Goal: Transaction & Acquisition: Purchase product/service

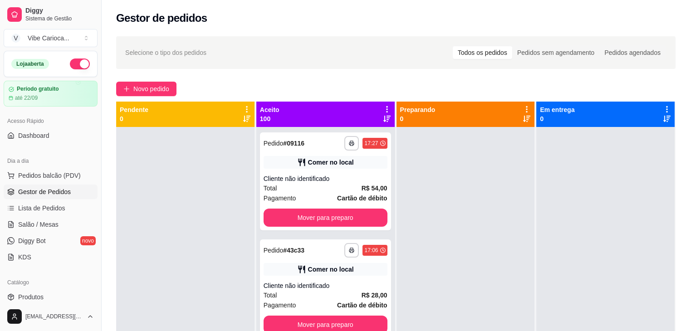
click at [38, 167] on div "Dia a dia" at bounding box center [51, 161] width 94 height 15
click at [32, 174] on span "Pedidos balcão (PDV)" at bounding box center [49, 175] width 63 height 9
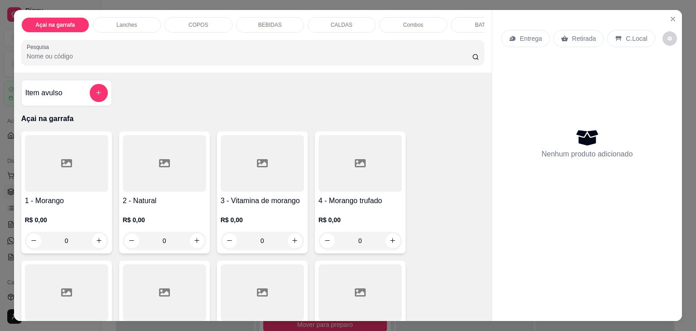
click at [198, 22] on p "COPOS" at bounding box center [198, 24] width 19 height 7
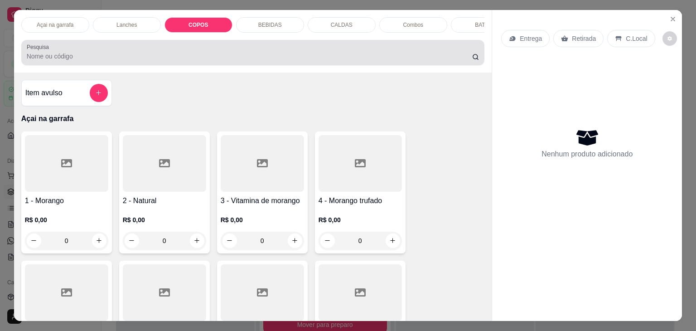
scroll to position [22, 0]
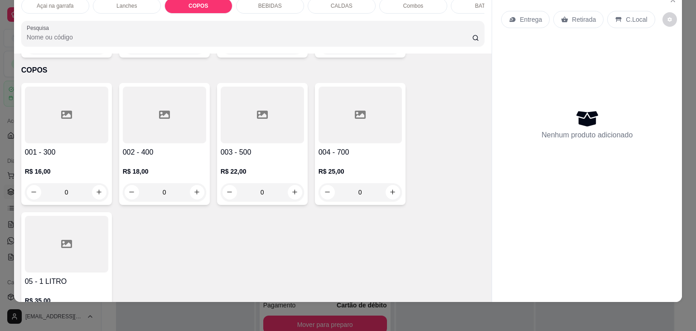
click at [341, 113] on div at bounding box center [360, 115] width 83 height 57
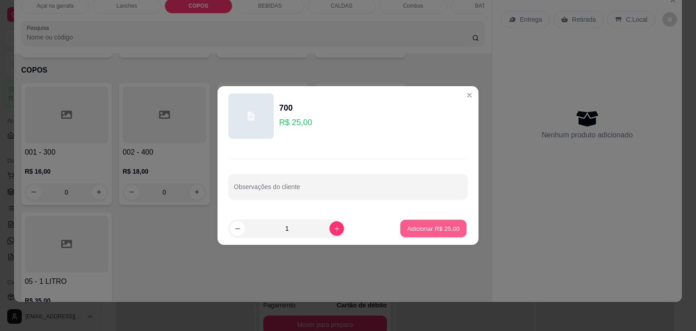
click at [430, 227] on p "Adicionar R$ 25,00" at bounding box center [434, 228] width 53 height 9
type input "1"
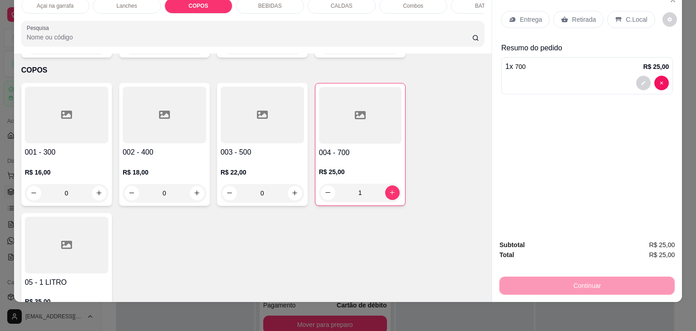
click at [607, 14] on div "C.Local" at bounding box center [631, 19] width 48 height 17
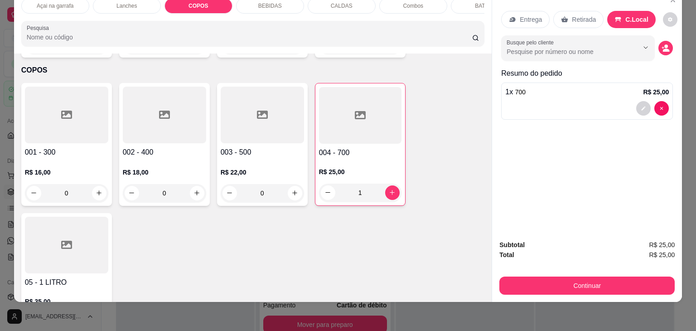
click at [519, 277] on button "Continuar" at bounding box center [587, 286] width 175 height 18
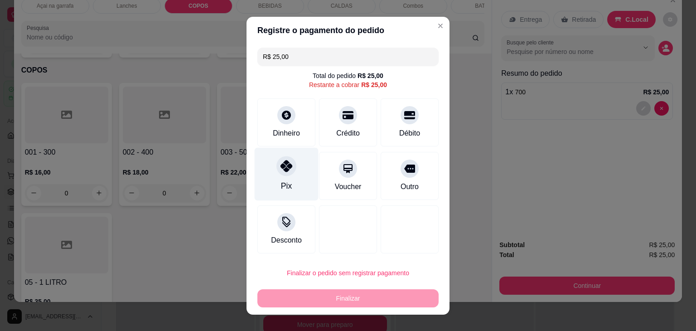
click at [274, 175] on div "Pix" at bounding box center [287, 173] width 64 height 53
type input "R$ 0,00"
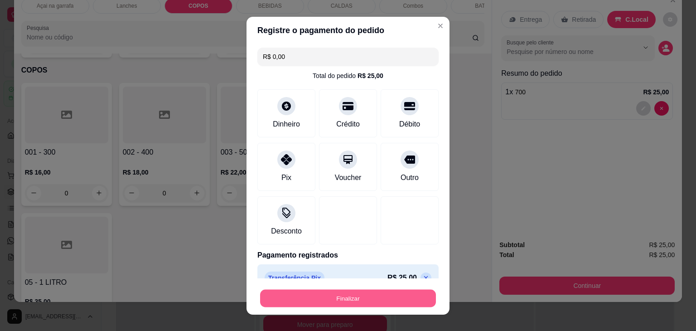
click at [282, 294] on button "Finalizar" at bounding box center [348, 298] width 176 height 18
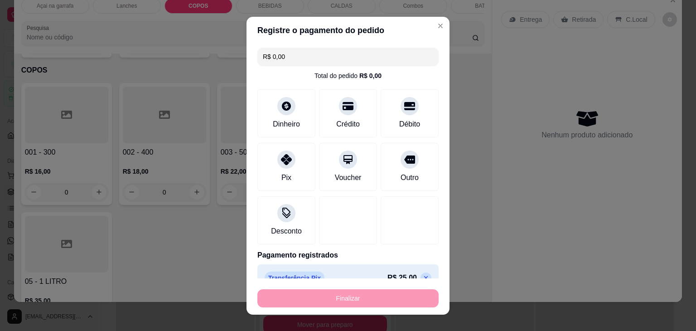
type input "0"
type input "-R$ 25,00"
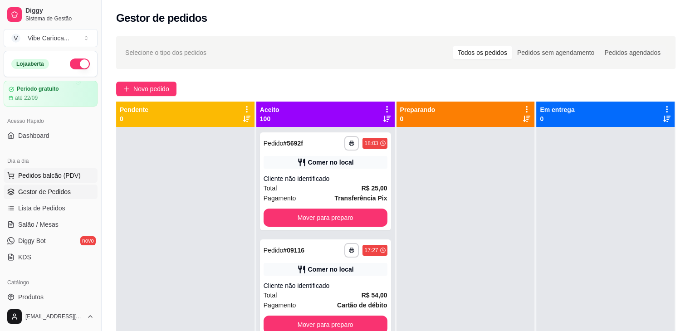
click at [29, 175] on span "Pedidos balcão (PDV)" at bounding box center [49, 175] width 63 height 9
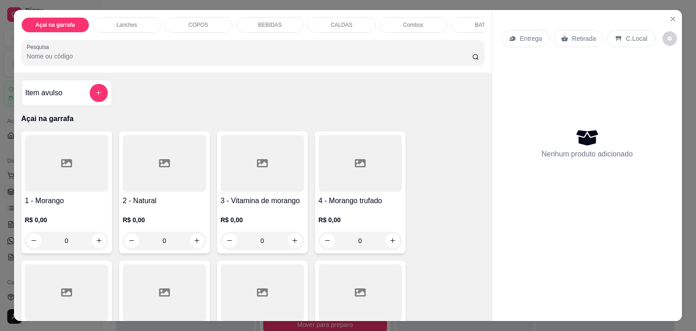
click at [221, 18] on div "COPOS" at bounding box center [199, 24] width 68 height 15
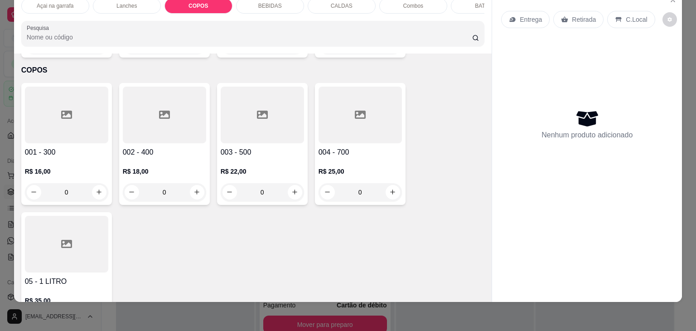
click at [160, 115] on div at bounding box center [164, 115] width 83 height 57
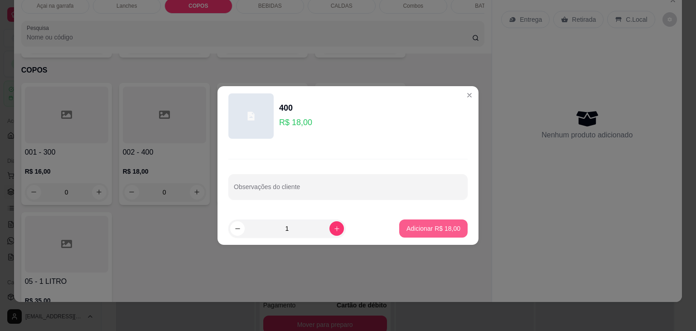
click at [436, 229] on p "Adicionar R$ 18,00" at bounding box center [434, 228] width 54 height 9
type input "1"
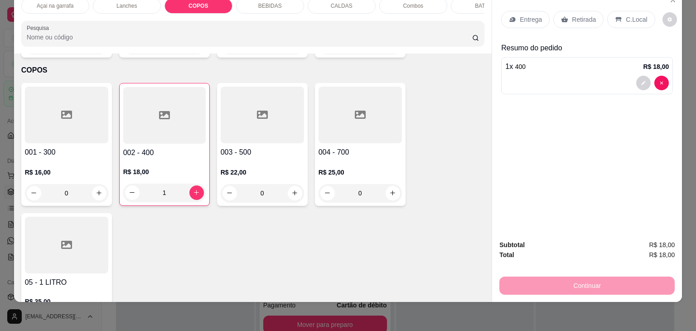
click at [616, 17] on icon at bounding box center [619, 19] width 6 height 5
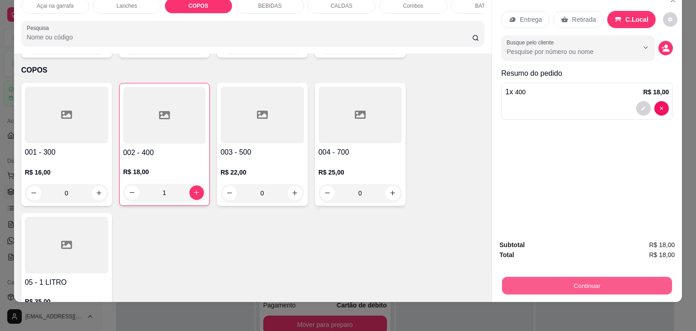
click at [559, 277] on button "Continuar" at bounding box center [587, 286] width 170 height 18
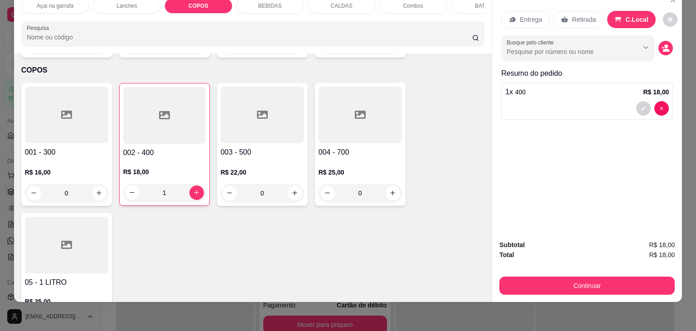
click at [321, 105] on div at bounding box center [360, 115] width 83 height 57
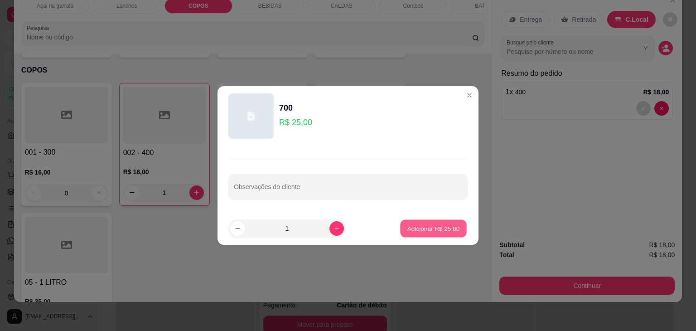
click at [436, 228] on p "Adicionar R$ 25,00" at bounding box center [434, 228] width 53 height 9
type input "1"
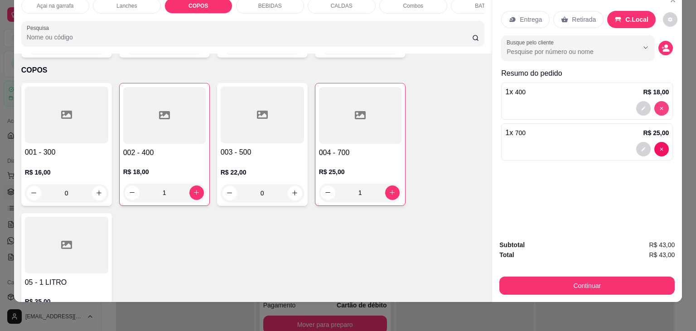
type input "0"
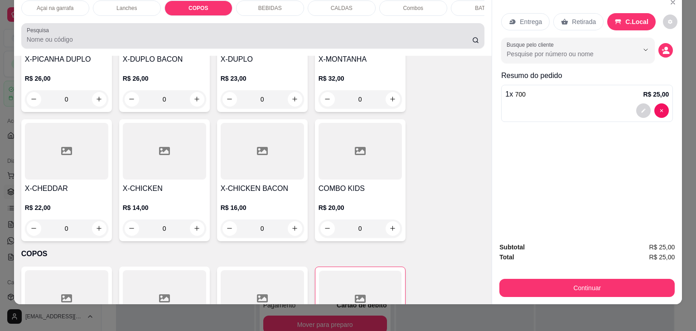
scroll to position [0, 0]
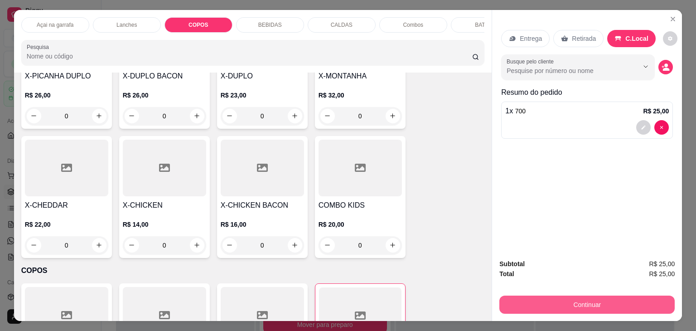
click at [623, 297] on button "Continuar" at bounding box center [587, 305] width 175 height 18
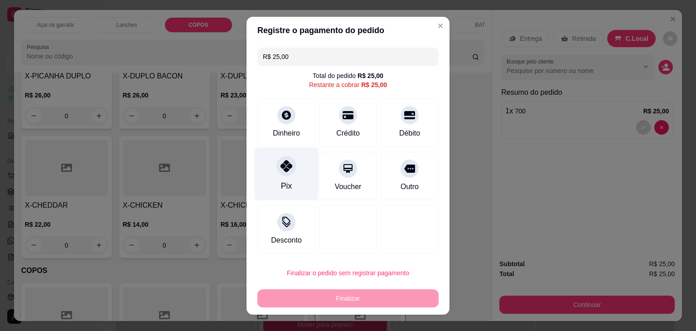
click at [281, 167] on icon at bounding box center [287, 166] width 12 height 12
type input "R$ 0,00"
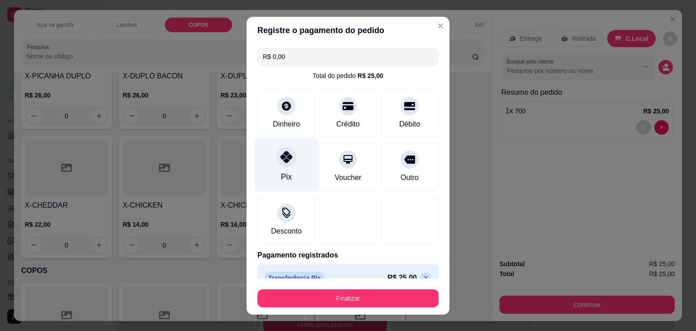
click at [278, 165] on div at bounding box center [287, 157] width 20 height 20
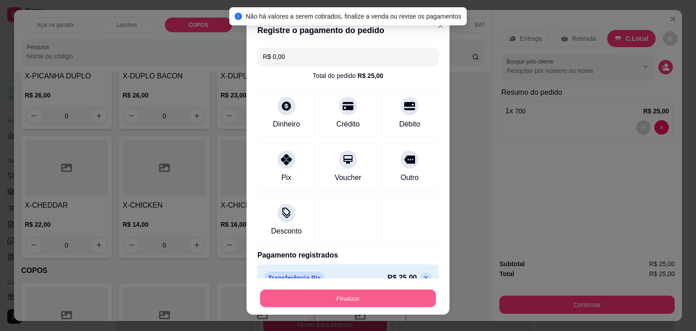
click at [342, 301] on button "Finalizar" at bounding box center [348, 298] width 176 height 18
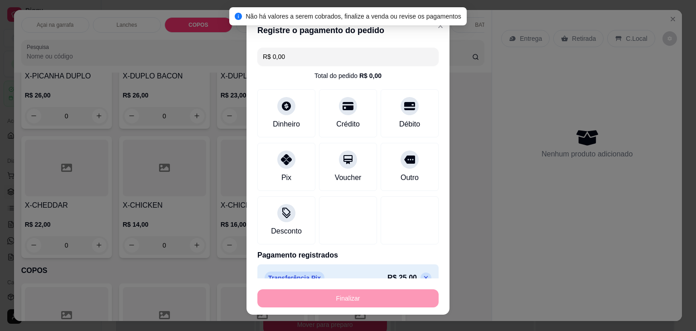
type input "0"
type input "-R$ 25,00"
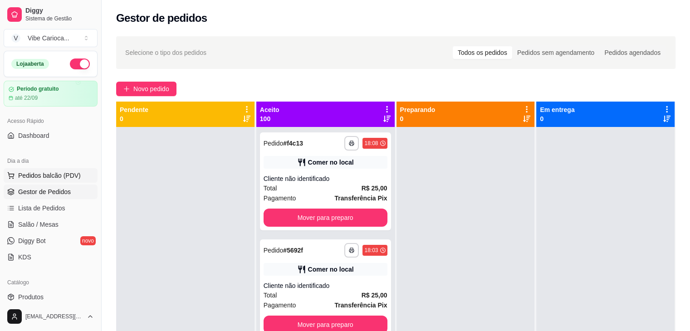
click at [54, 170] on button "Pedidos balcão (PDV)" at bounding box center [51, 175] width 94 height 15
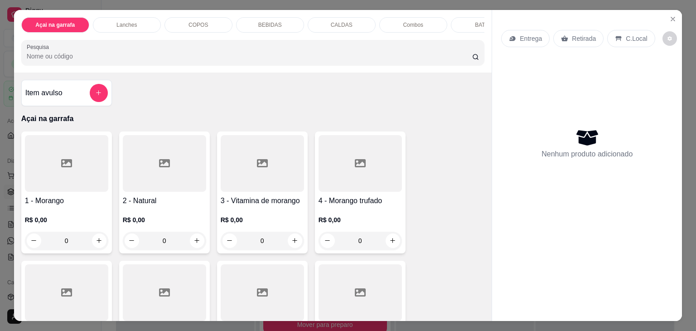
click at [61, 167] on icon at bounding box center [66, 163] width 11 height 8
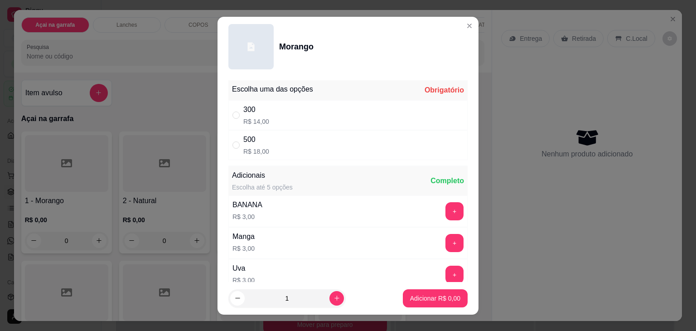
click at [234, 151] on div "500 R$ 18,00" at bounding box center [347, 145] width 239 height 30
radio input "true"
click at [436, 296] on p "Adicionar R$ 18,00" at bounding box center [434, 298] width 54 height 9
type input "1"
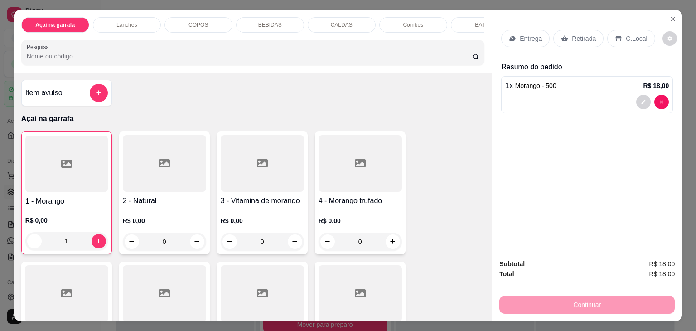
click at [631, 30] on div "C.Local" at bounding box center [631, 38] width 48 height 17
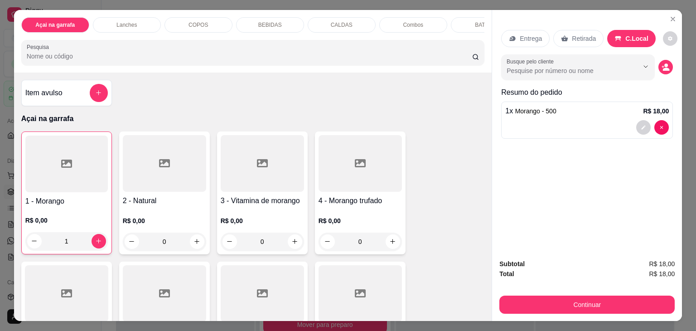
click at [560, 317] on div "Açai na garrafa Lanches COPOS BEBIDAS CALDAS Combos BATATA Pesquisa Item avulso…" at bounding box center [348, 165] width 696 height 331
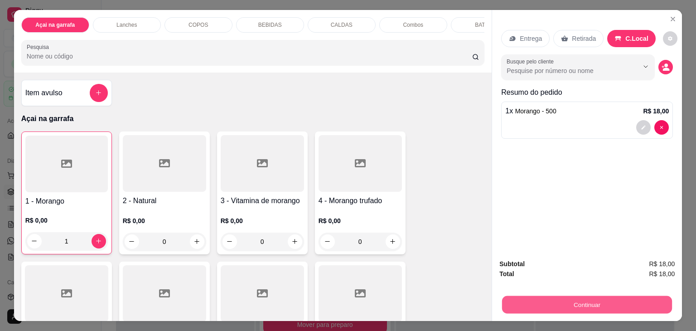
click at [569, 303] on button "Continuar" at bounding box center [587, 305] width 170 height 18
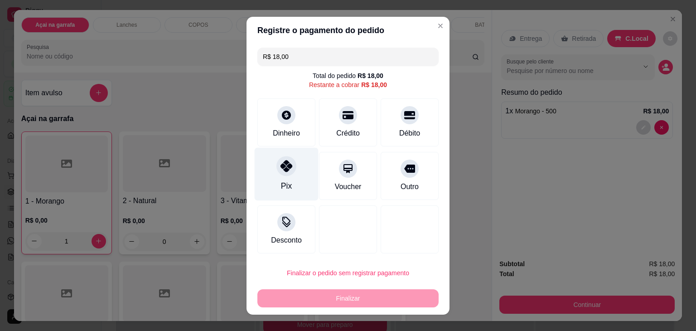
click at [287, 175] on div "Pix" at bounding box center [287, 173] width 64 height 53
type input "R$ 0,00"
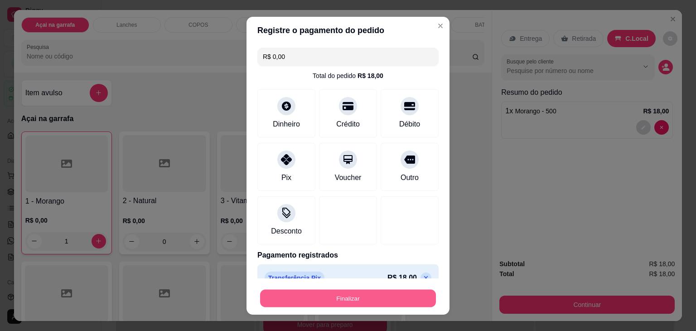
click at [357, 292] on button "Finalizar" at bounding box center [348, 298] width 176 height 18
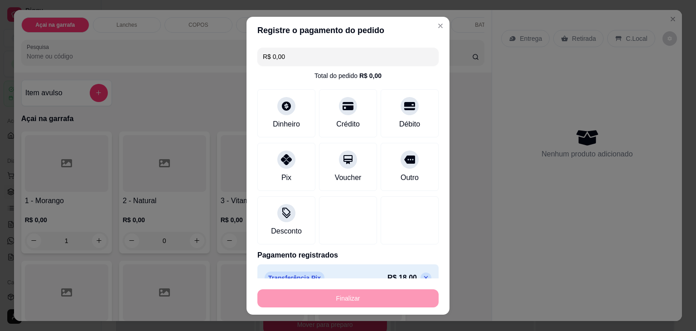
type input "0"
type input "-R$ 18,00"
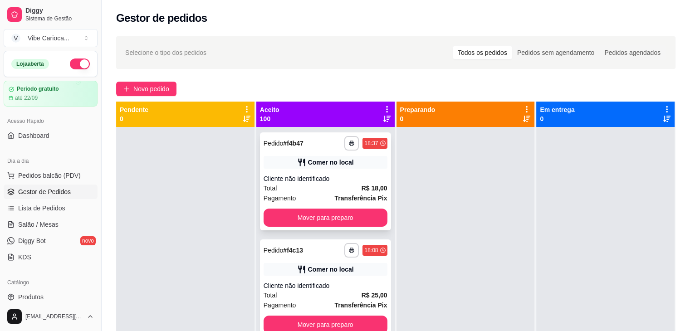
click at [322, 181] on div "Cliente não identificado" at bounding box center [325, 178] width 124 height 9
click at [75, 175] on span "Pedidos balcão (PDV)" at bounding box center [49, 175] width 63 height 9
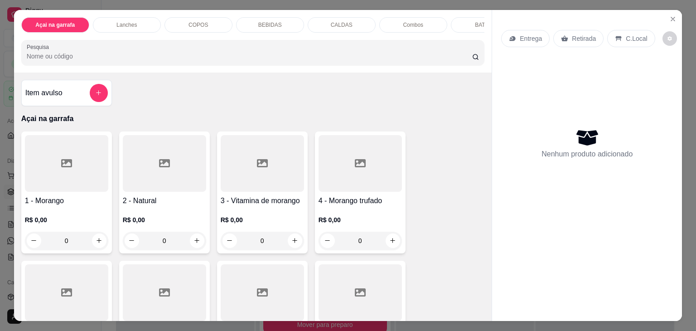
click at [189, 24] on p "COPOS" at bounding box center [198, 24] width 19 height 7
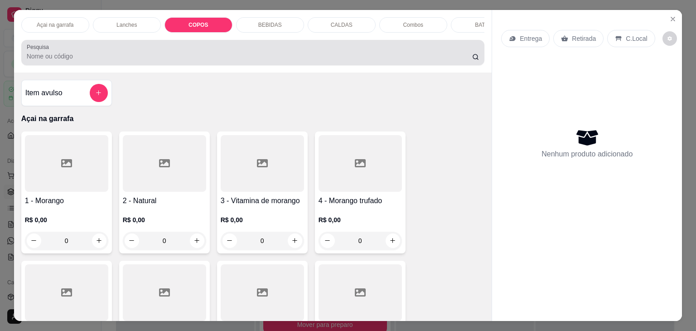
scroll to position [22, 0]
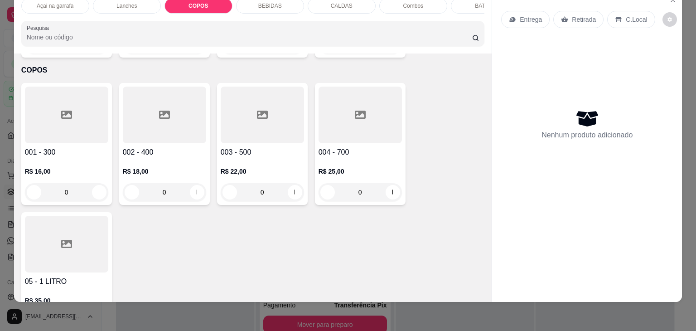
click at [160, 110] on div at bounding box center [164, 115] width 83 height 57
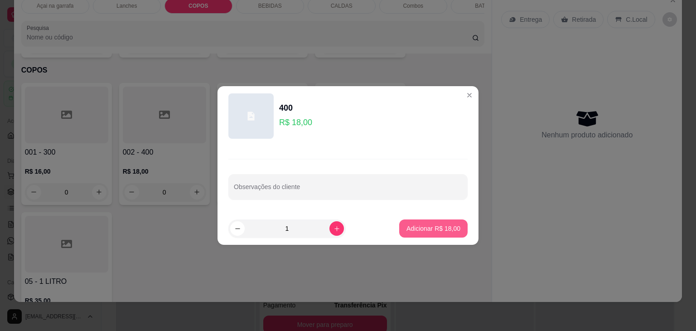
click at [427, 229] on p "Adicionar R$ 18,00" at bounding box center [434, 228] width 54 height 9
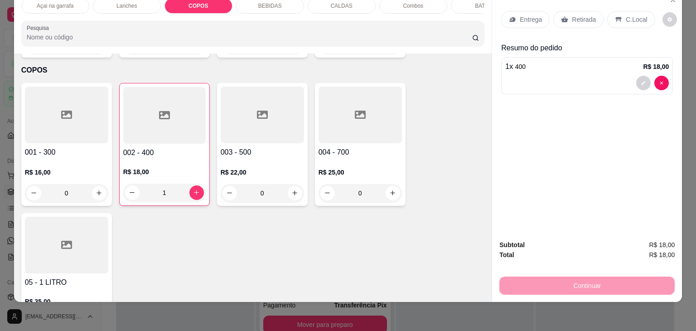
scroll to position [0, 0]
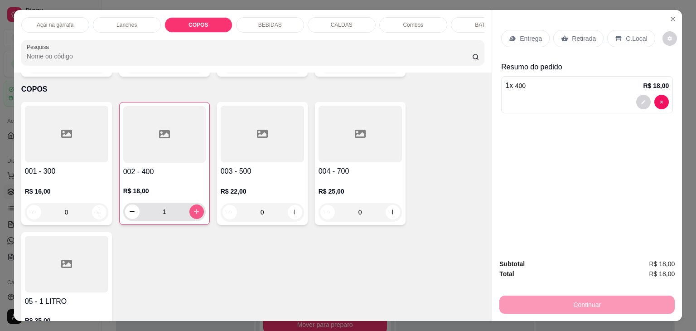
click at [193, 208] on icon "increase-product-quantity" at bounding box center [196, 211] width 7 height 7
type input "2"
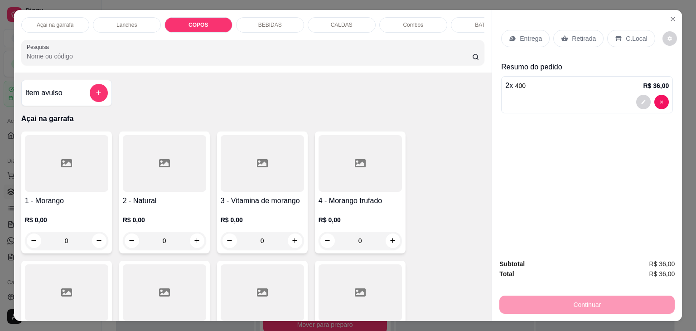
click at [49, 25] on div "Açai na garrafa" at bounding box center [55, 24] width 68 height 15
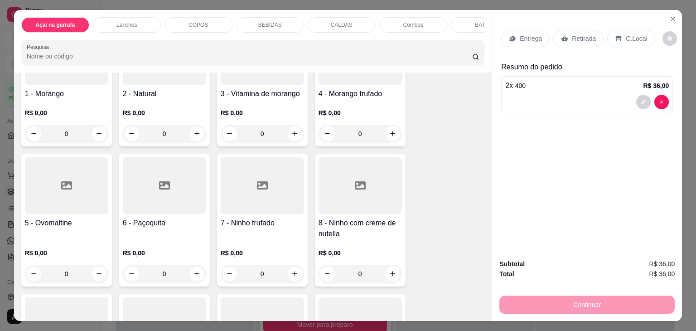
scroll to position [40, 0]
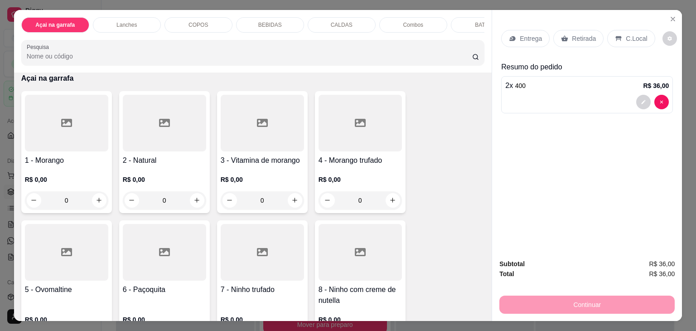
click at [361, 144] on div at bounding box center [360, 123] width 83 height 57
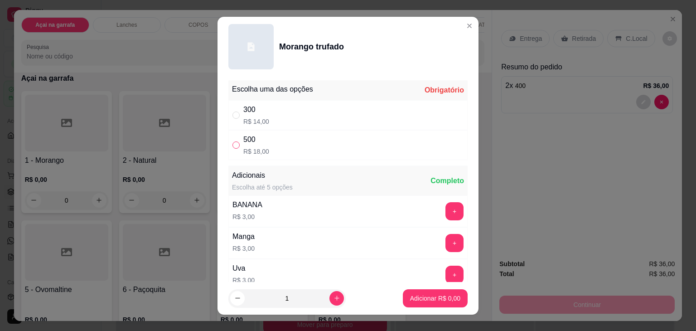
click at [233, 147] on input "" at bounding box center [236, 144] width 7 height 7
radio input "true"
click at [431, 296] on p "Adicionar R$ 18,00" at bounding box center [434, 298] width 54 height 9
type input "1"
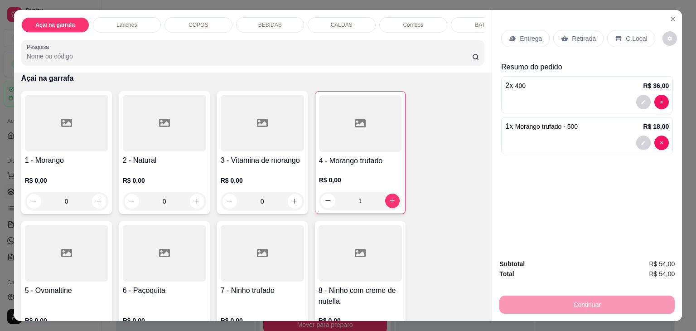
click at [633, 30] on div "C.Local" at bounding box center [631, 38] width 48 height 17
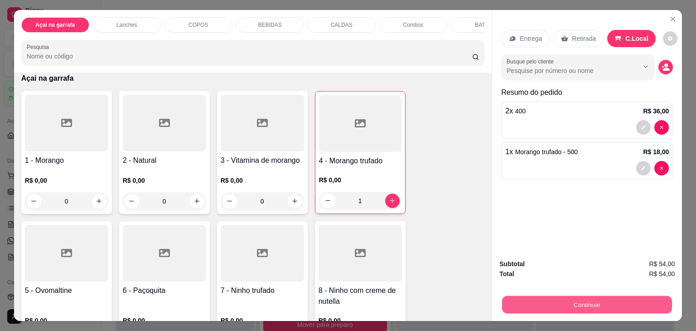
click at [554, 296] on button "Continuar" at bounding box center [587, 305] width 170 height 18
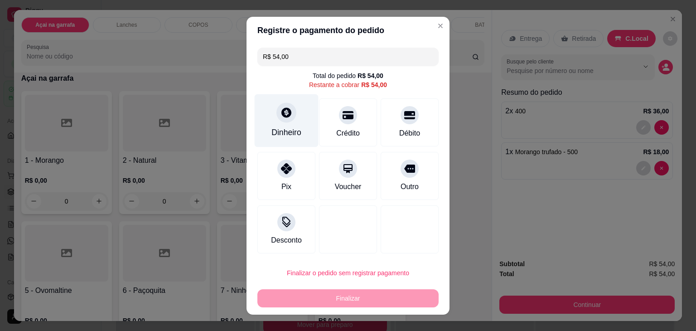
click at [264, 106] on div "Dinheiro" at bounding box center [287, 120] width 64 height 53
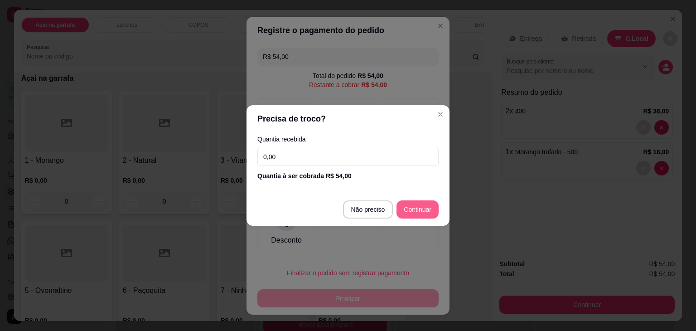
type input "R$ 0,00"
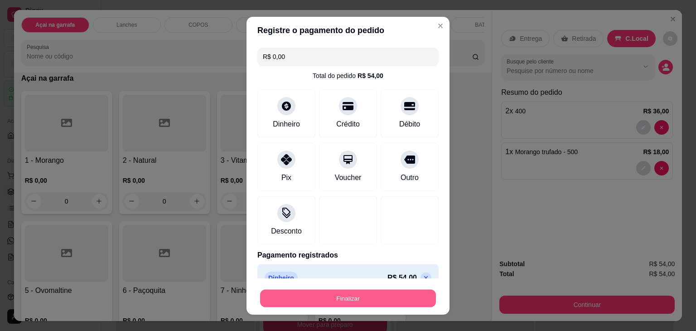
click at [351, 298] on button "Finalizar" at bounding box center [348, 298] width 176 height 18
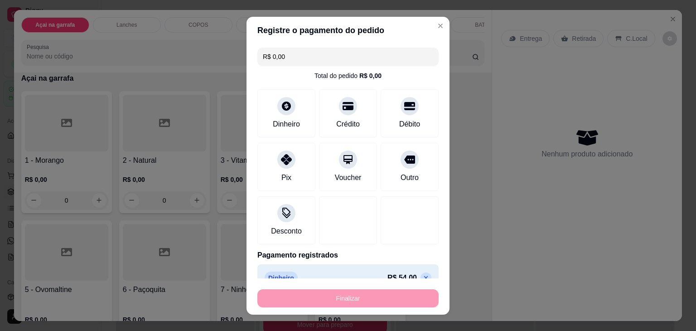
type input "0"
type input "-R$ 54,00"
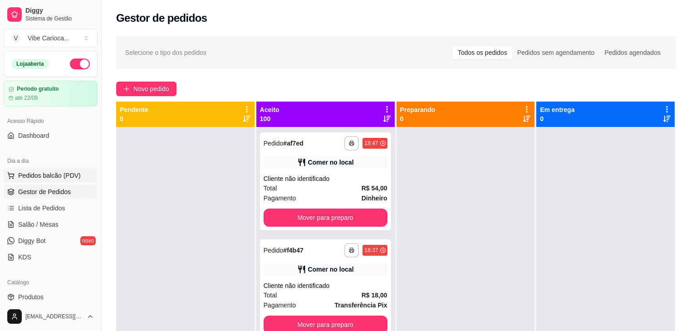
click at [26, 172] on span "Pedidos balcão (PDV)" at bounding box center [49, 175] width 63 height 9
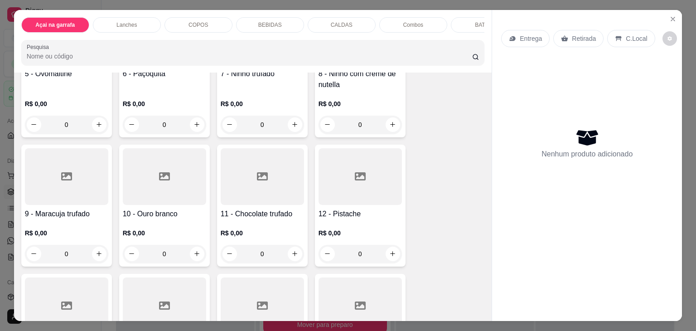
scroll to position [272, 0]
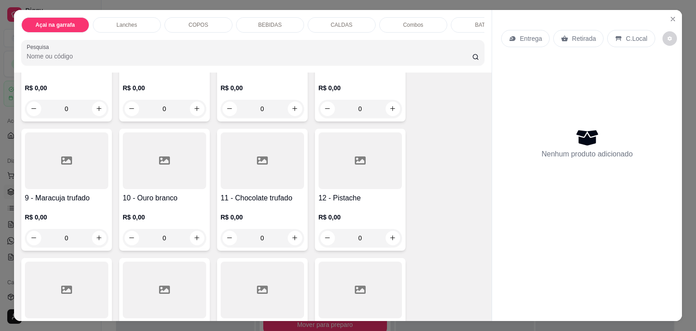
click at [82, 173] on div at bounding box center [66, 160] width 83 height 57
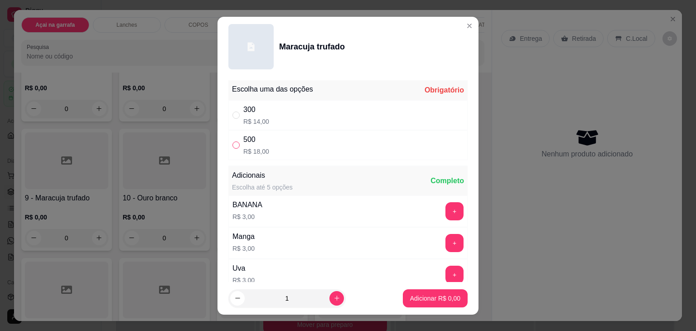
click at [233, 146] on input "" at bounding box center [236, 144] width 7 height 7
radio input "true"
click at [434, 292] on button "Adicionar R$ 18,00" at bounding box center [433, 298] width 67 height 18
type input "1"
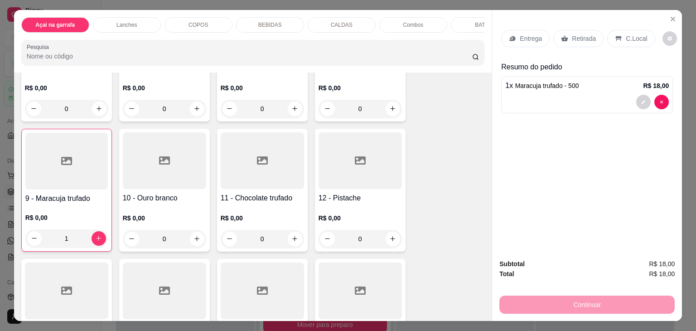
click at [640, 40] on div "C.Local" at bounding box center [631, 38] width 48 height 17
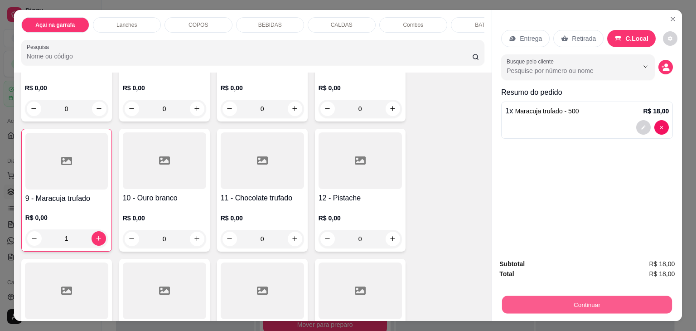
click at [568, 296] on button "Continuar" at bounding box center [587, 305] width 170 height 18
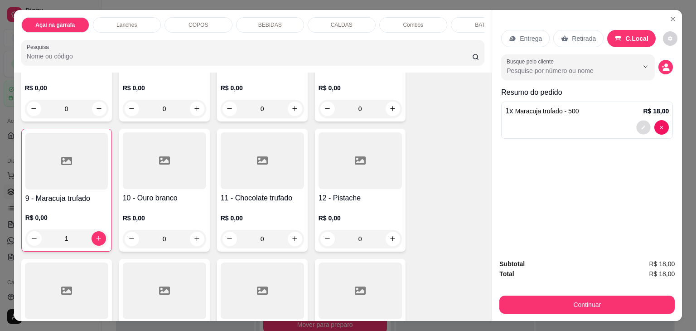
click at [642, 125] on icon "decrease-product-quantity" at bounding box center [643, 127] width 5 height 5
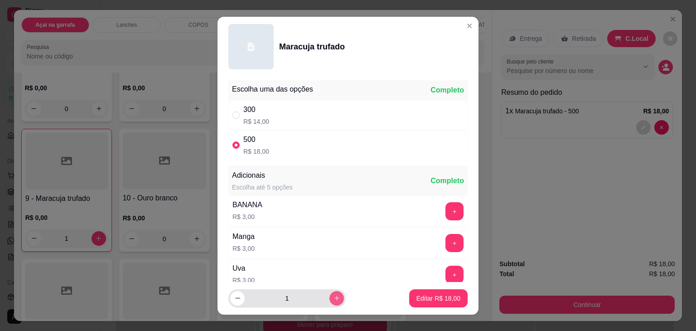
click at [334, 299] on icon "increase-product-quantity" at bounding box center [337, 298] width 7 height 7
type input "2"
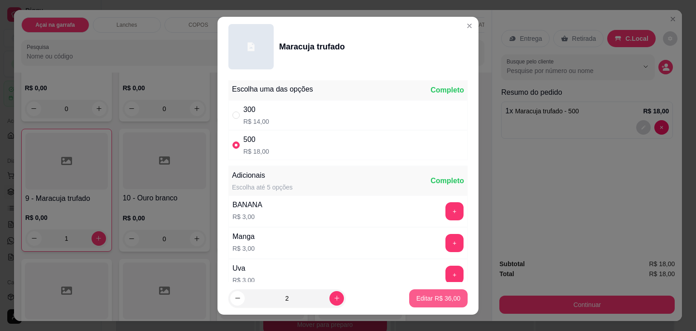
click at [441, 300] on p "Editar R$ 36,00" at bounding box center [439, 298] width 44 height 9
type input "2"
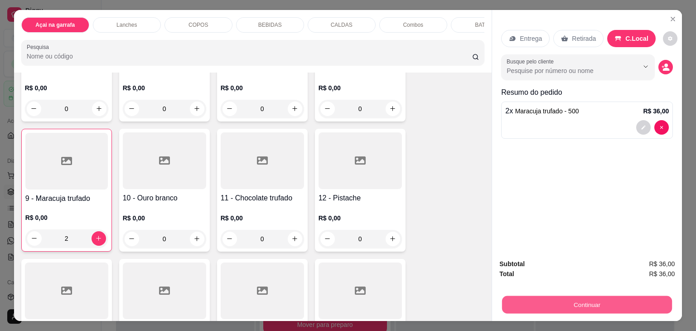
click at [534, 308] on button "Continuar" at bounding box center [587, 305] width 170 height 18
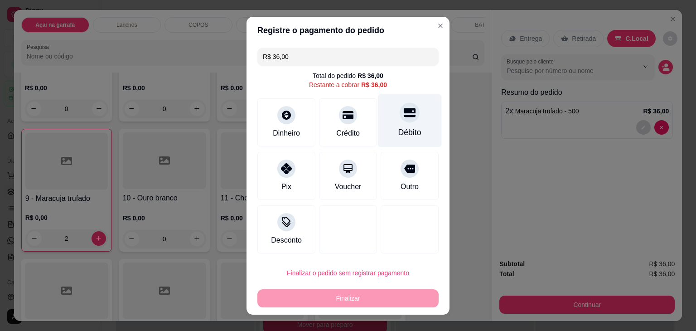
click at [400, 127] on div "Débito" at bounding box center [409, 132] width 23 height 12
type input "R$ 0,00"
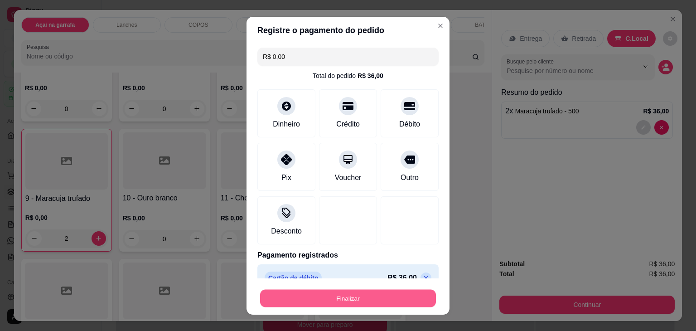
click at [335, 298] on button "Finalizar" at bounding box center [348, 298] width 176 height 18
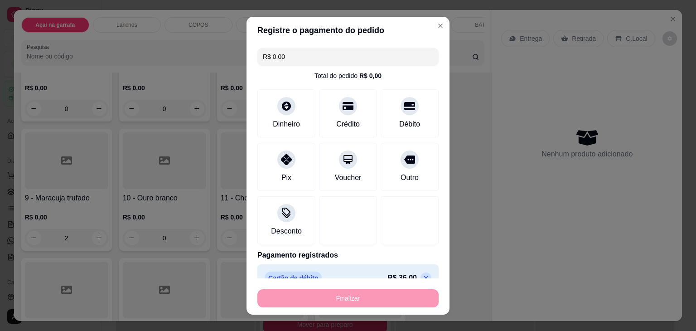
type input "0"
type input "-R$ 36,00"
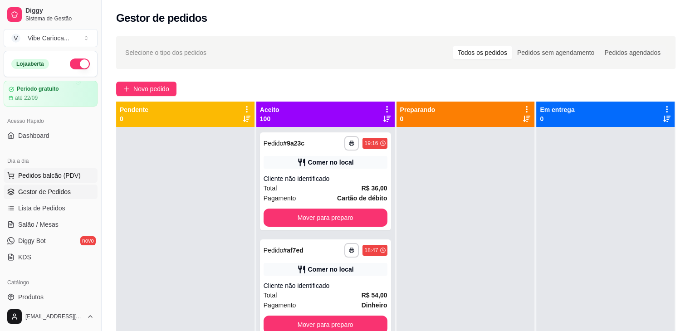
click at [66, 171] on span "Pedidos balcão (PDV)" at bounding box center [49, 175] width 63 height 9
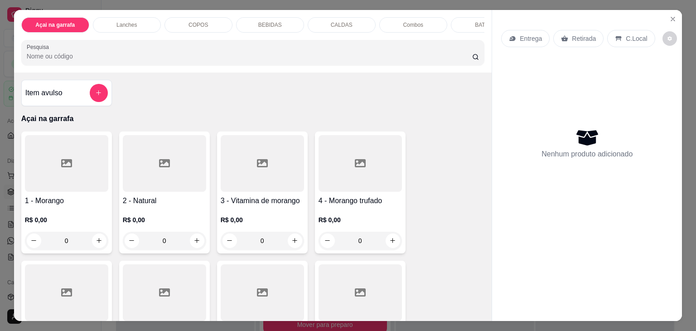
click at [136, 24] on div "Lanches" at bounding box center [127, 24] width 68 height 15
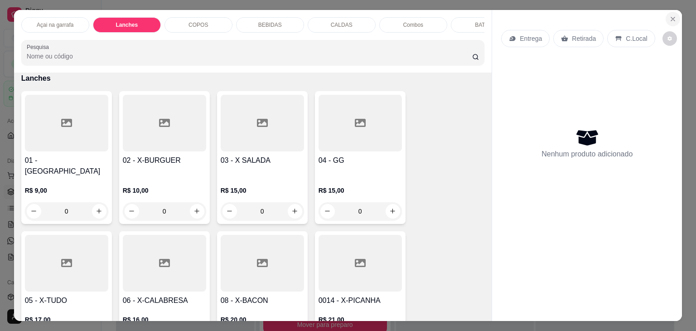
click at [670, 16] on icon "Close" at bounding box center [673, 18] width 7 height 7
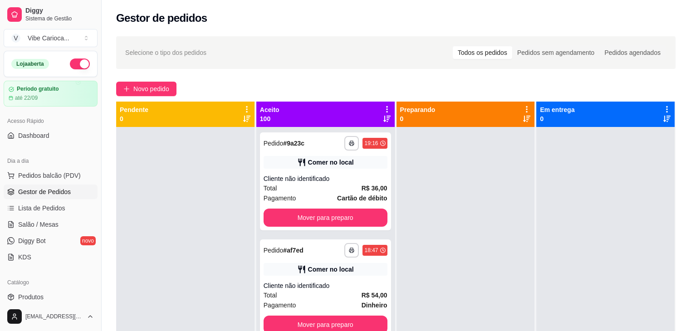
click at [4, 168] on button "Pedidos balcão (PDV)" at bounding box center [51, 175] width 94 height 15
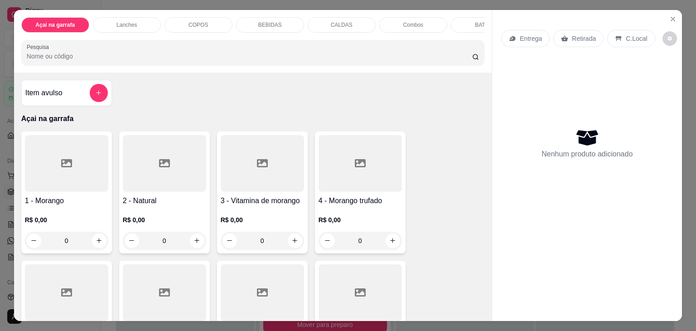
click at [131, 25] on div "Lanches" at bounding box center [127, 24] width 68 height 15
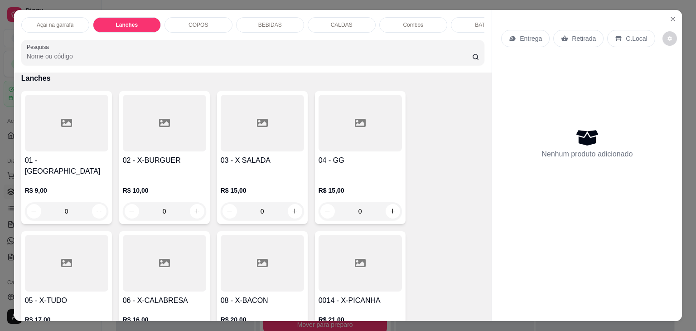
click at [189, 21] on p "COPOS" at bounding box center [198, 24] width 19 height 7
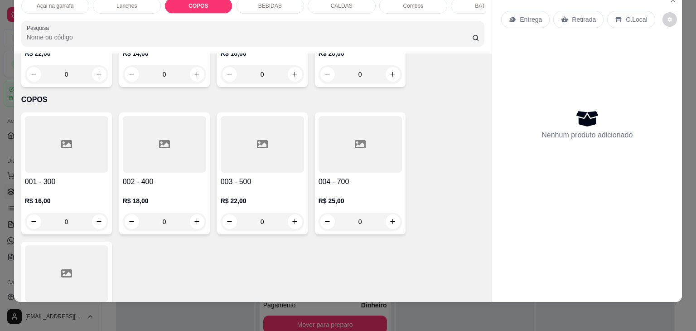
click at [49, 116] on div at bounding box center [66, 144] width 83 height 57
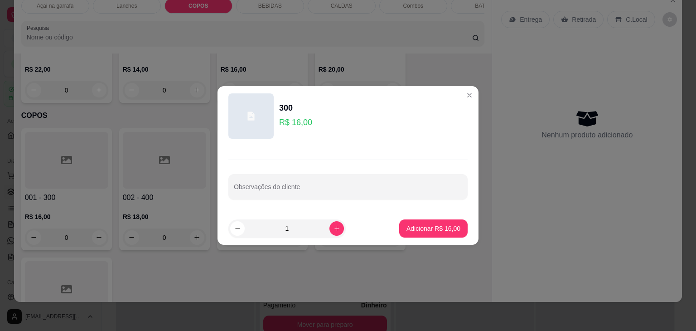
click at [425, 227] on p "Adicionar R$ 16,00" at bounding box center [434, 228] width 54 height 9
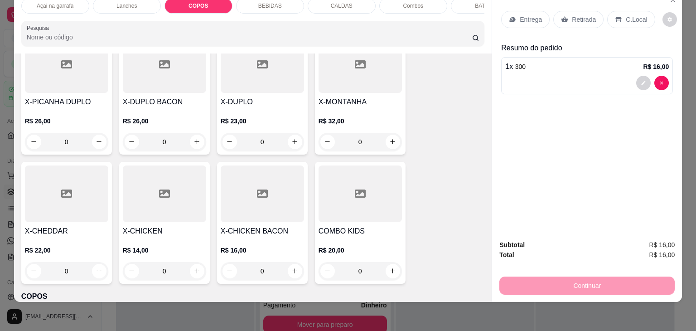
scroll to position [894, 0]
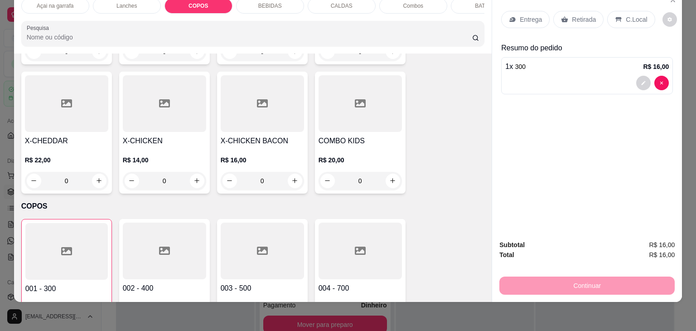
click at [204, 4] on div "COPOS" at bounding box center [199, 5] width 68 height 15
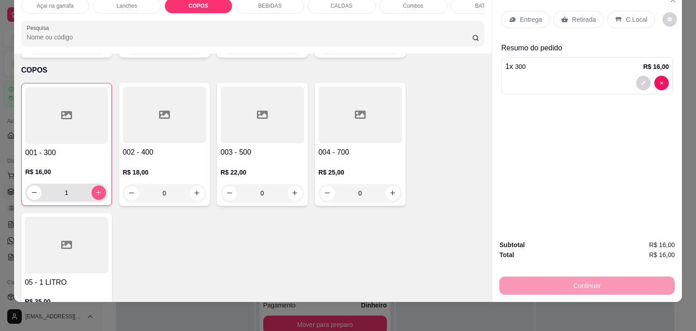
click at [95, 189] on icon "increase-product-quantity" at bounding box center [98, 192] width 7 height 7
type input "2"
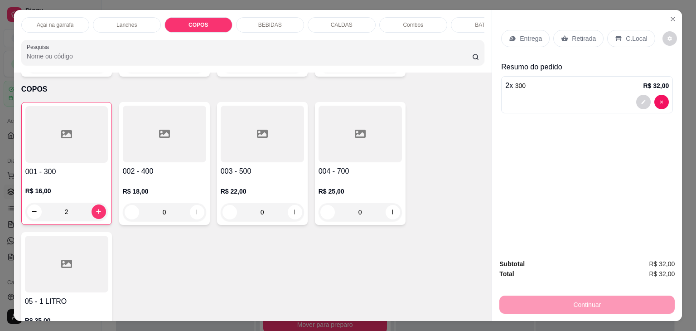
click at [125, 26] on div "Lanches" at bounding box center [127, 24] width 68 height 15
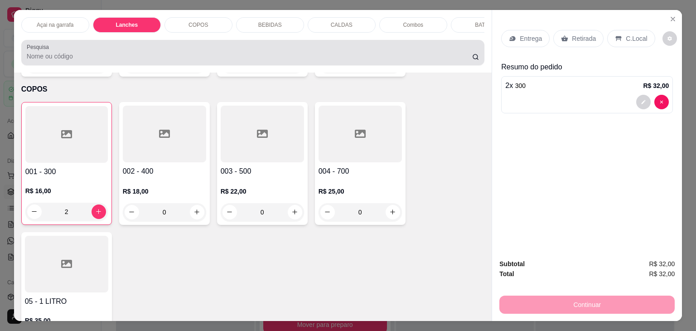
scroll to position [22, 0]
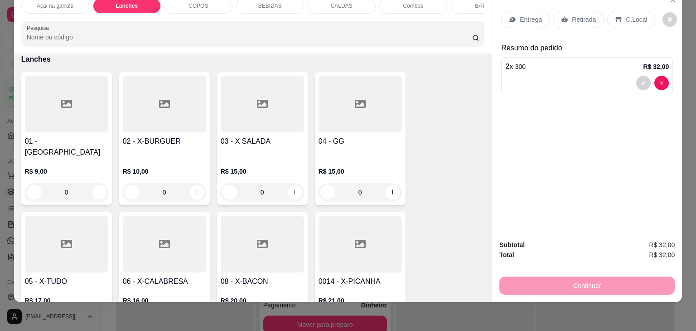
click at [153, 106] on div at bounding box center [164, 104] width 83 height 57
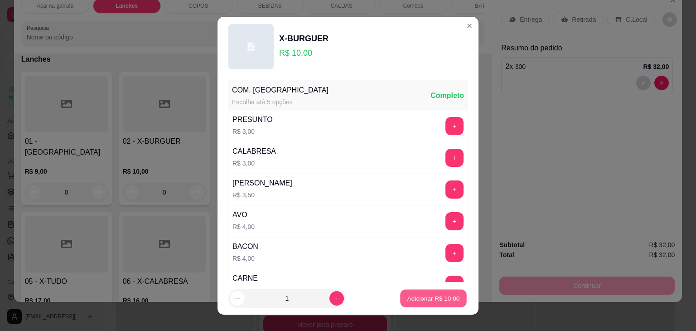
click at [423, 299] on p "Adicionar R$ 10,00" at bounding box center [434, 298] width 53 height 9
type input "1"
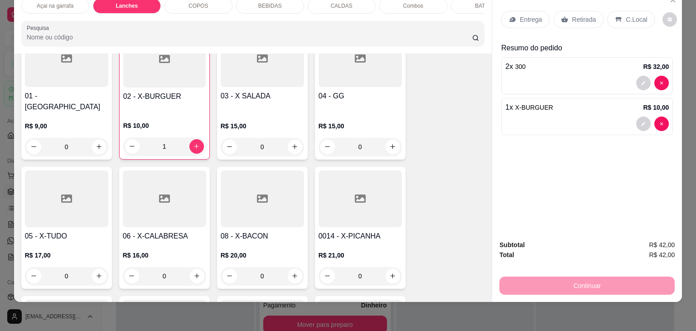
scroll to position [768, 0]
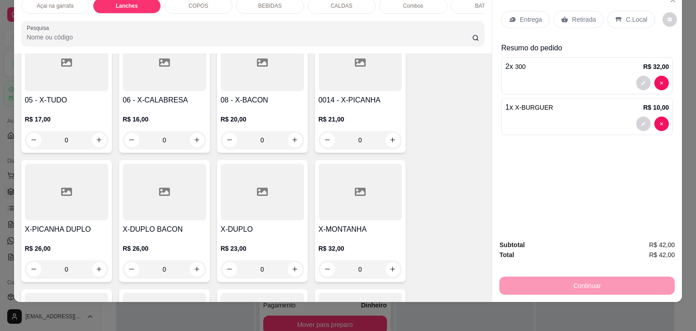
click at [51, 185] on div at bounding box center [66, 192] width 83 height 57
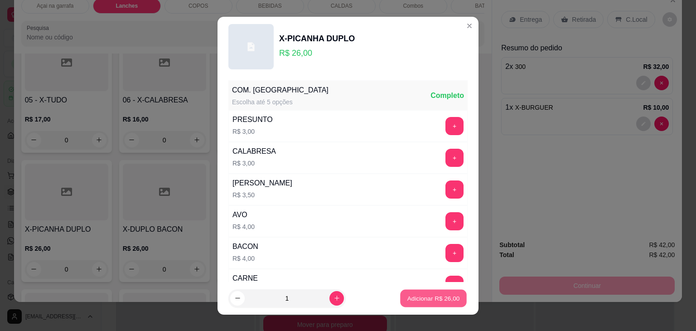
click at [408, 295] on p "Adicionar R$ 26,00" at bounding box center [434, 298] width 53 height 9
type input "1"
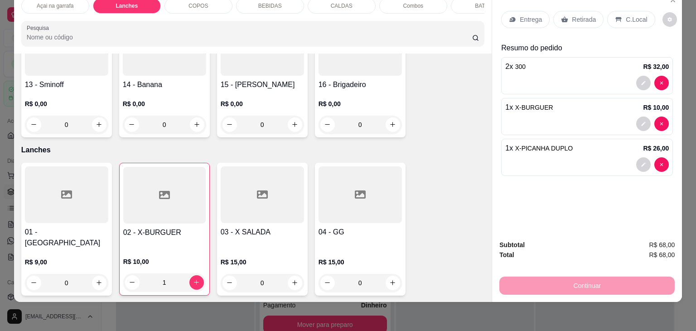
scroll to position [0, 0]
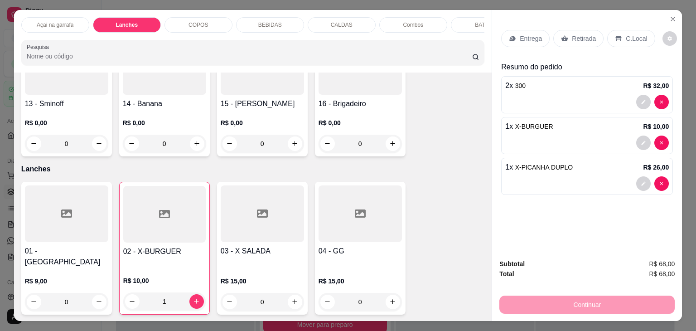
click at [282, 27] on div "BEBIDAS" at bounding box center [270, 24] width 68 height 15
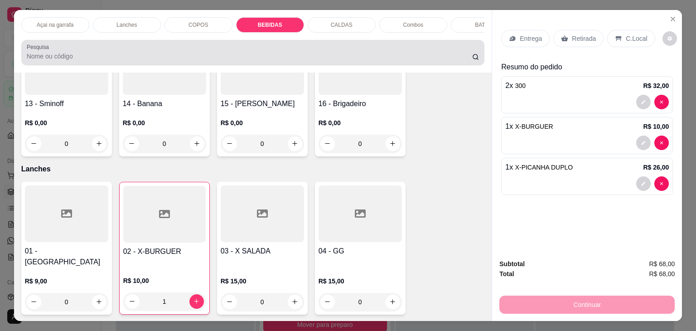
scroll to position [22, 0]
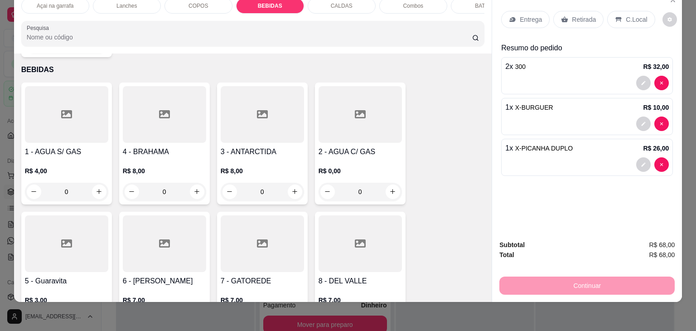
click at [64, 115] on div at bounding box center [66, 114] width 83 height 57
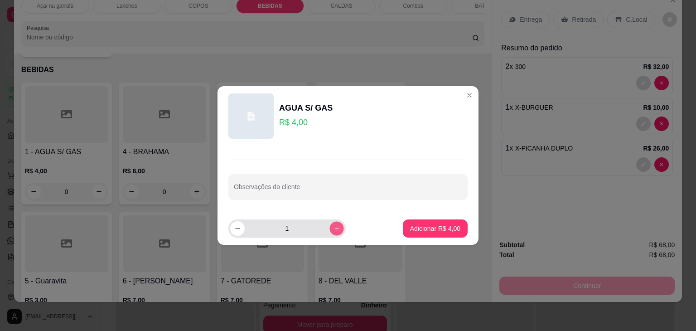
click at [333, 228] on button "increase-product-quantity" at bounding box center [337, 228] width 14 height 14
type input "2"
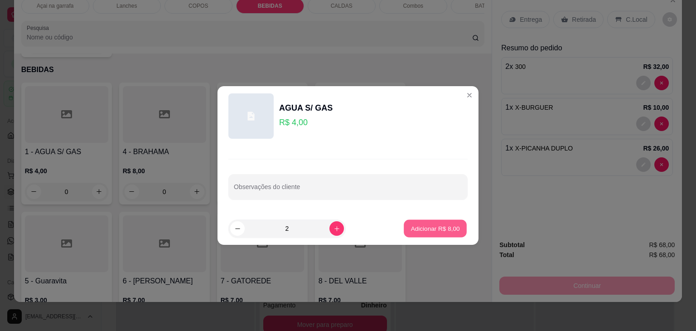
click at [442, 230] on p "Adicionar R$ 8,00" at bounding box center [435, 228] width 49 height 9
type input "2"
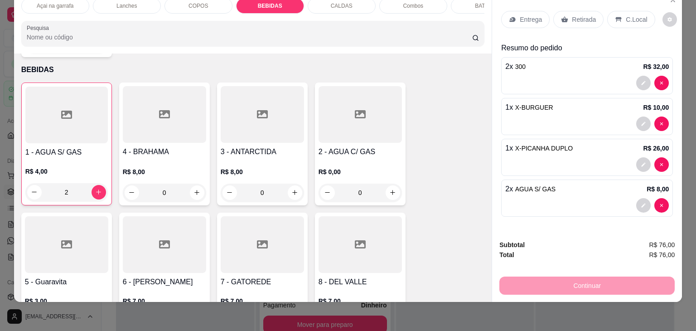
click at [637, 15] on p "C.Local" at bounding box center [636, 19] width 21 height 9
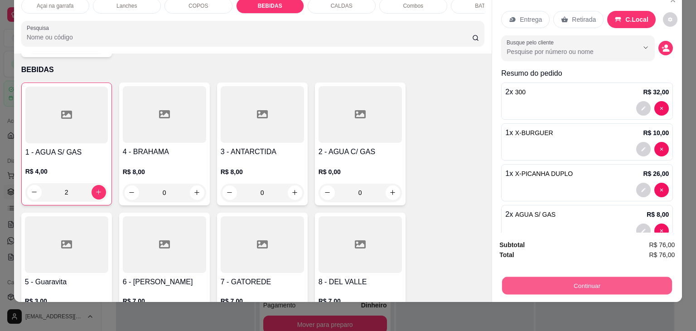
click at [634, 285] on button "Continuar" at bounding box center [587, 286] width 170 height 18
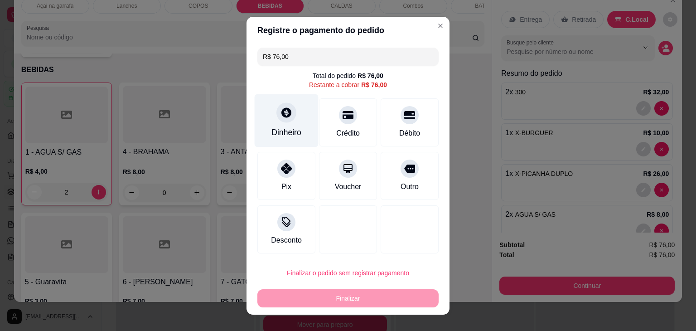
click at [276, 122] on div "Dinheiro" at bounding box center [287, 120] width 64 height 53
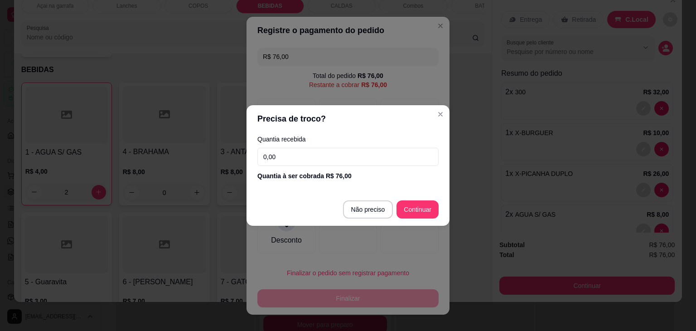
click at [312, 160] on input "0,00" at bounding box center [348, 157] width 181 height 18
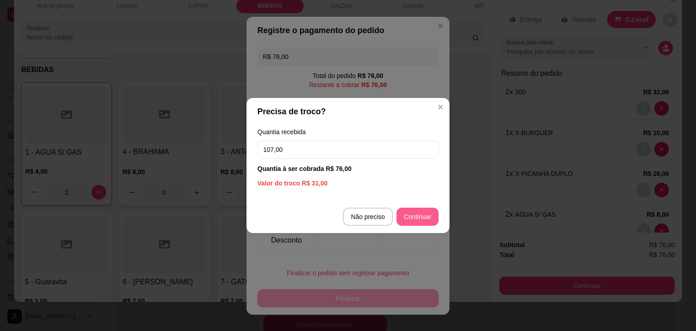
type input "107,00"
type input "R$ 0,00"
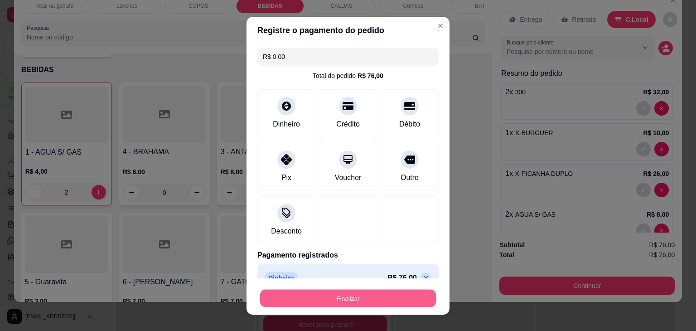
click at [356, 297] on button "Finalizar" at bounding box center [348, 298] width 176 height 18
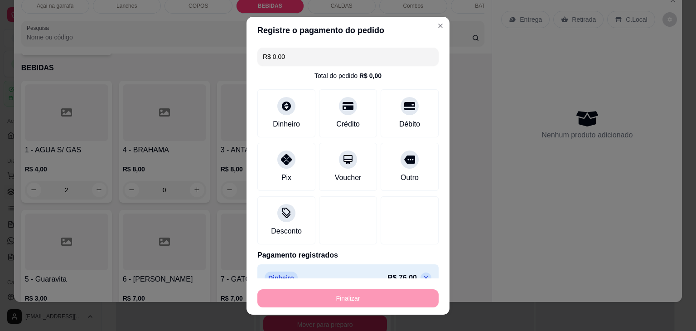
type input "0"
type input "-R$ 76,00"
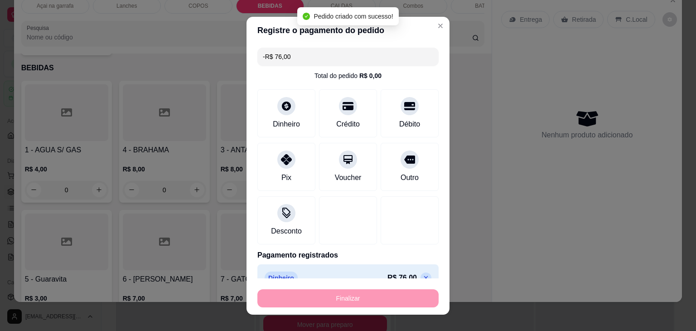
scroll to position [1398, 0]
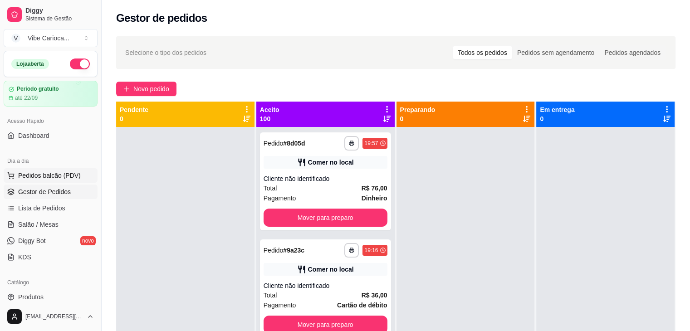
click at [14, 170] on button "Pedidos balcão (PDV)" at bounding box center [51, 175] width 94 height 15
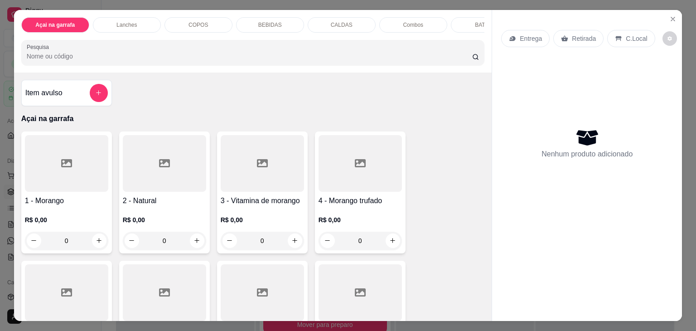
click at [185, 21] on div "COPOS" at bounding box center [199, 24] width 68 height 15
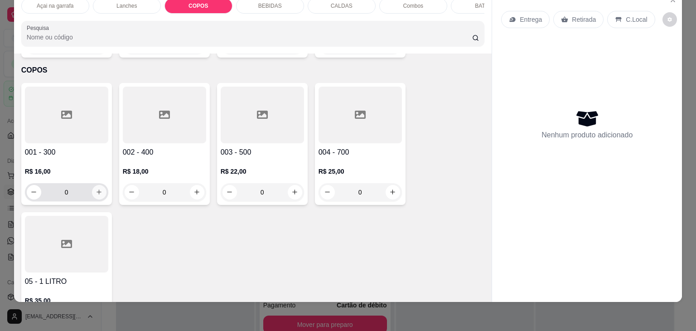
click at [96, 189] on icon "increase-product-quantity" at bounding box center [99, 192] width 7 height 7
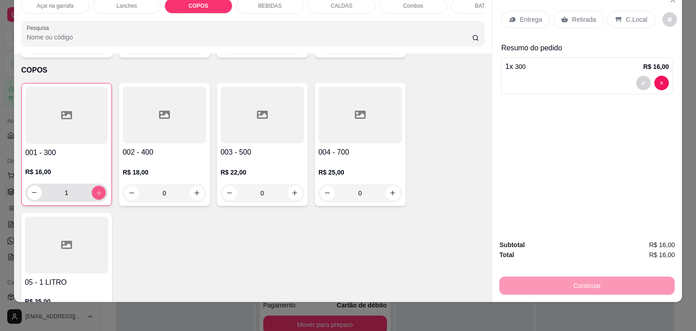
click at [95, 189] on icon "increase-product-quantity" at bounding box center [98, 192] width 7 height 7
type input "2"
click at [626, 15] on p "C.Local" at bounding box center [636, 19] width 21 height 9
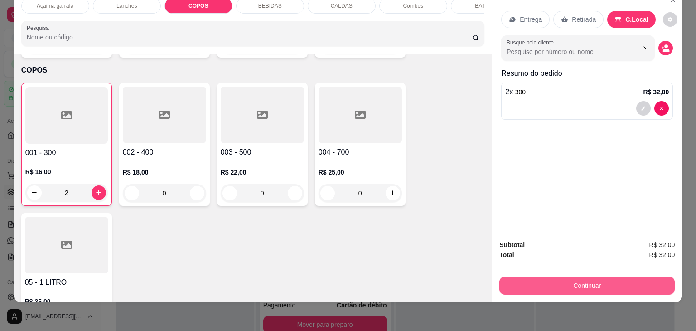
click at [569, 277] on button "Continuar" at bounding box center [587, 286] width 175 height 18
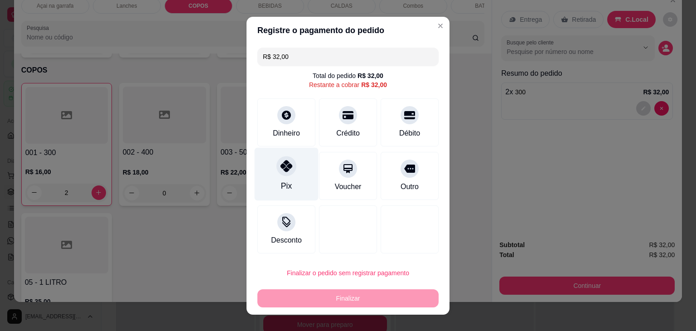
click at [290, 184] on div "Pix" at bounding box center [287, 173] width 64 height 53
type input "R$ 0,00"
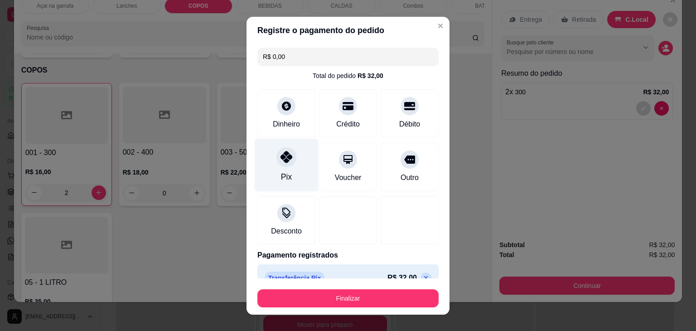
click at [290, 184] on div "Pix" at bounding box center [287, 164] width 64 height 53
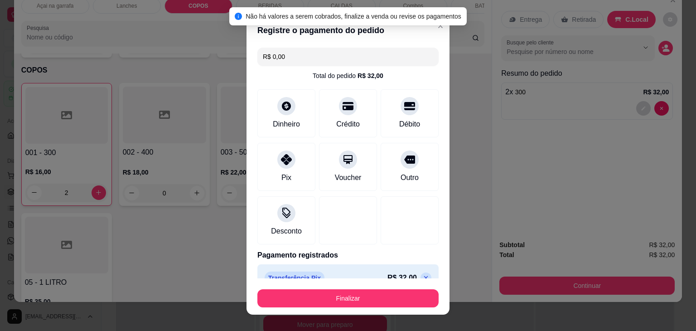
click at [279, 286] on div "Finalizar" at bounding box center [348, 297] width 181 height 22
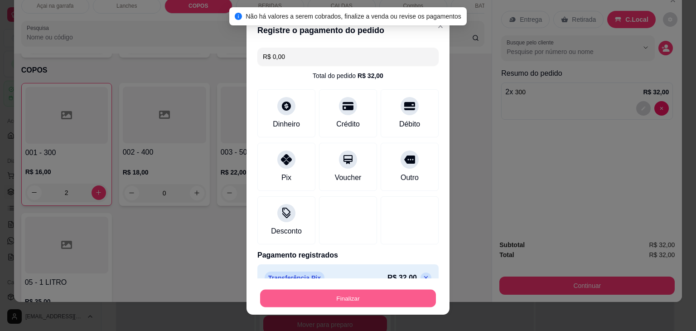
click at [277, 294] on button "Finalizar" at bounding box center [348, 298] width 176 height 18
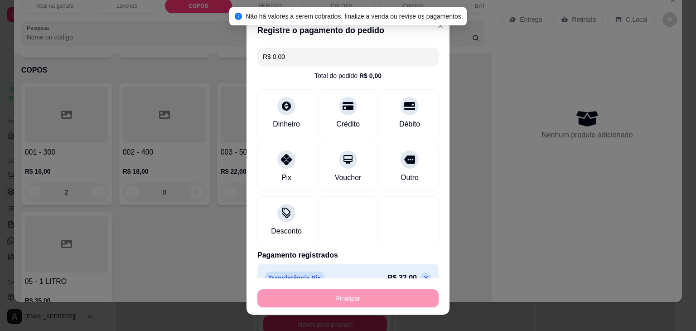
type input "0"
type input "-R$ 32,00"
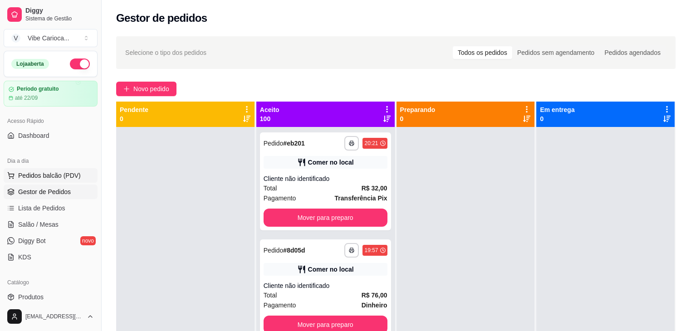
click at [44, 175] on span "Pedidos balcão (PDV)" at bounding box center [49, 175] width 63 height 9
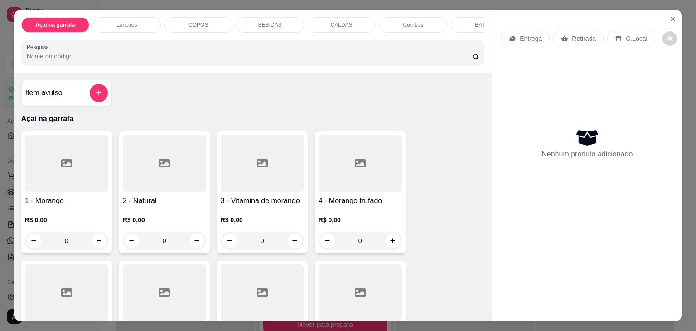
click at [145, 17] on div "Lanches" at bounding box center [127, 24] width 68 height 15
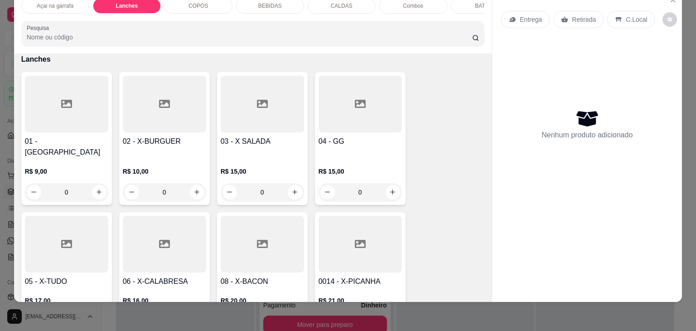
click at [69, 231] on div at bounding box center [66, 244] width 83 height 57
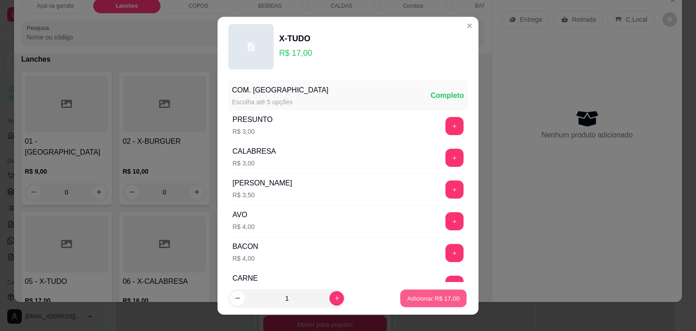
click at [410, 296] on p "Adicionar R$ 17,00" at bounding box center [434, 298] width 53 height 9
type input "1"
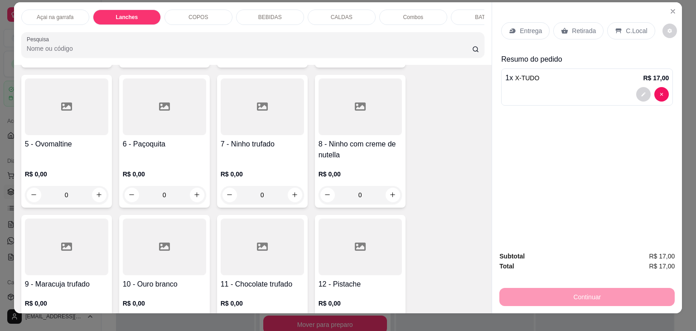
scroll to position [0, 0]
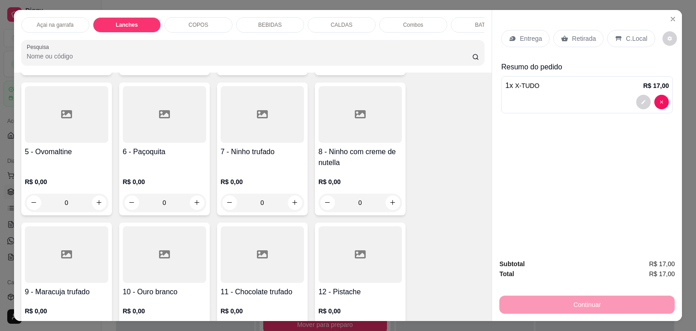
click at [69, 17] on div "Açai na garrafa" at bounding box center [55, 24] width 68 height 15
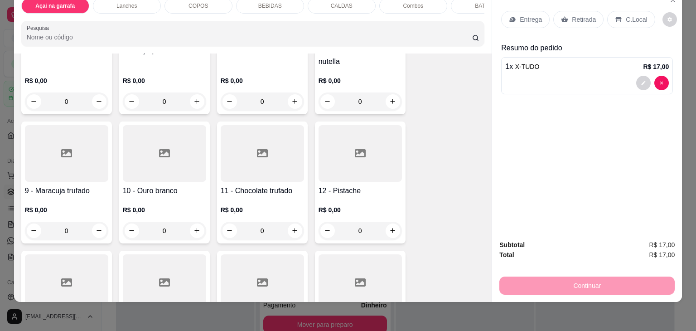
scroll to position [312, 0]
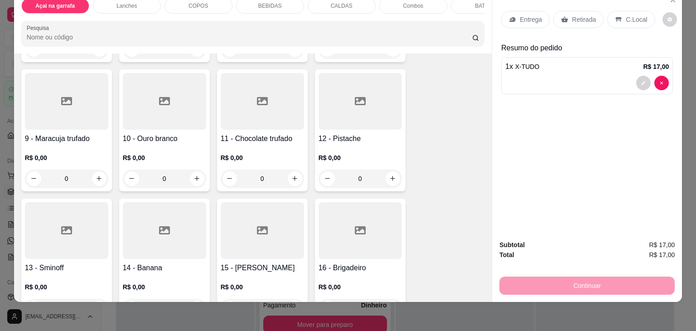
click at [81, 119] on div at bounding box center [66, 101] width 83 height 57
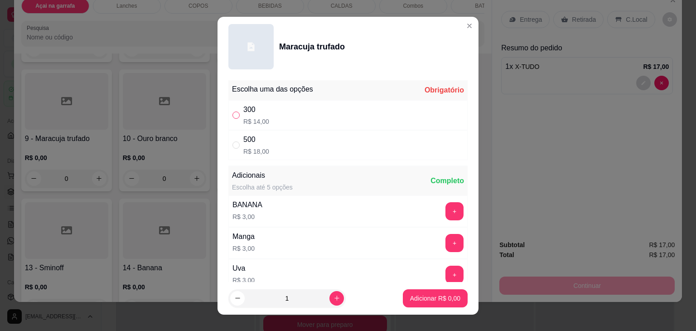
click at [233, 113] on input "" at bounding box center [236, 115] width 7 height 7
radio input "true"
click at [420, 304] on button "Adicionar R$ 14,00" at bounding box center [433, 298] width 67 height 18
type input "1"
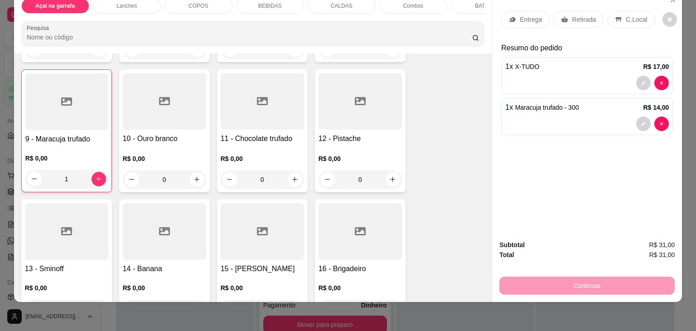
scroll to position [176, 0]
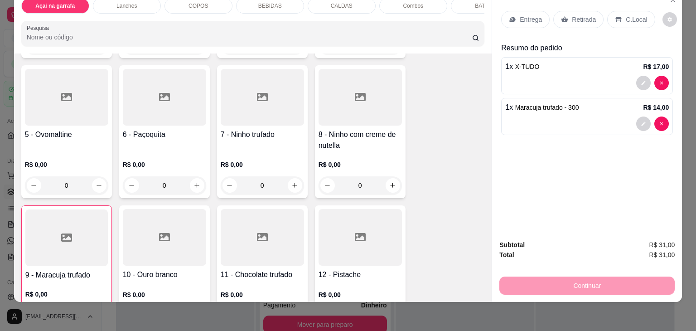
click at [262, 96] on icon at bounding box center [262, 97] width 11 height 11
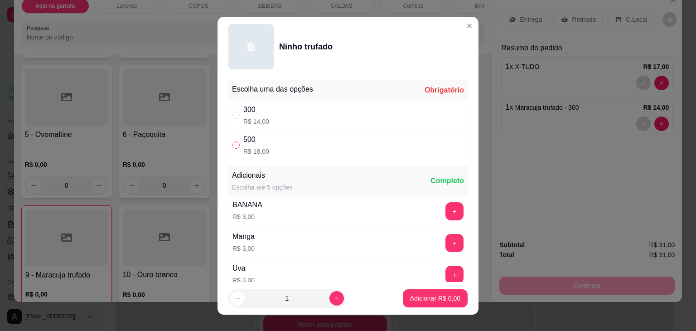
click at [235, 143] on input "" at bounding box center [236, 144] width 7 height 7
radio input "true"
click at [419, 296] on p "Adicionar R$ 18,00" at bounding box center [434, 298] width 54 height 9
type input "1"
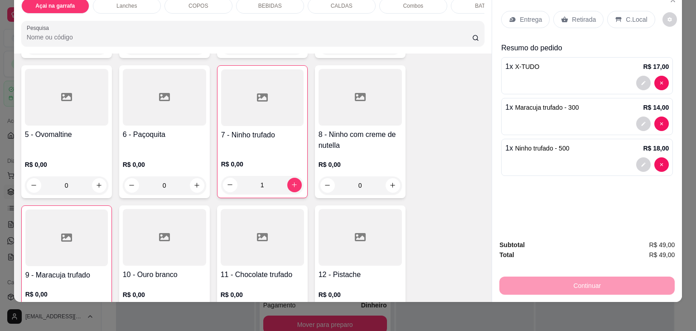
click at [627, 15] on p "C.Local" at bounding box center [636, 19] width 21 height 9
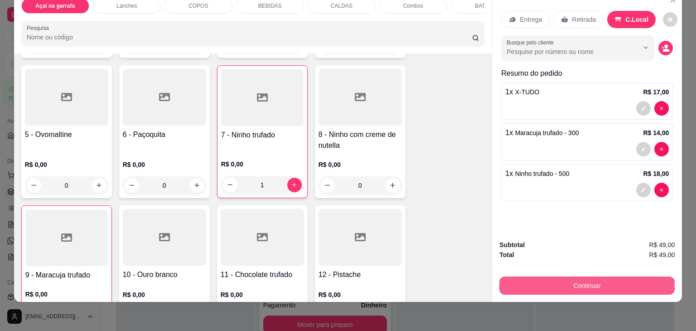
click at [591, 281] on button "Continuar" at bounding box center [587, 286] width 175 height 18
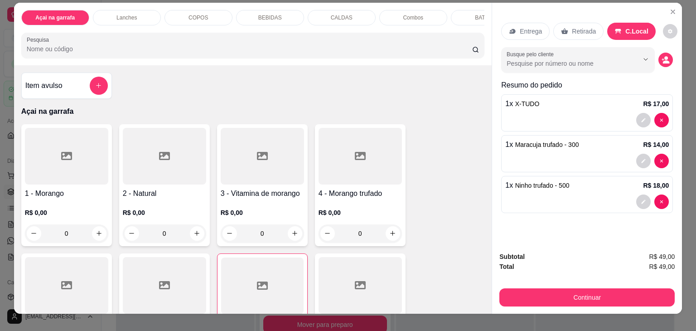
scroll to position [0, 0]
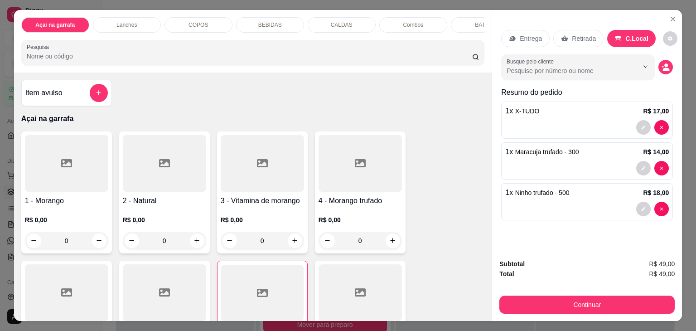
click at [245, 21] on div "BEBIDAS" at bounding box center [270, 24] width 68 height 15
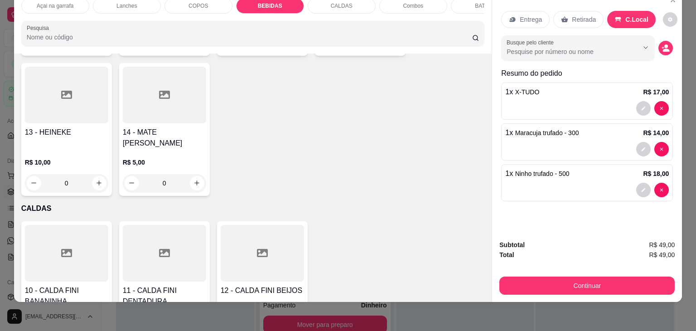
scroll to position [1807, 0]
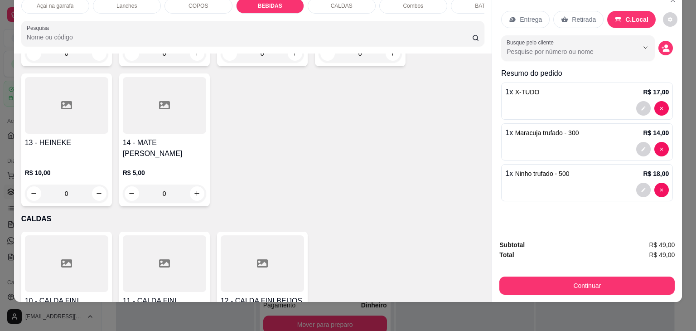
click at [148, 95] on div at bounding box center [164, 105] width 83 height 57
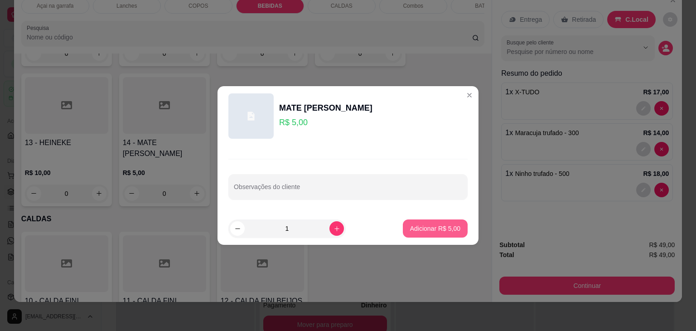
click at [438, 233] on button "Adicionar R$ 5,00" at bounding box center [435, 228] width 65 height 18
type input "1"
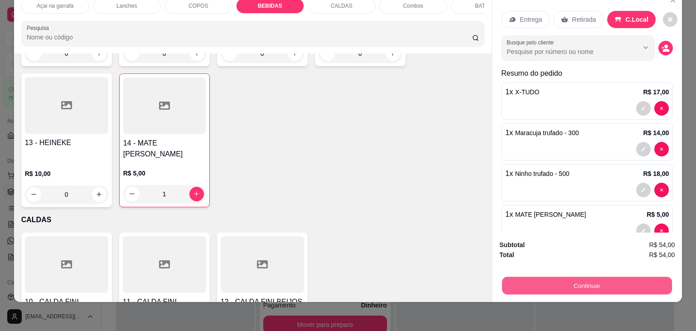
click at [556, 284] on button "Continuar" at bounding box center [587, 286] width 170 height 18
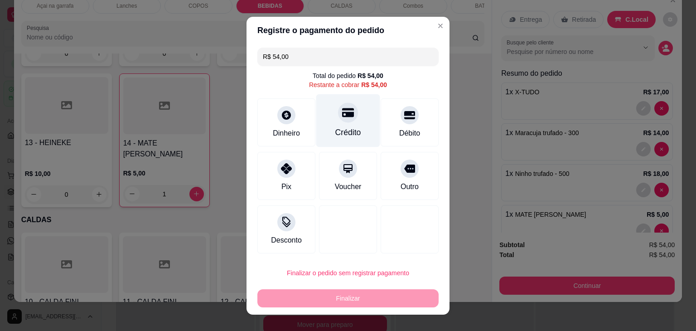
click at [349, 123] on div "Crédito" at bounding box center [348, 120] width 64 height 53
type input "R$ 0,00"
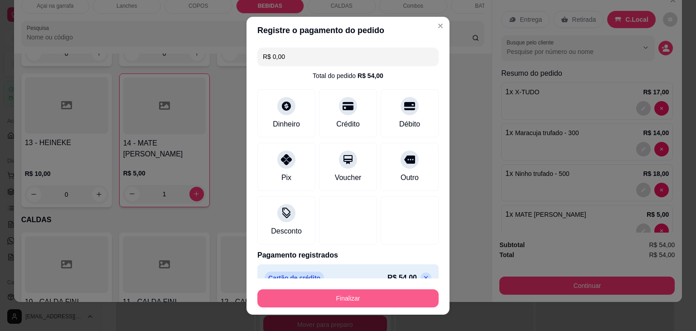
click at [329, 300] on button "Finalizar" at bounding box center [348, 298] width 181 height 18
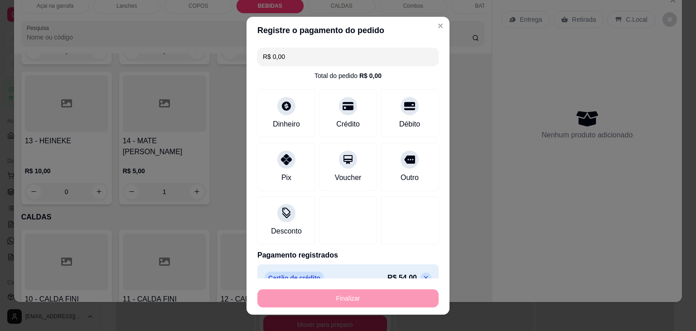
type input "0"
type input "-R$ 54,00"
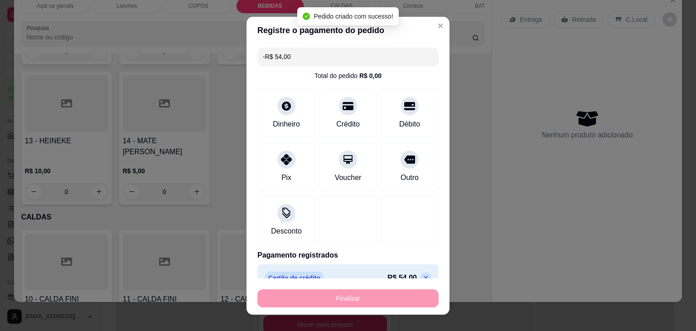
scroll to position [1806, 0]
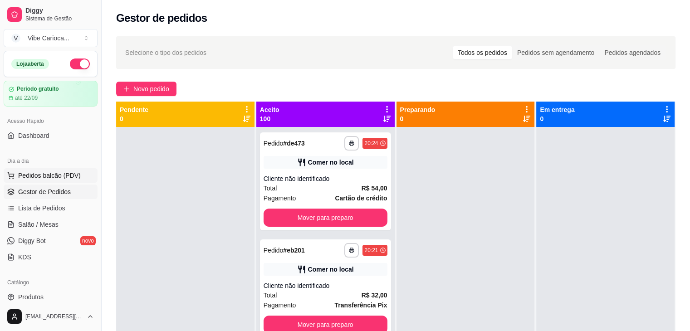
click at [54, 174] on span "Pedidos balcão (PDV)" at bounding box center [49, 175] width 63 height 9
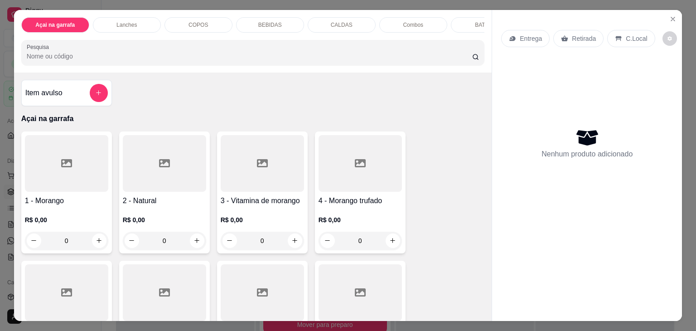
click at [195, 21] on p "COPOS" at bounding box center [198, 24] width 19 height 7
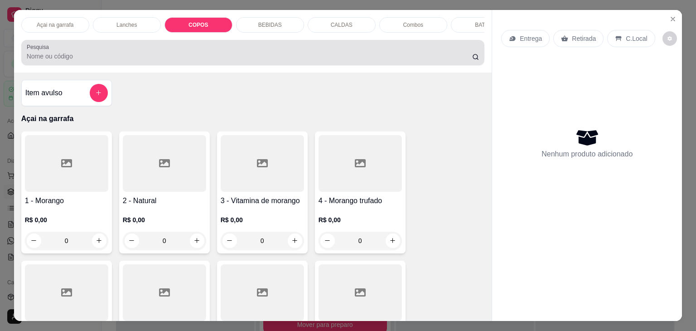
scroll to position [22, 0]
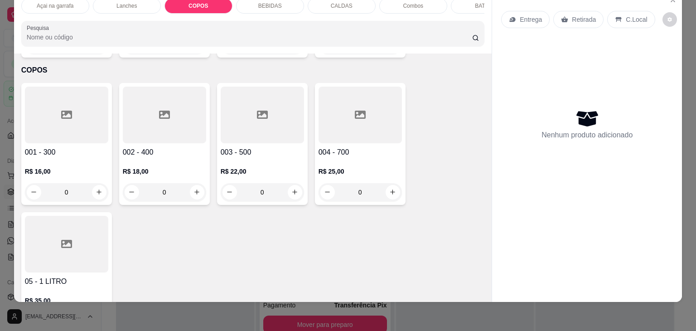
click at [54, 110] on div at bounding box center [66, 115] width 83 height 57
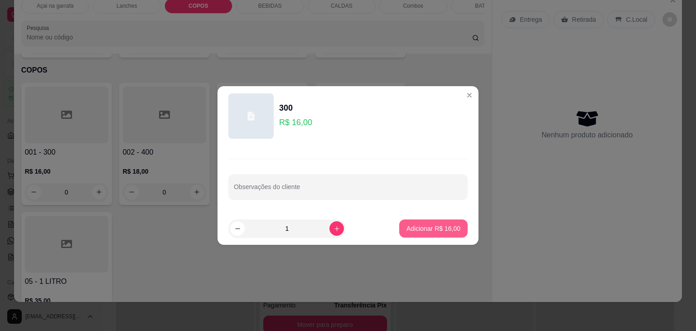
click at [437, 230] on p "Adicionar R$ 16,00" at bounding box center [434, 228] width 54 height 9
type input "1"
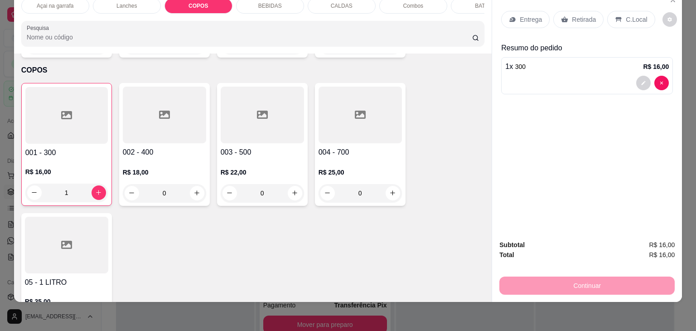
click at [638, 18] on div "C.Local" at bounding box center [631, 19] width 48 height 17
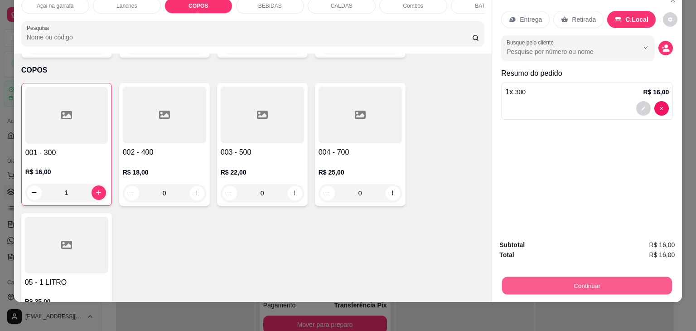
click at [558, 278] on button "Continuar" at bounding box center [587, 286] width 170 height 18
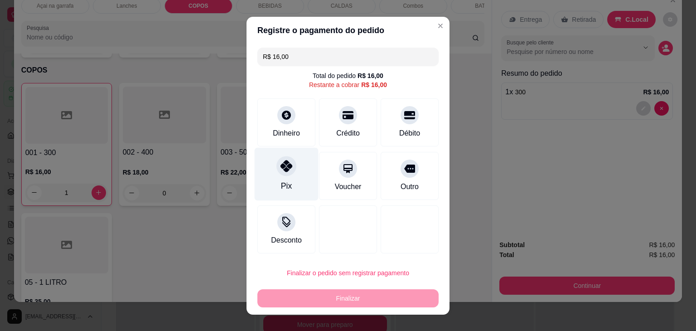
click at [290, 176] on div "Pix" at bounding box center [287, 173] width 64 height 53
type input "R$ 0,00"
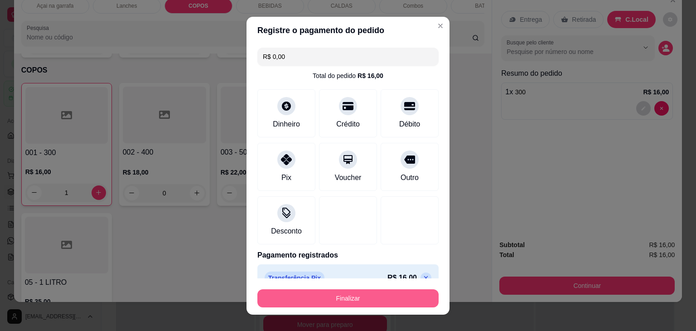
click at [361, 303] on button "Finalizar" at bounding box center [348, 298] width 181 height 18
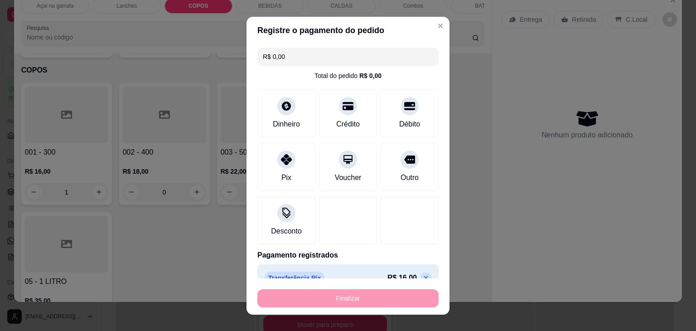
type input "0"
type input "-R$ 16,00"
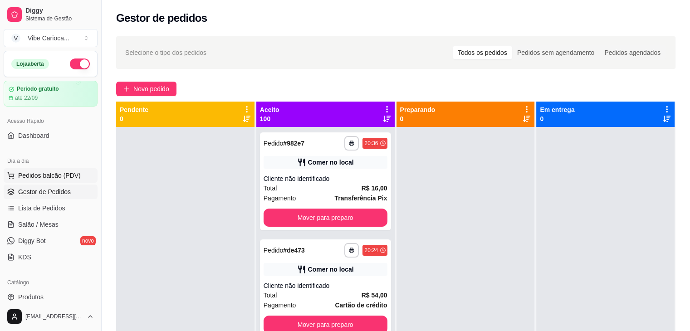
click at [58, 172] on span "Pedidos balcão (PDV)" at bounding box center [49, 175] width 63 height 9
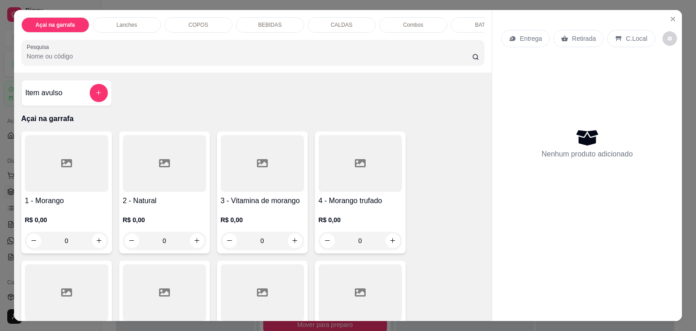
scroll to position [181, 0]
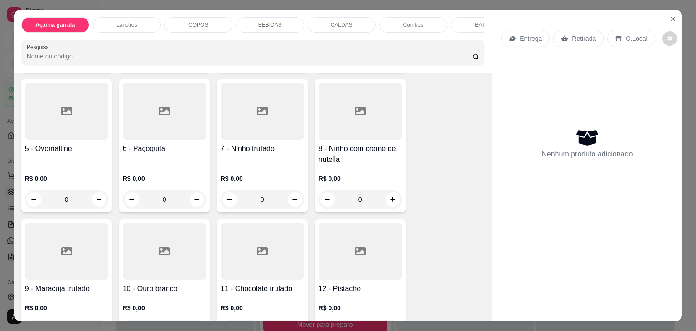
click at [164, 260] on div at bounding box center [164, 251] width 83 height 57
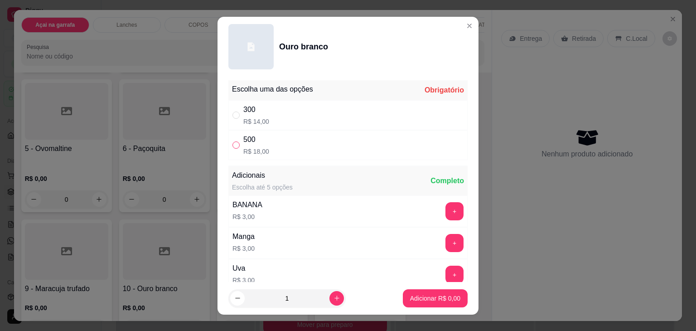
click at [230, 142] on div "500 R$ 18,00" at bounding box center [347, 145] width 239 height 30
radio input "true"
click at [444, 297] on p "Adicionar R$ 18,00" at bounding box center [434, 298] width 53 height 9
type input "1"
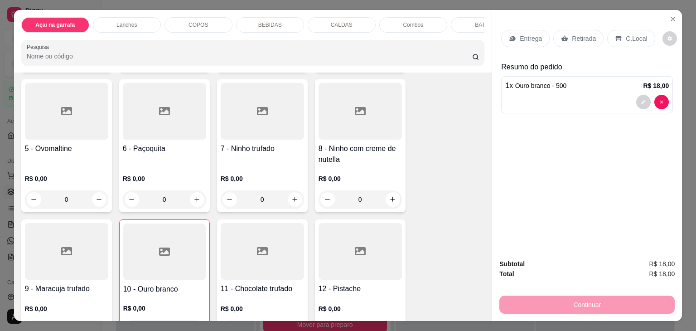
click at [123, 21] on p "Lanches" at bounding box center [127, 24] width 20 height 7
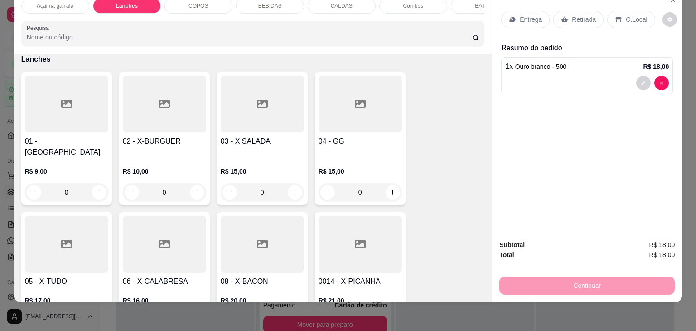
click at [173, 217] on div at bounding box center [164, 244] width 83 height 57
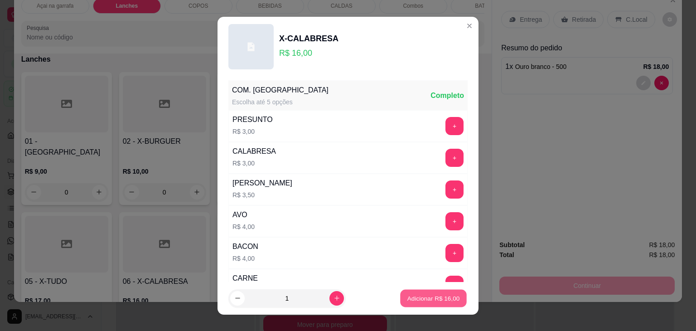
click at [420, 300] on p "Adicionar R$ 16,00" at bounding box center [434, 298] width 53 height 9
type input "1"
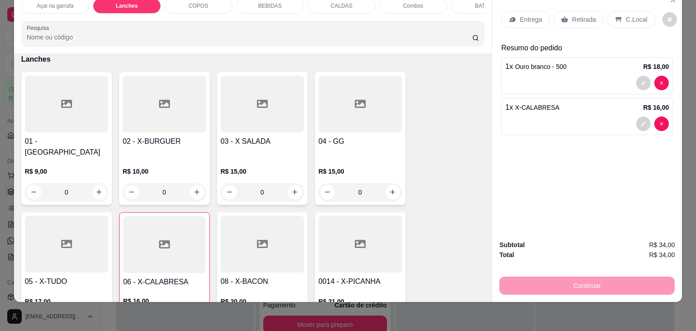
click at [641, 19] on div "C.Local" at bounding box center [631, 19] width 48 height 17
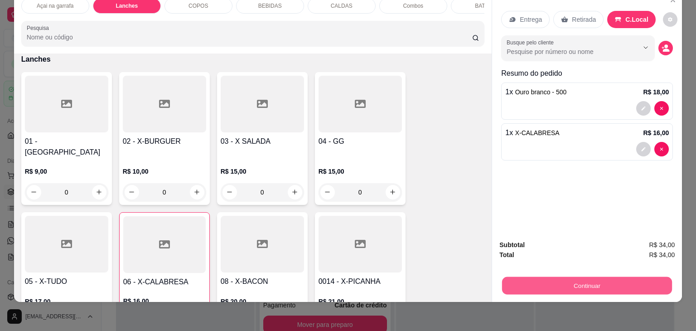
click at [602, 277] on button "Continuar" at bounding box center [587, 286] width 170 height 18
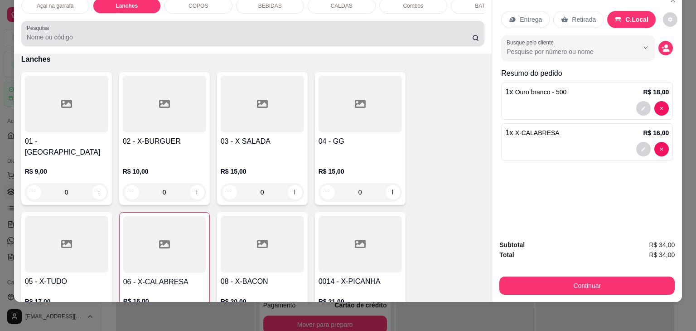
scroll to position [0, 0]
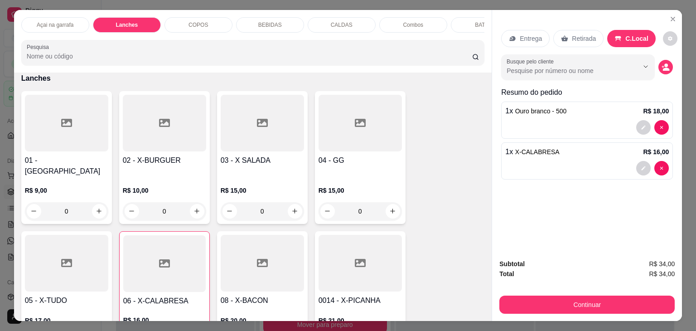
click at [212, 24] on div "COPOS" at bounding box center [199, 24] width 68 height 15
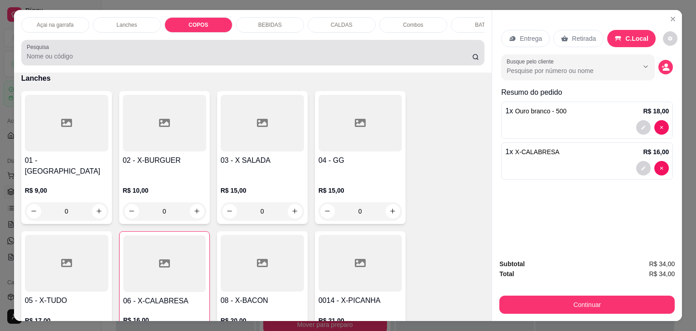
scroll to position [22, 0]
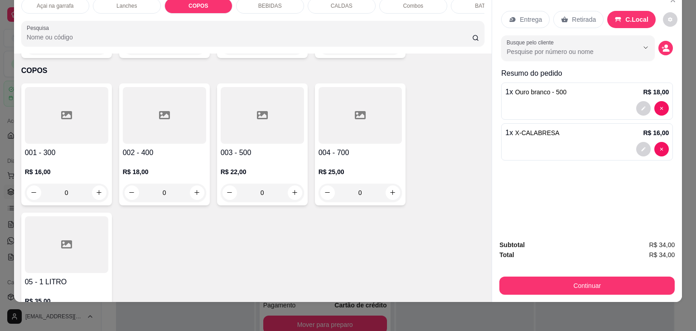
click at [247, 108] on div at bounding box center [262, 115] width 83 height 57
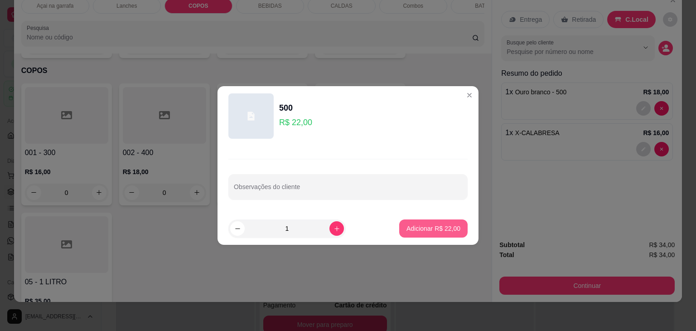
click at [447, 227] on p "Adicionar R$ 22,00" at bounding box center [434, 228] width 54 height 9
type input "1"
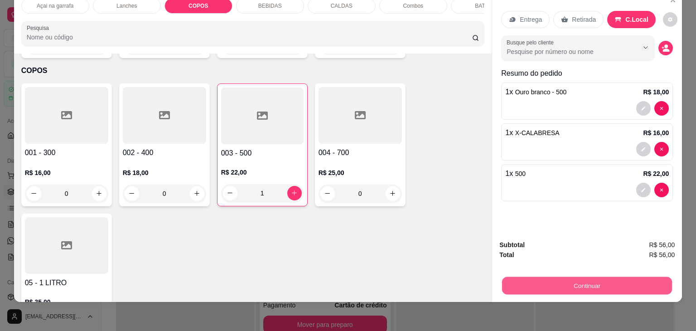
click at [588, 277] on button "Continuar" at bounding box center [587, 286] width 170 height 18
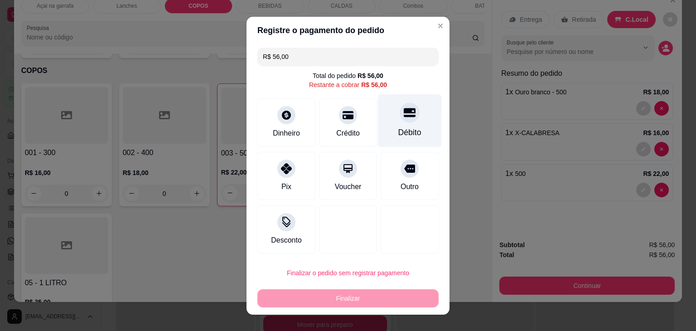
click at [404, 111] on icon at bounding box center [410, 112] width 12 height 9
type input "R$ 0,00"
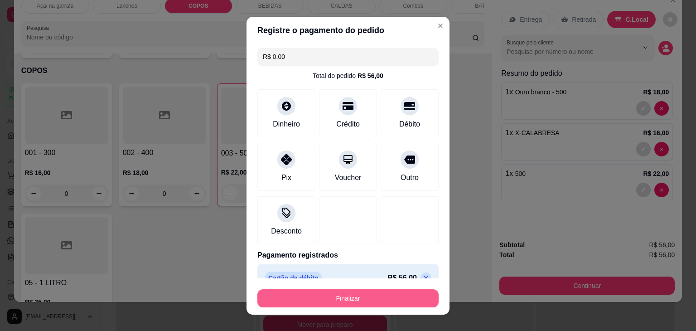
click at [400, 294] on button "Finalizar" at bounding box center [348, 298] width 181 height 18
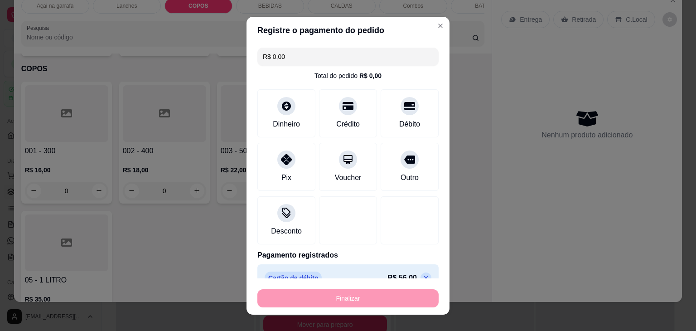
type input "0"
type input "-R$ 56,00"
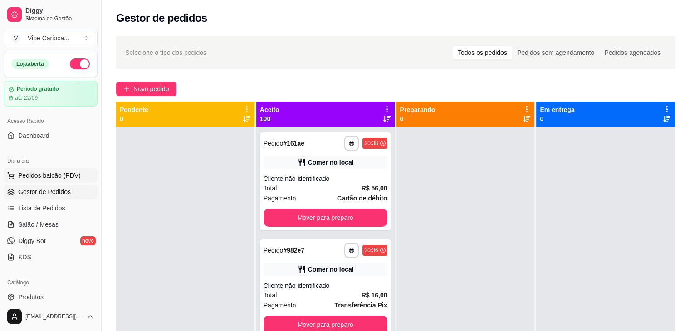
click at [42, 172] on span "Pedidos balcão (PDV)" at bounding box center [49, 175] width 63 height 9
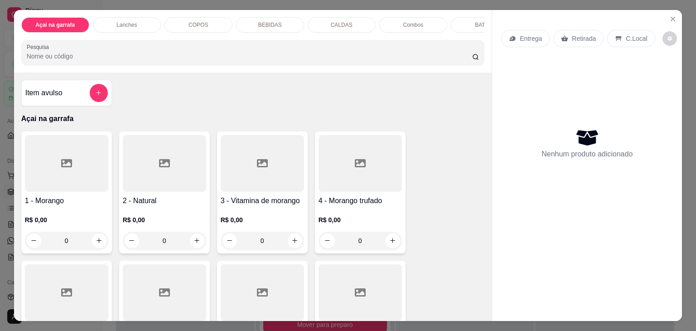
click at [190, 24] on p "COPOS" at bounding box center [198, 24] width 19 height 7
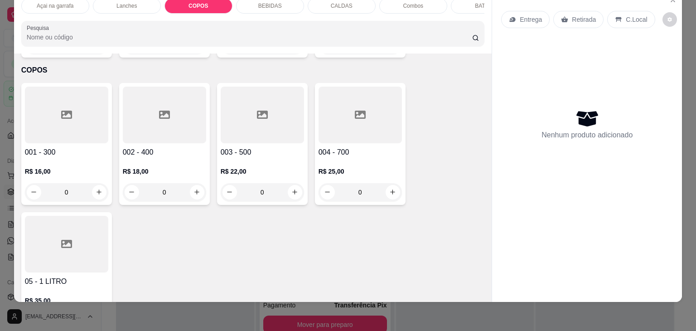
click at [136, 128] on div at bounding box center [164, 115] width 83 height 57
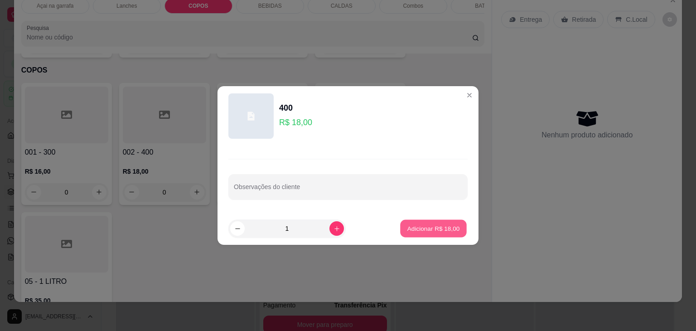
click at [410, 223] on button "Adicionar R$ 18,00" at bounding box center [433, 229] width 67 height 18
type input "1"
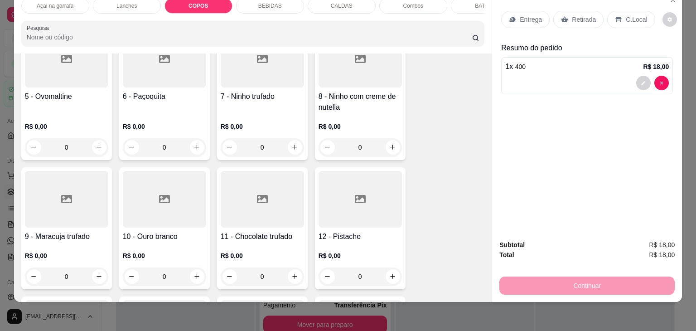
scroll to position [0, 0]
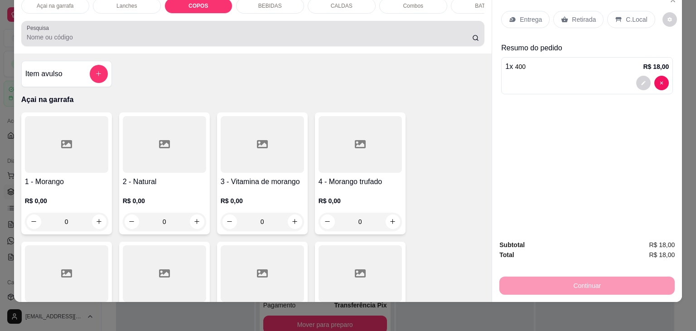
click at [69, 33] on input "Pesquisa" at bounding box center [250, 37] width 446 height 9
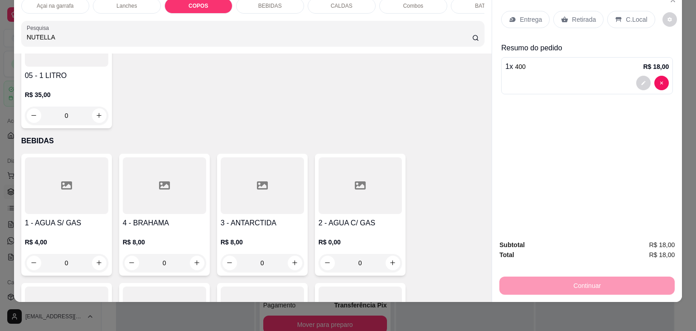
scroll to position [1396, 0]
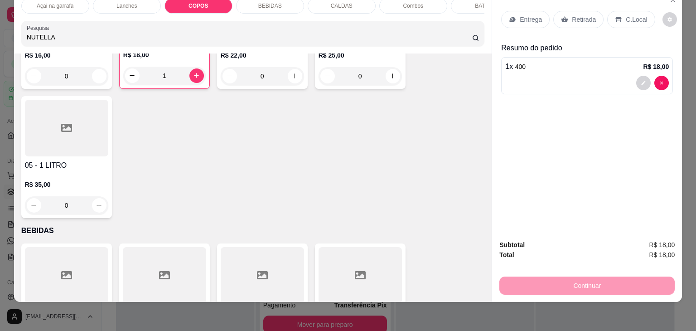
type input "NUTELLA"
click at [629, 15] on p "C.Local" at bounding box center [636, 19] width 21 height 9
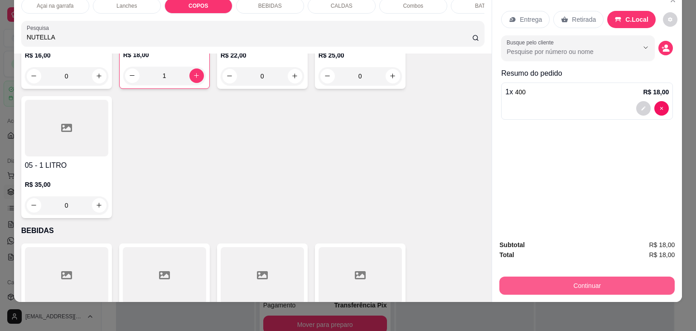
click at [601, 279] on button "Continuar" at bounding box center [587, 286] width 175 height 18
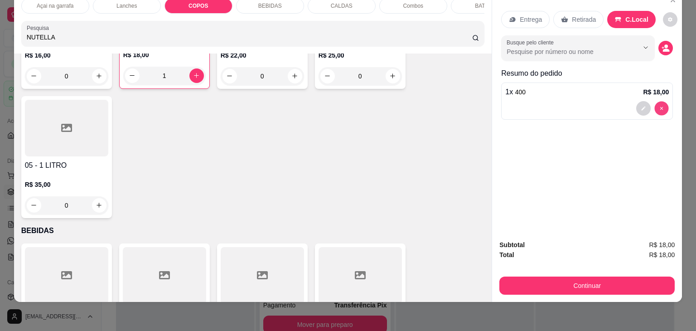
type input "0"
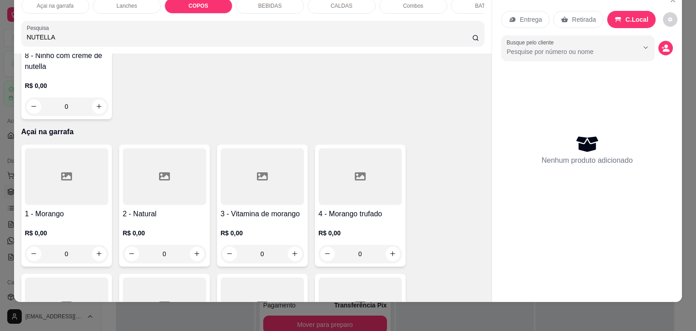
scroll to position [0, 0]
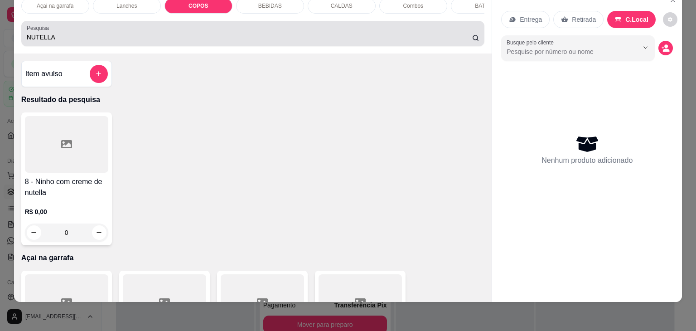
click at [106, 40] on input "NUTELLA" at bounding box center [250, 37] width 446 height 9
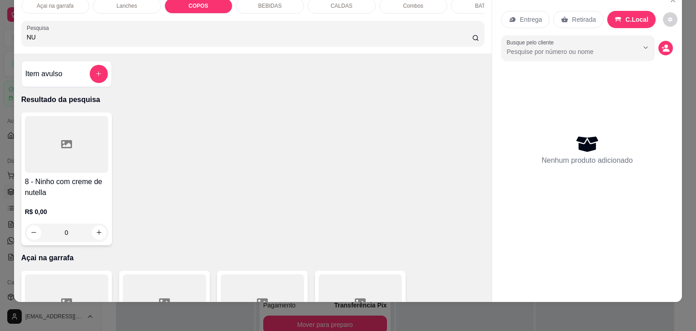
type input "N"
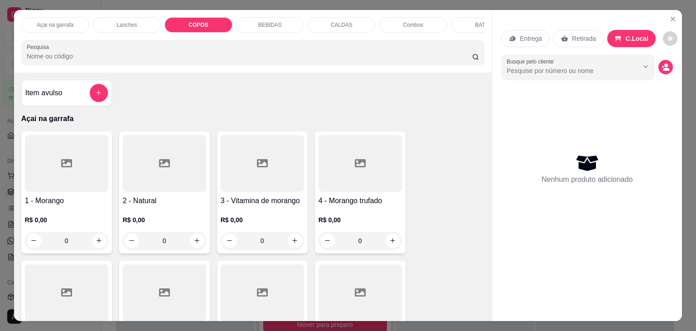
click at [194, 21] on p "COPOS" at bounding box center [198, 24] width 19 height 7
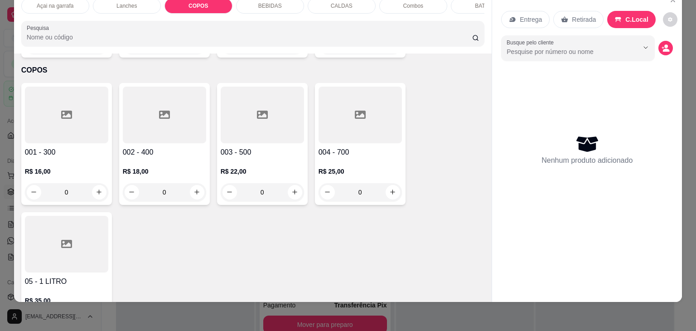
click at [179, 104] on div at bounding box center [164, 115] width 83 height 57
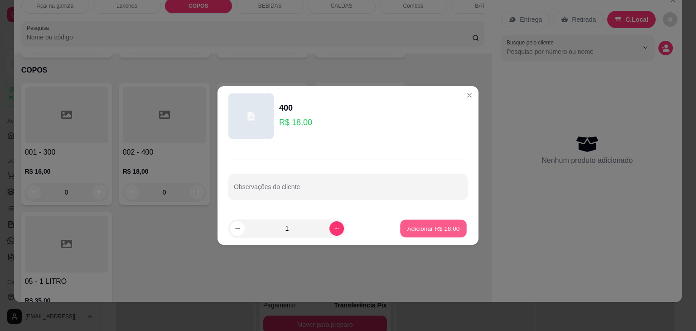
click at [452, 228] on p "Adicionar R$ 18,00" at bounding box center [434, 228] width 53 height 9
type input "1"
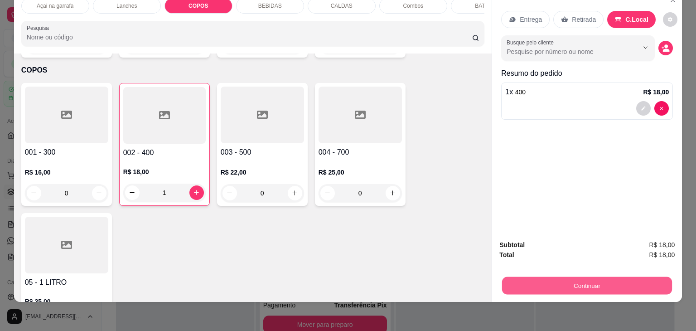
click at [622, 282] on button "Continuar" at bounding box center [587, 286] width 170 height 18
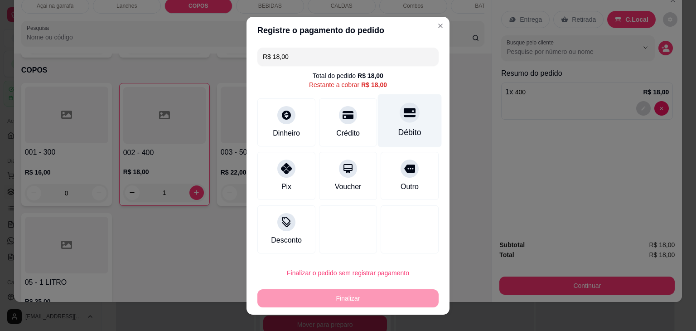
click at [398, 124] on div "Débito" at bounding box center [410, 120] width 64 height 53
type input "R$ 0,00"
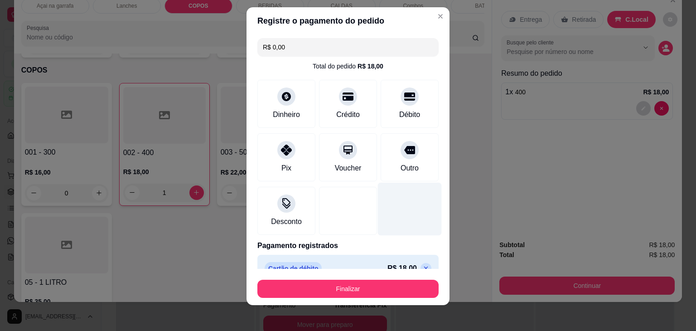
scroll to position [12, 0]
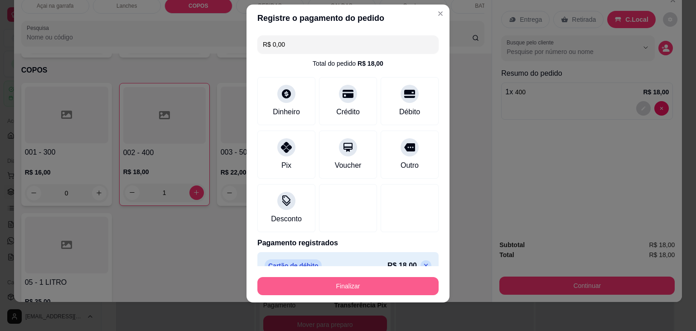
click at [359, 284] on button "Finalizar" at bounding box center [348, 286] width 181 height 18
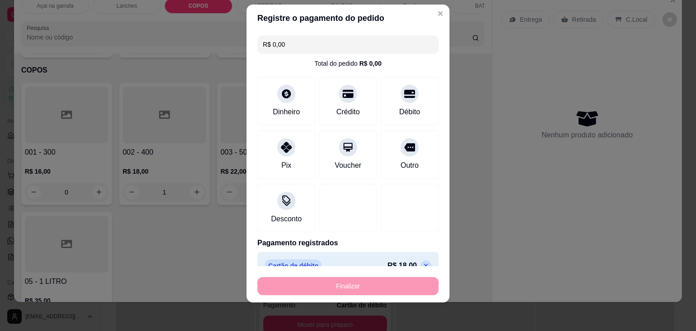
type input "0"
type input "-R$ 18,00"
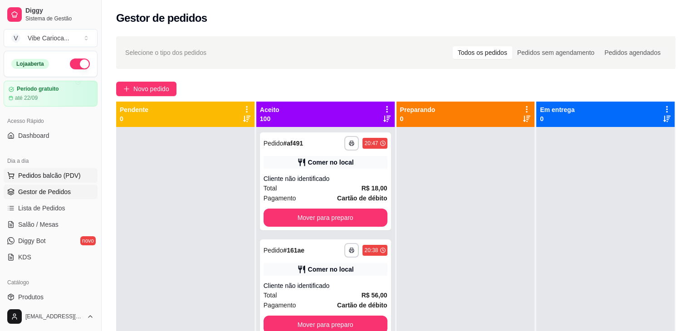
click at [46, 179] on span "Pedidos balcão (PDV)" at bounding box center [49, 175] width 63 height 9
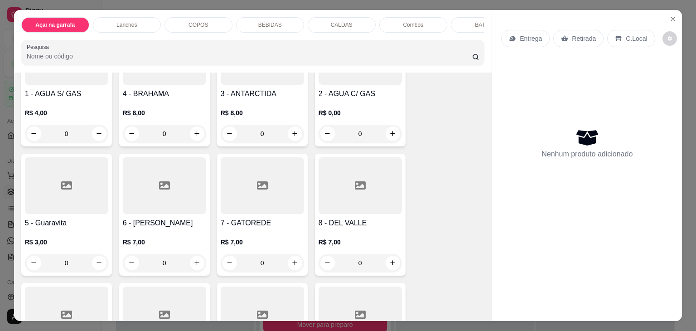
scroll to position [1496, 0]
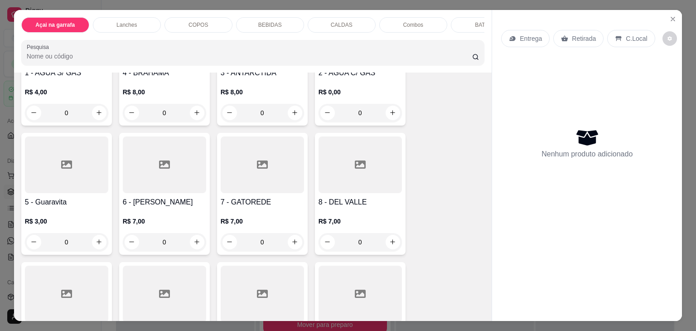
click at [164, 161] on icon at bounding box center [164, 164] width 11 height 11
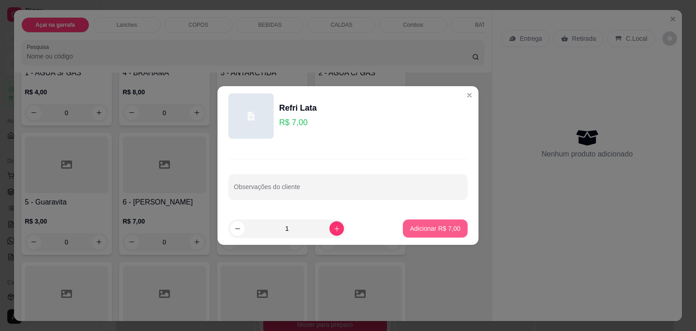
click at [406, 236] on button "Adicionar R$ 7,00" at bounding box center [435, 228] width 65 height 18
type input "1"
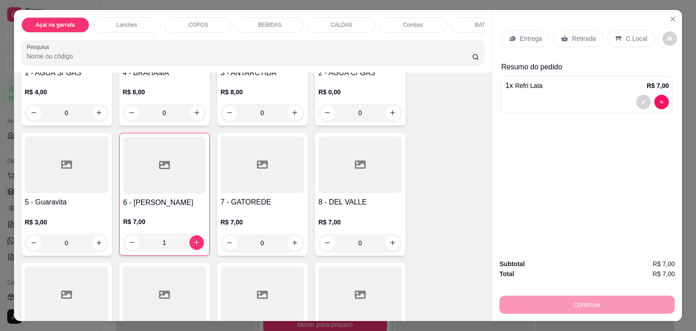
click at [627, 34] on p "C.Local" at bounding box center [636, 38] width 21 height 9
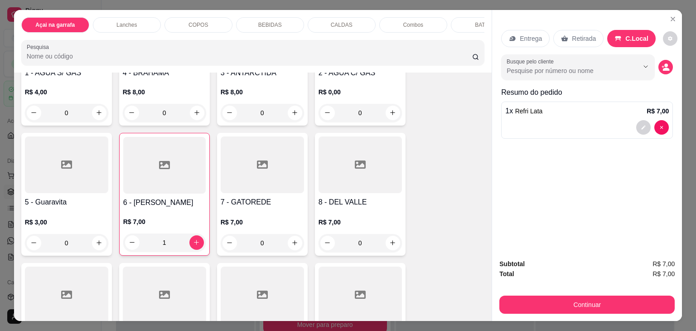
click at [601, 306] on button "Continuar" at bounding box center [587, 305] width 175 height 18
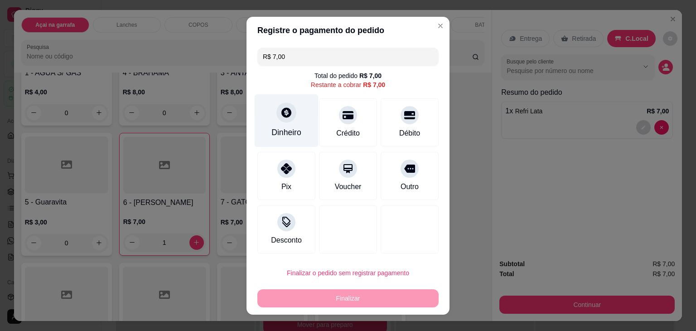
click at [294, 114] on div "Dinheiro" at bounding box center [287, 120] width 64 height 53
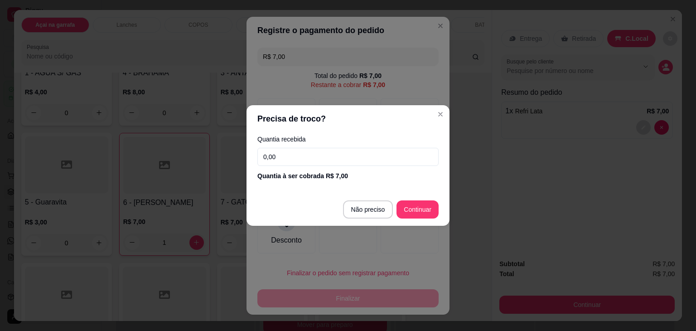
click at [332, 159] on div "Quantia recebida 0,00 Quantia à ser cobrada R$ 7,00" at bounding box center [348, 158] width 203 height 52
click at [330, 165] on input "0,00" at bounding box center [348, 157] width 181 height 18
click at [293, 154] on input "0,00" at bounding box center [348, 157] width 181 height 18
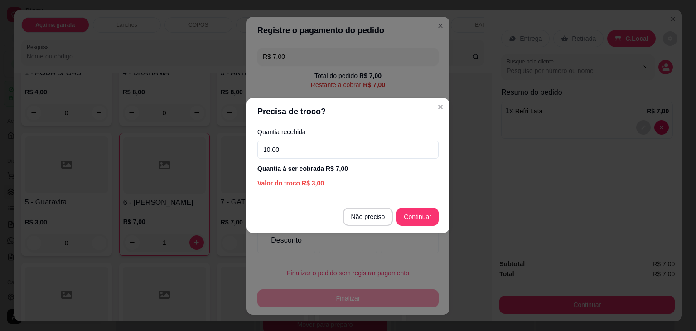
type input "10,00"
type input "R$ 0,00"
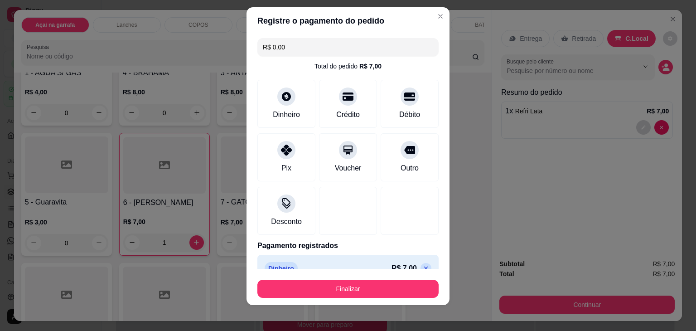
scroll to position [12, 0]
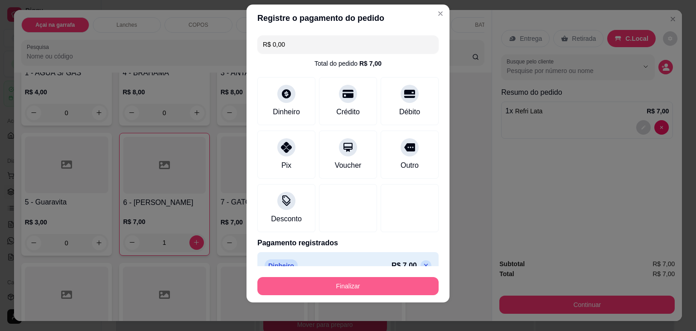
click at [376, 283] on button "Finalizar" at bounding box center [348, 286] width 181 height 18
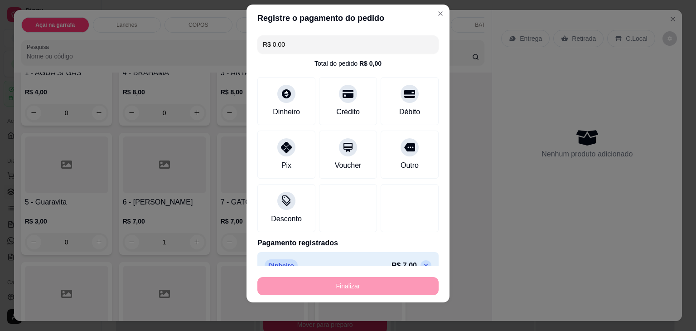
type input "0"
type input "-R$ 7,00"
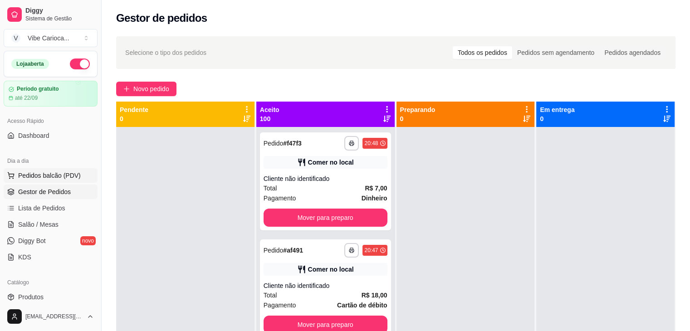
click at [58, 175] on span "Pedidos balcão (PDV)" at bounding box center [49, 175] width 63 height 9
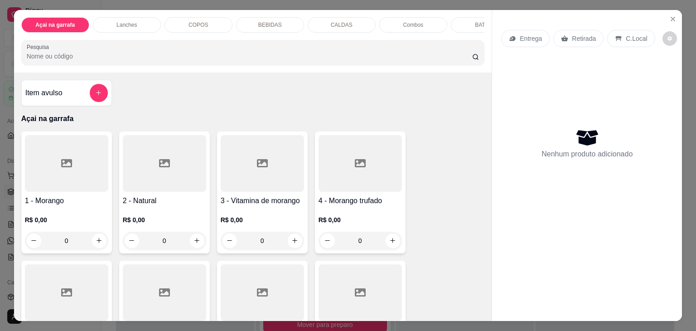
click at [191, 23] on p "COPOS" at bounding box center [198, 24] width 19 height 7
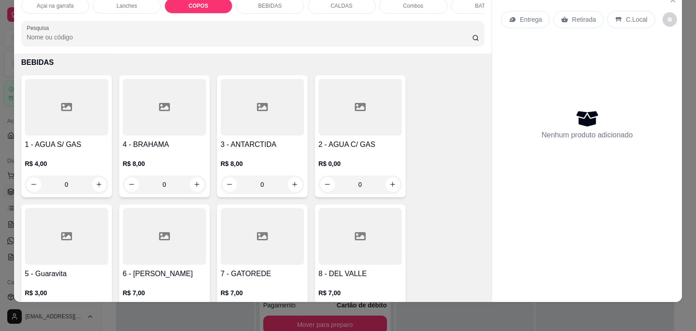
scroll to position [1451, 0]
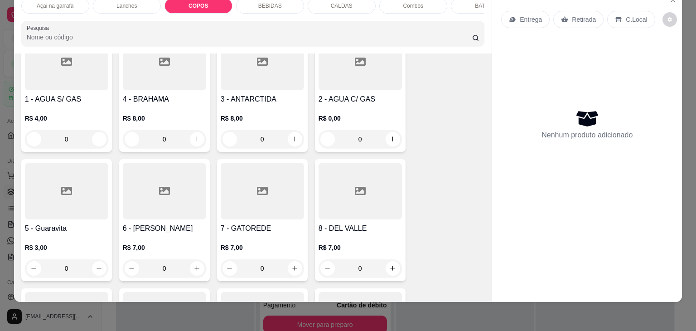
click at [62, 82] on div "1 - AGUA S/ GAS R$ 4,00 0" at bounding box center [66, 91] width 91 height 122
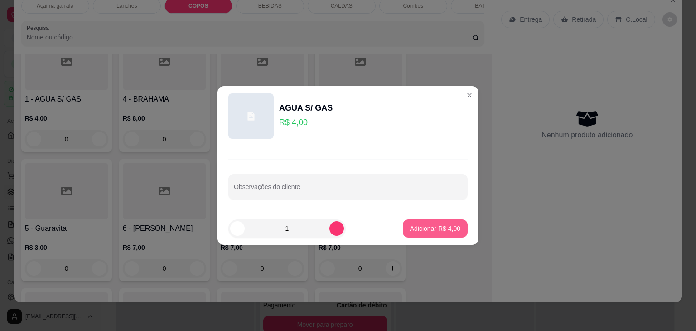
click at [441, 229] on p "Adicionar R$ 4,00" at bounding box center [435, 228] width 50 height 9
type input "1"
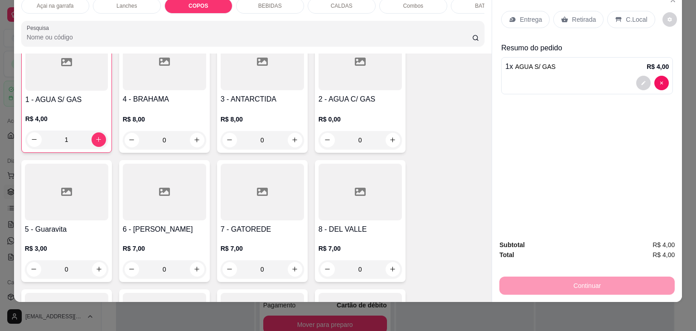
click at [626, 15] on p "C.Local" at bounding box center [636, 19] width 21 height 9
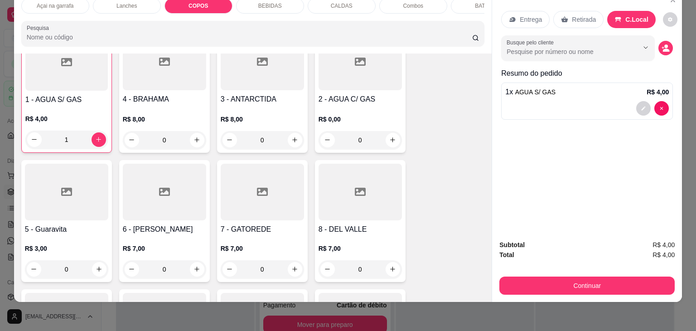
click at [667, 293] on div "Subtotal R$ 4,00 Total R$ 4,00 Continuar" at bounding box center [587, 267] width 190 height 69
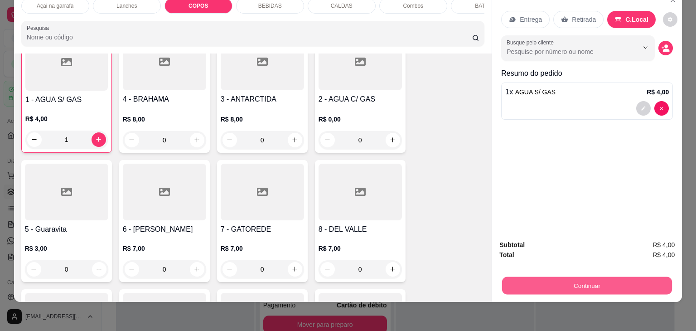
click at [662, 277] on button "Continuar" at bounding box center [587, 286] width 170 height 18
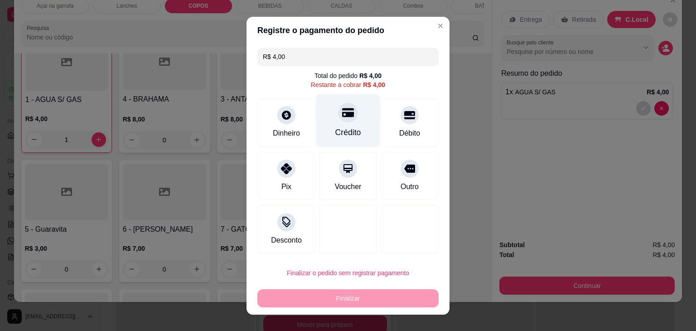
click at [371, 122] on div "Crédito" at bounding box center [348, 120] width 64 height 53
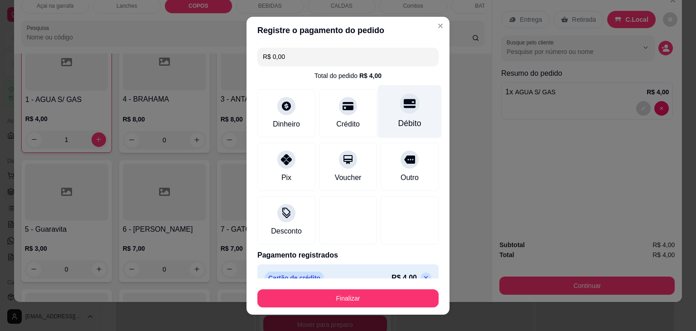
click at [404, 104] on icon at bounding box center [410, 103] width 12 height 12
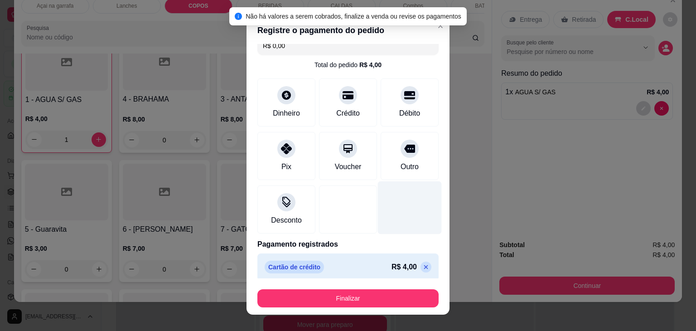
scroll to position [16, 0]
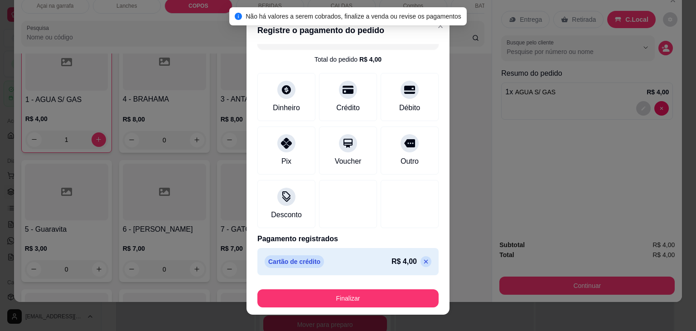
click at [423, 259] on icon at bounding box center [426, 261] width 7 height 7
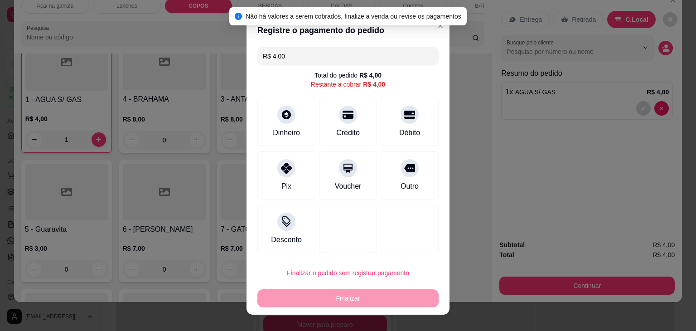
scroll to position [0, 0]
click at [404, 110] on icon at bounding box center [410, 113] width 12 height 12
type input "R$ 0,00"
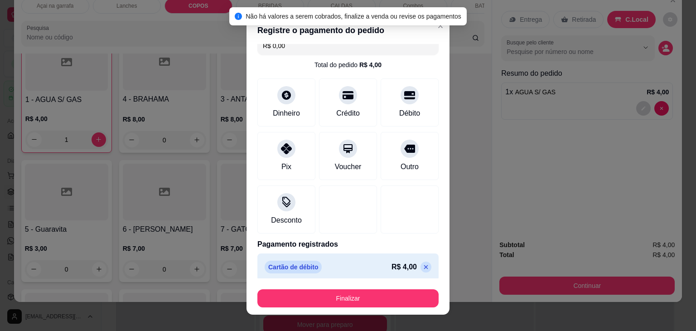
scroll to position [16, 0]
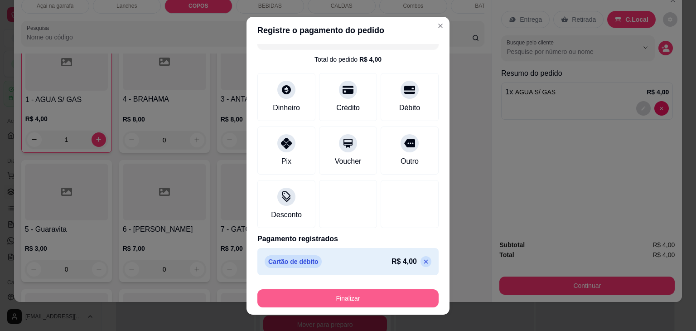
click at [354, 301] on button "Finalizar" at bounding box center [348, 298] width 181 height 18
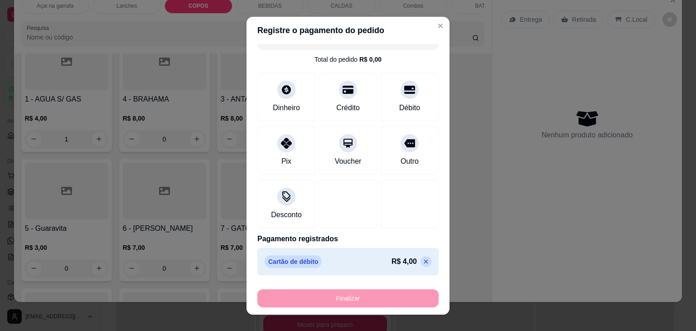
type input "0"
type input "-R$ 4,00"
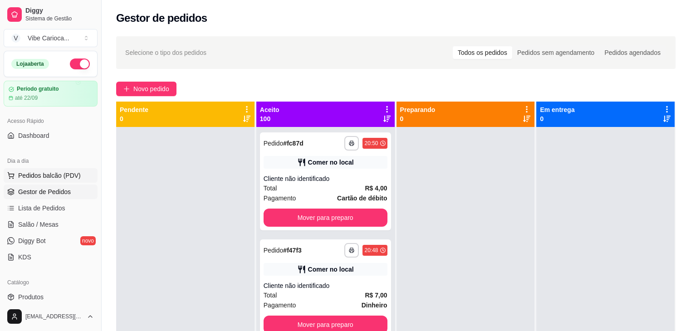
click at [50, 176] on span "Pedidos balcão (PDV)" at bounding box center [49, 175] width 63 height 9
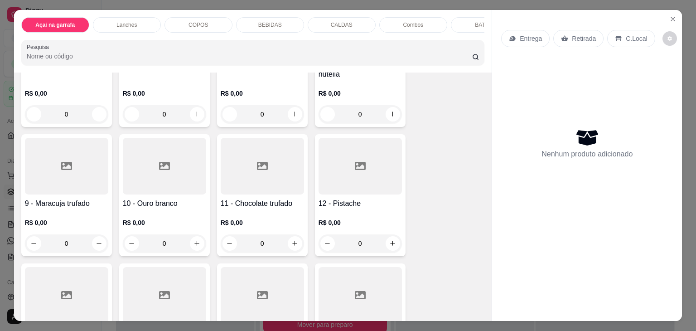
scroll to position [317, 0]
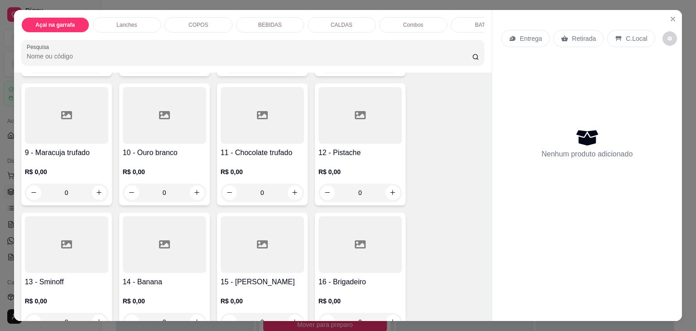
click at [60, 136] on div at bounding box center [66, 115] width 83 height 57
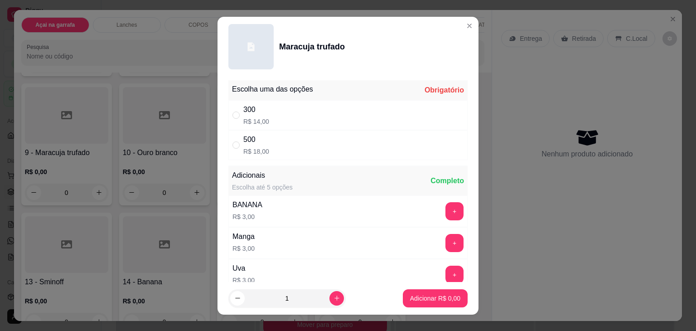
click at [243, 144] on div "500" at bounding box center [256, 139] width 26 height 11
radio input "true"
click at [407, 298] on p "Adicionar R$ 18,00" at bounding box center [434, 298] width 54 height 9
type input "1"
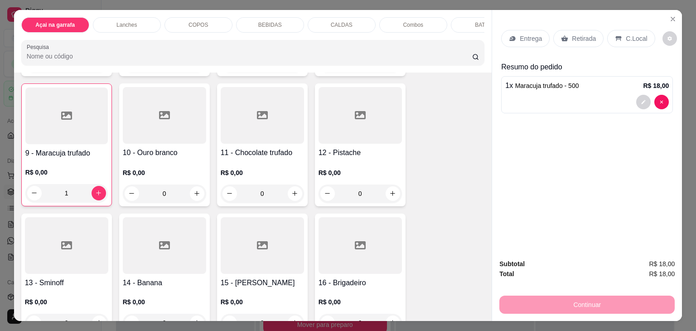
click at [63, 21] on p "Açai na garrafa" at bounding box center [54, 24] width 39 height 7
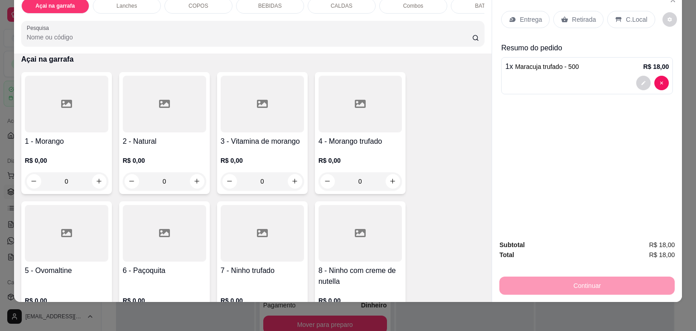
click at [350, 116] on div at bounding box center [360, 104] width 83 height 57
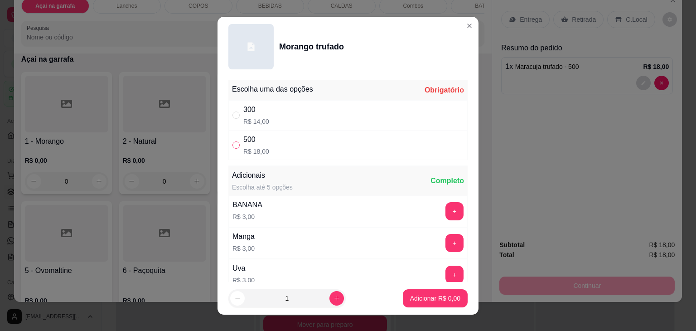
click at [233, 147] on input "" at bounding box center [236, 144] width 7 height 7
radio input "true"
click at [415, 301] on p "Adicionar R$ 18,00" at bounding box center [434, 298] width 54 height 9
type input "1"
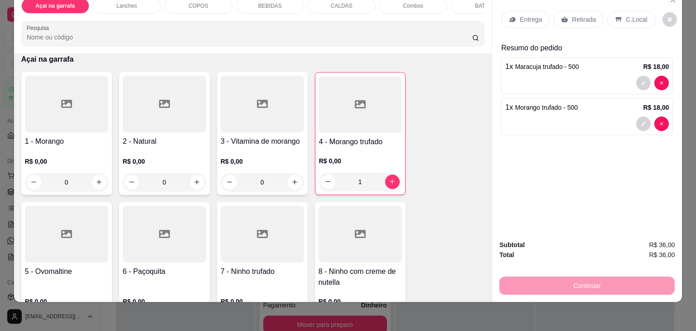
click at [627, 15] on p "C.Local" at bounding box center [636, 19] width 21 height 9
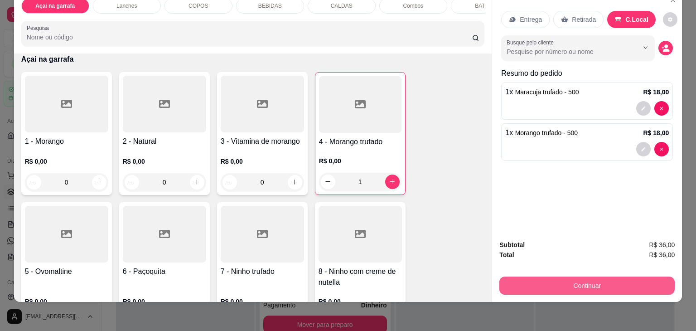
click at [560, 280] on button "Continuar" at bounding box center [587, 286] width 175 height 18
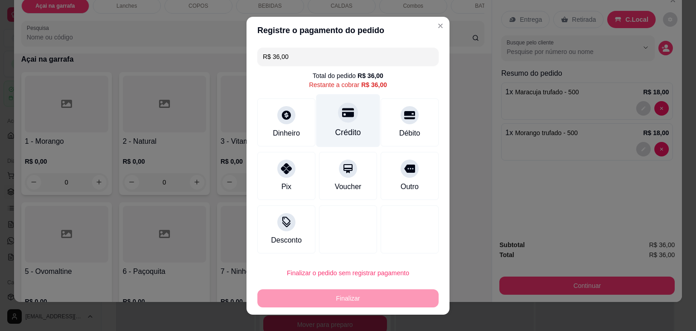
click at [351, 133] on div "Crédito" at bounding box center [348, 132] width 26 height 12
type input "R$ 0,00"
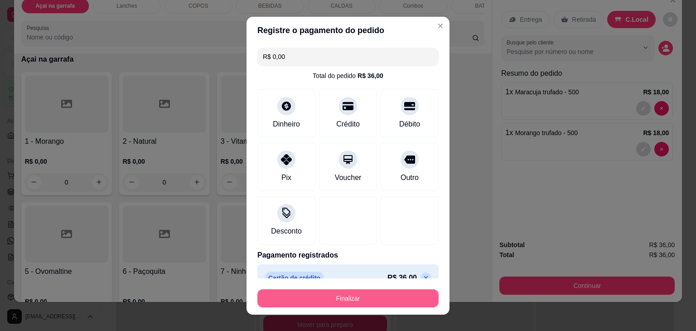
click at [335, 291] on button "Finalizar" at bounding box center [348, 298] width 181 height 18
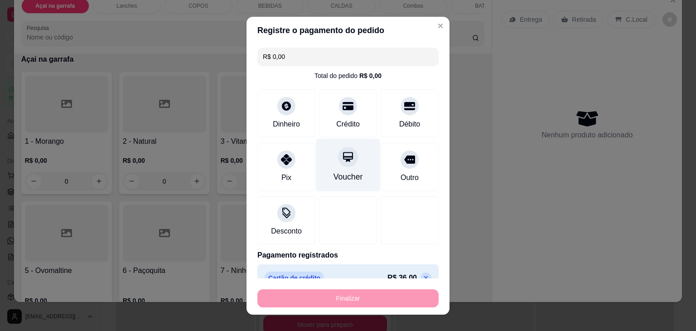
type input "0"
type input "-R$ 36,00"
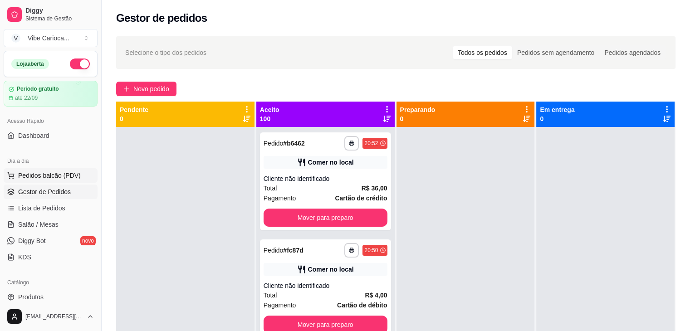
click at [44, 180] on button "Pedidos balcão (PDV)" at bounding box center [51, 175] width 94 height 15
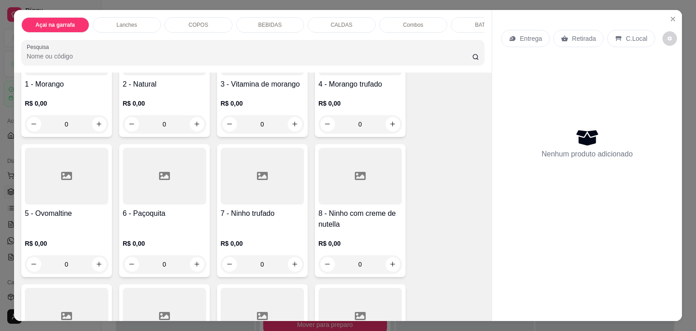
scroll to position [227, 0]
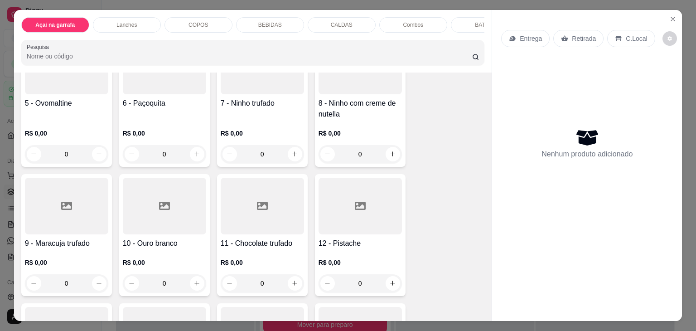
click at [44, 102] on h4 "5 - Ovomaltine" at bounding box center [66, 103] width 83 height 11
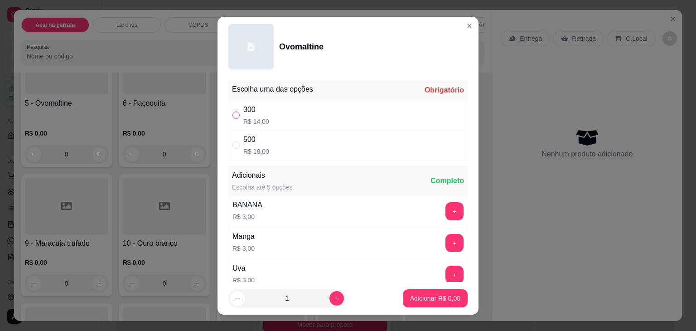
click at [234, 115] on input "" at bounding box center [236, 115] width 7 height 7
radio input "true"
click at [408, 299] on p "Adicionar R$ 14,00" at bounding box center [434, 298] width 53 height 9
type input "1"
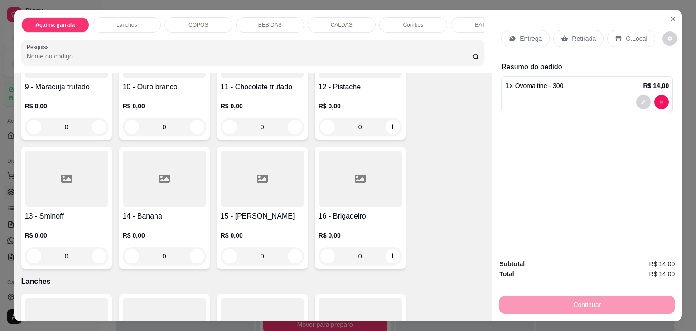
scroll to position [408, 0]
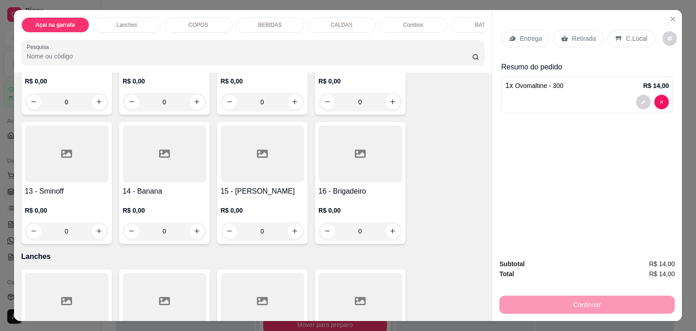
click at [159, 156] on icon at bounding box center [164, 153] width 11 height 11
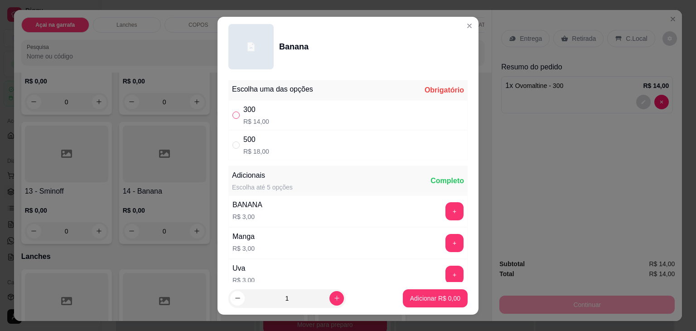
click at [233, 115] on input "" at bounding box center [236, 115] width 7 height 7
radio input "true"
click at [385, 294] on footer "1 Adicionar R$ 14,00" at bounding box center [348, 298] width 261 height 33
click at [416, 295] on p "Adicionar R$ 14,00" at bounding box center [434, 298] width 53 height 9
type input "1"
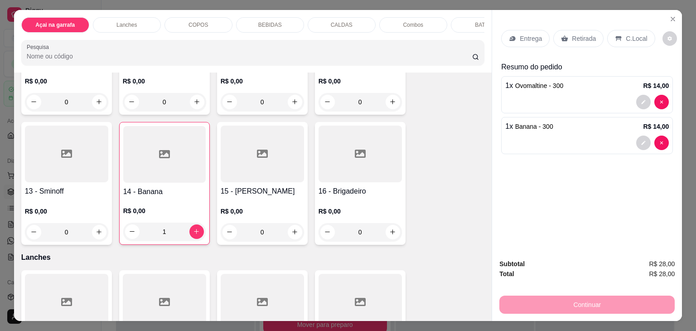
click at [632, 38] on p "C.Local" at bounding box center [636, 38] width 21 height 9
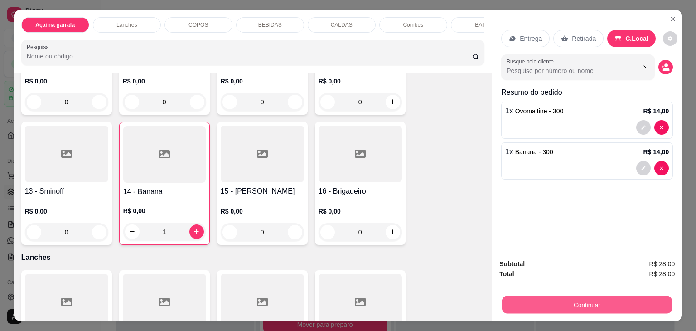
click at [553, 296] on button "Continuar" at bounding box center [587, 305] width 170 height 18
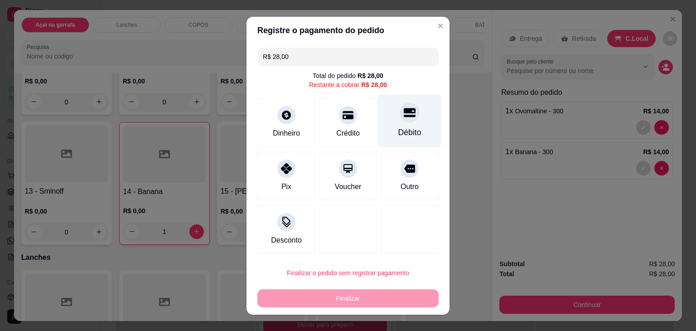
click at [404, 116] on icon at bounding box center [410, 112] width 12 height 9
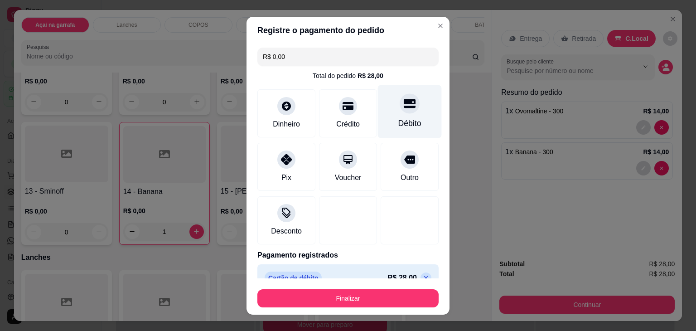
type input "R$ 0,00"
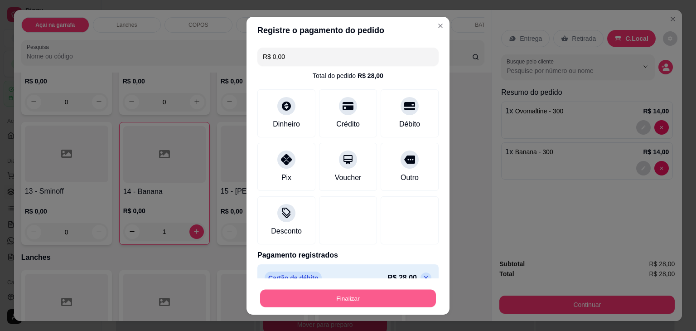
click at [337, 304] on button "Finalizar" at bounding box center [348, 298] width 176 height 18
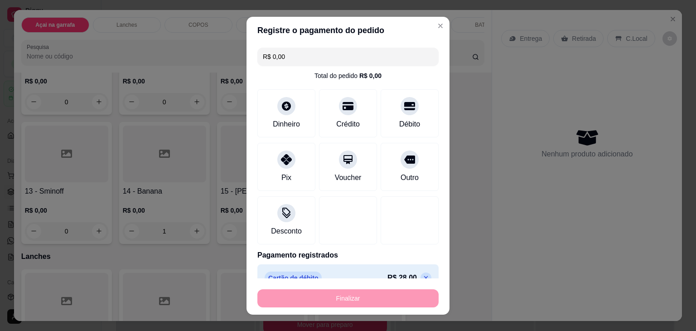
type input "0"
type input "-R$ 28,00"
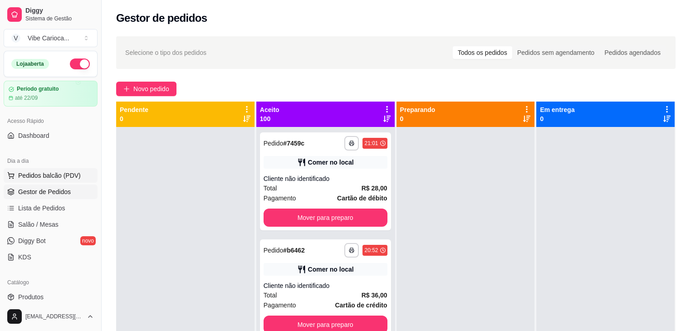
click at [57, 180] on button "Pedidos balcão (PDV)" at bounding box center [51, 175] width 94 height 15
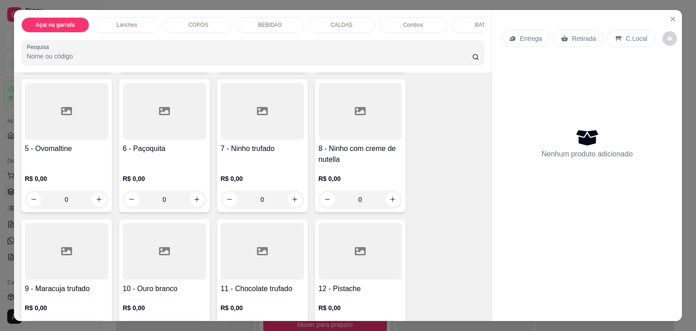
scroll to position [363, 0]
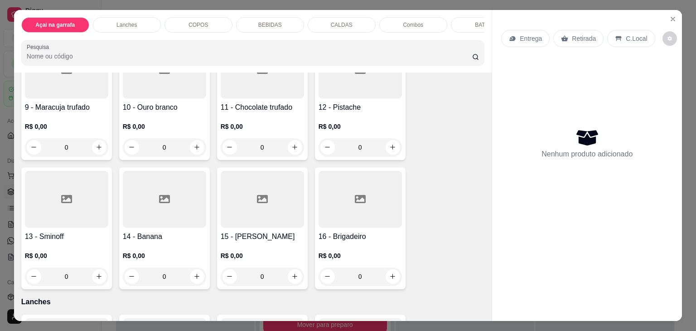
click at [255, 22] on div "BEBIDAS" at bounding box center [270, 24] width 68 height 15
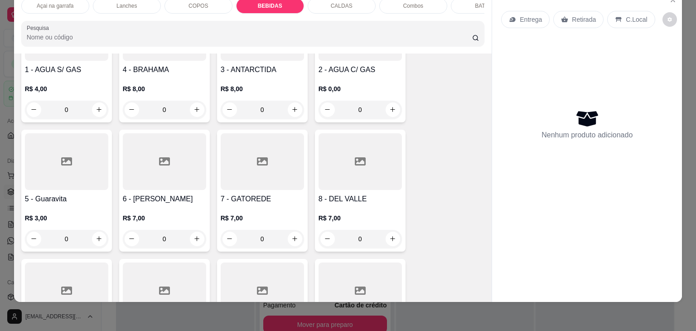
scroll to position [1489, 0]
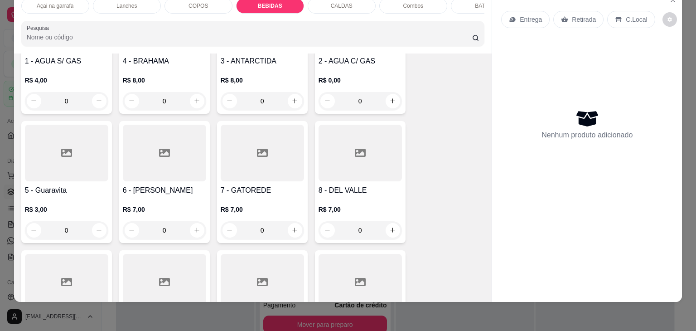
click at [339, 153] on div at bounding box center [360, 153] width 83 height 57
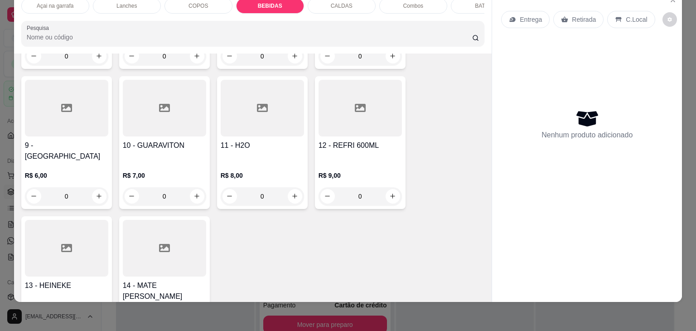
scroll to position [1670, 0]
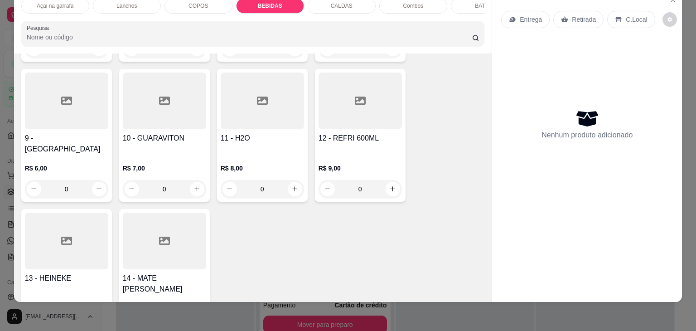
click at [53, 133] on h4 "9 - [GEOGRAPHIC_DATA]" at bounding box center [66, 144] width 83 height 22
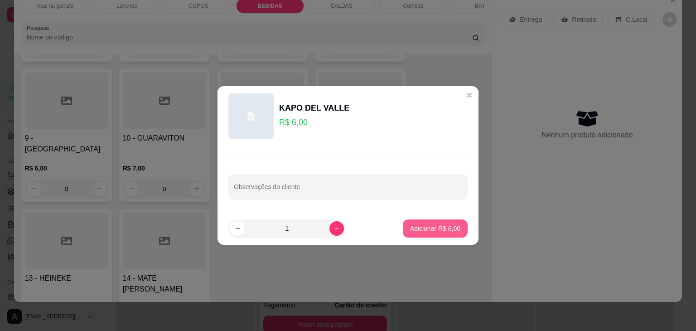
click at [437, 232] on p "Adicionar R$ 6,00" at bounding box center [435, 228] width 50 height 9
type input "1"
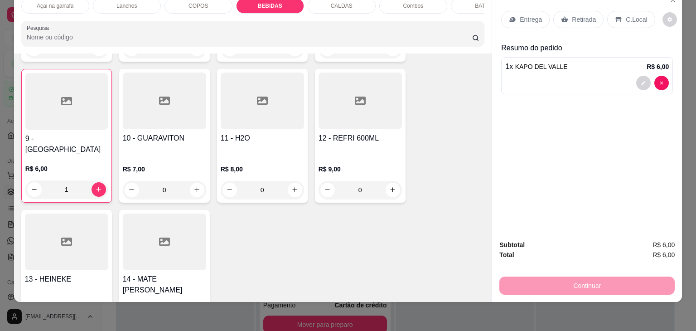
click at [644, 11] on div "C.Local" at bounding box center [631, 19] width 48 height 17
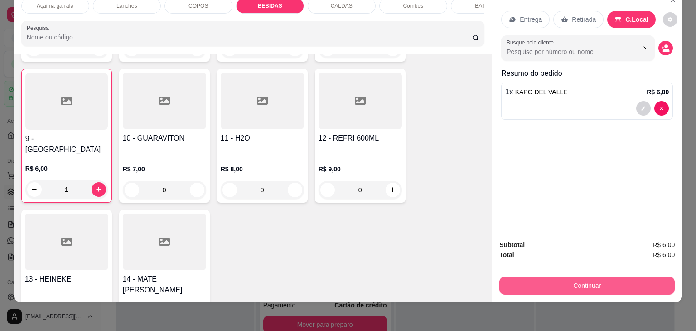
click at [633, 277] on button "Continuar" at bounding box center [587, 286] width 175 height 18
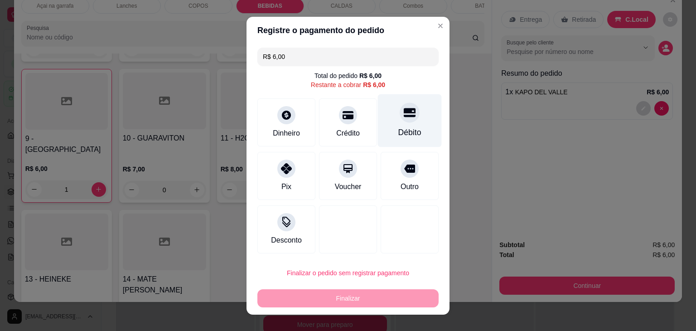
click at [379, 124] on div "Débito" at bounding box center [410, 120] width 64 height 53
type input "R$ 0,00"
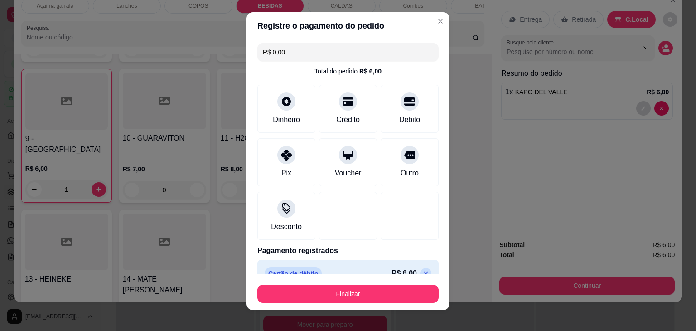
scroll to position [12, 0]
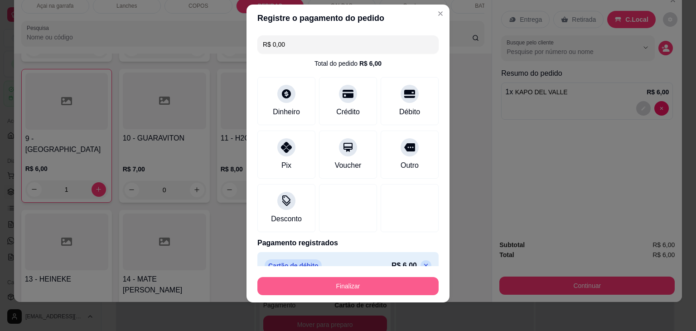
click at [390, 278] on button "Finalizar" at bounding box center [348, 286] width 181 height 18
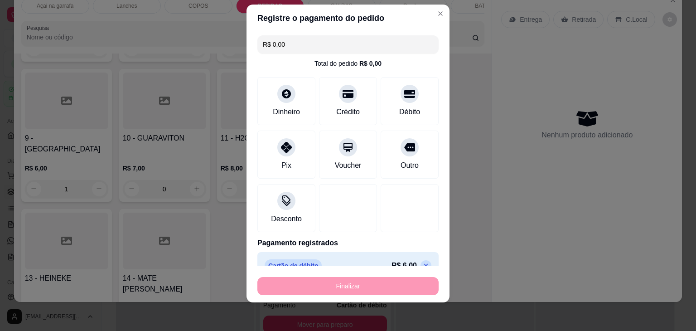
type input "0"
type input "-R$ 6,00"
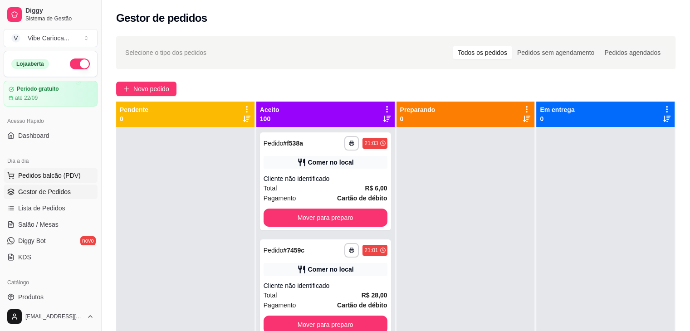
click at [58, 172] on span "Pedidos balcão (PDV)" at bounding box center [49, 175] width 63 height 9
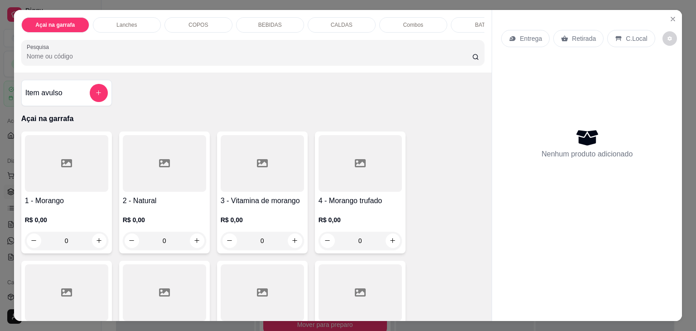
click at [204, 26] on div "COPOS" at bounding box center [199, 24] width 68 height 15
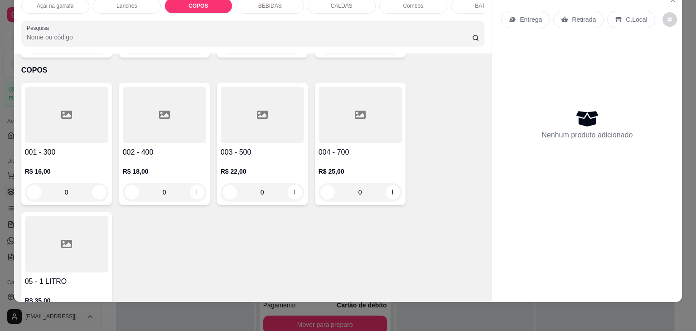
click at [335, 112] on div at bounding box center [360, 115] width 83 height 57
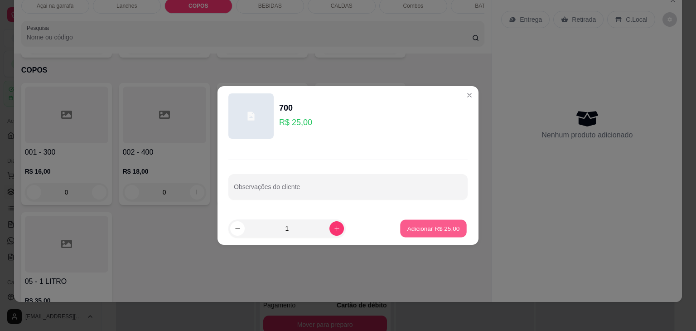
click at [450, 228] on p "Adicionar R$ 25,00" at bounding box center [434, 228] width 53 height 9
type input "1"
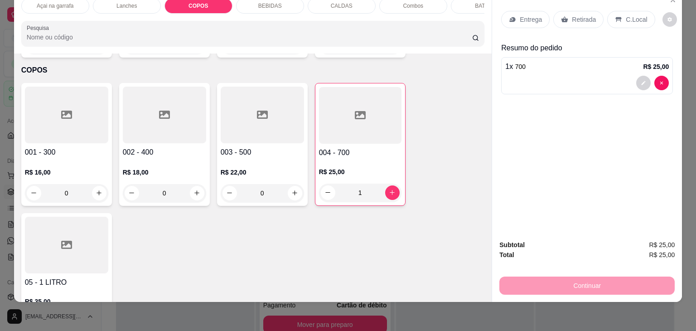
click at [617, 15] on div "C.Local" at bounding box center [631, 19] width 48 height 17
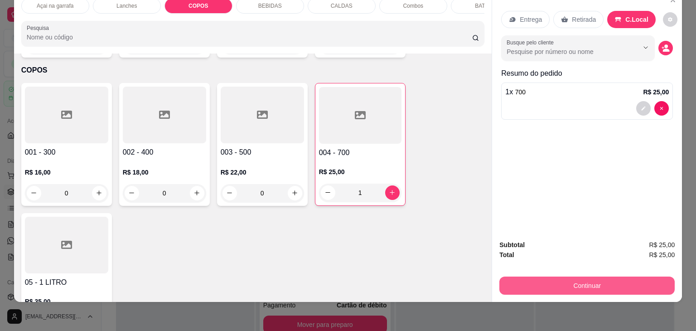
click at [582, 280] on button "Continuar" at bounding box center [587, 286] width 175 height 18
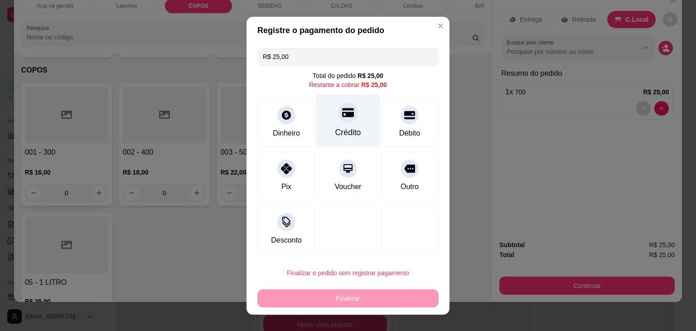
click at [341, 126] on div "Crédito" at bounding box center [348, 120] width 64 height 53
type input "R$ 0,00"
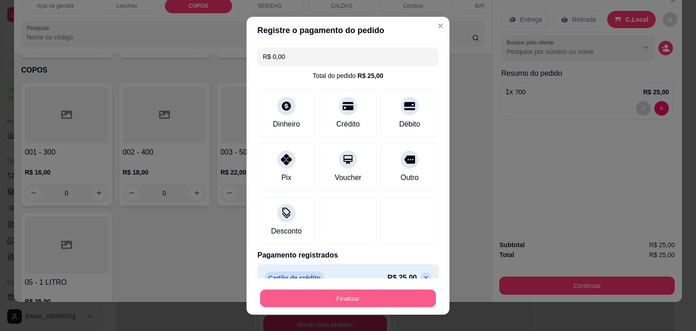
click at [366, 293] on button "Finalizar" at bounding box center [348, 298] width 176 height 18
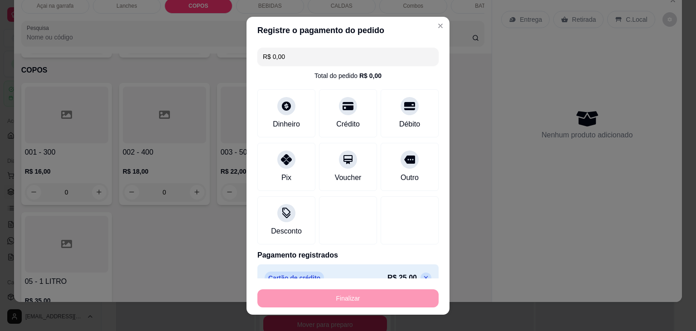
type input "0"
type input "-R$ 25,00"
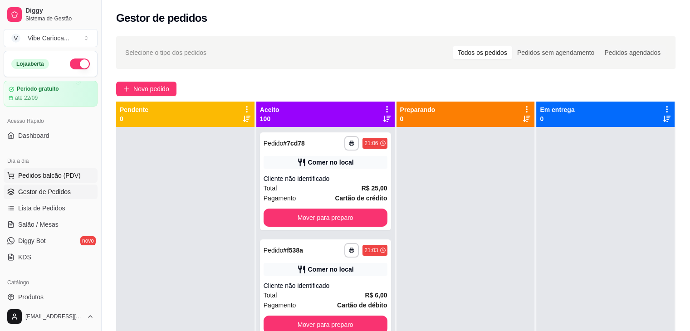
click at [81, 176] on button "Pedidos balcão (PDV)" at bounding box center [51, 175] width 94 height 15
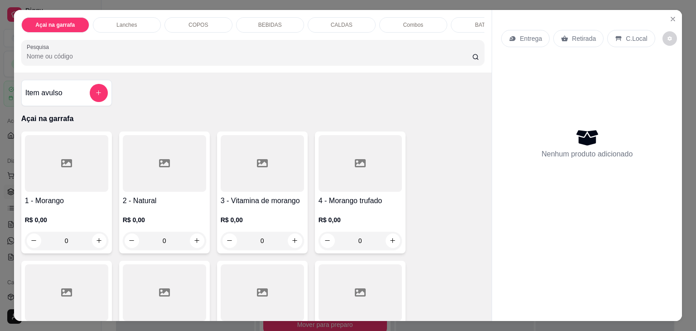
click at [217, 24] on div "COPOS" at bounding box center [199, 24] width 68 height 15
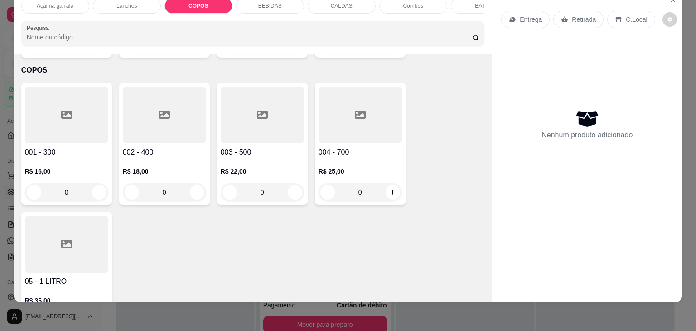
click at [245, 107] on div at bounding box center [262, 115] width 83 height 57
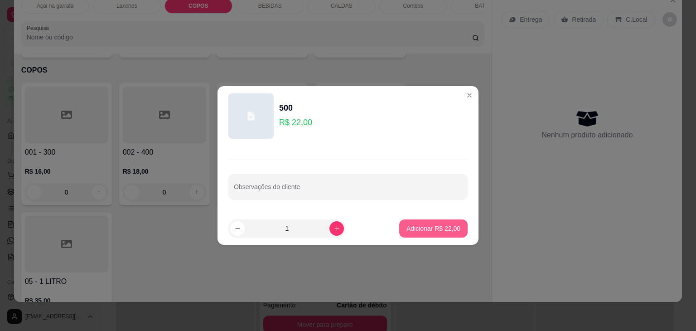
click at [428, 219] on div "Adicionar R$ 22,00" at bounding box center [433, 228] width 68 height 18
click at [437, 231] on p "Adicionar R$ 22,00" at bounding box center [434, 228] width 53 height 9
type input "1"
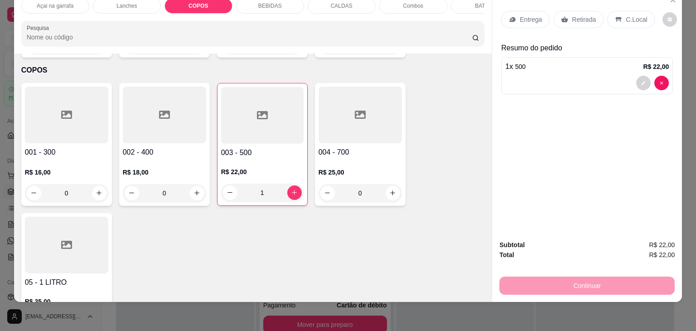
click at [612, 11] on div "C.Local" at bounding box center [631, 19] width 48 height 17
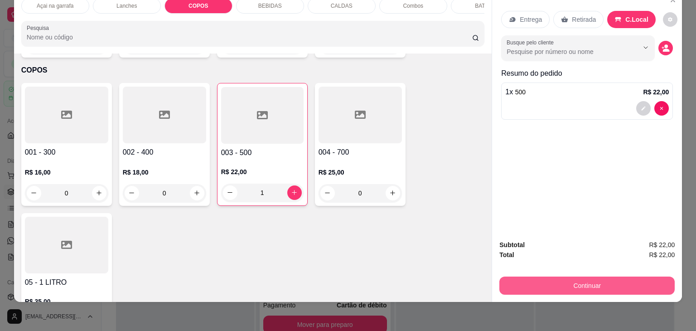
click at [561, 277] on button "Continuar" at bounding box center [587, 286] width 175 height 18
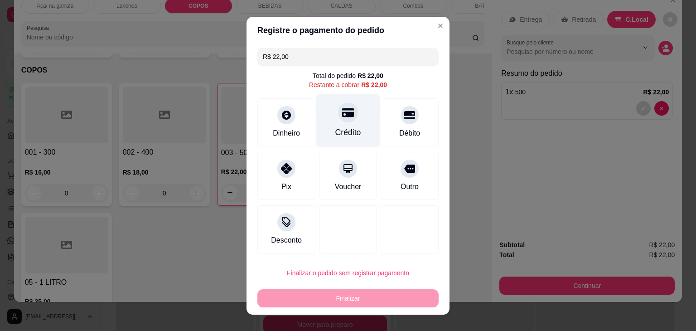
click at [345, 114] on icon at bounding box center [348, 112] width 12 height 9
type input "R$ 0,00"
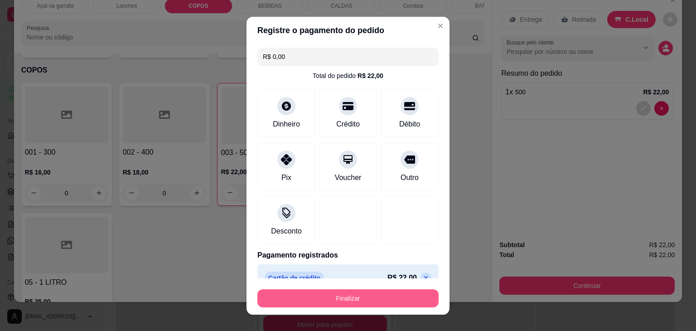
click at [321, 299] on button "Finalizar" at bounding box center [348, 298] width 181 height 18
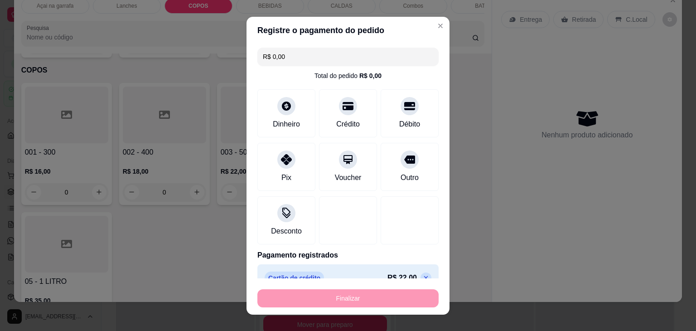
type input "0"
type input "-R$ 22,00"
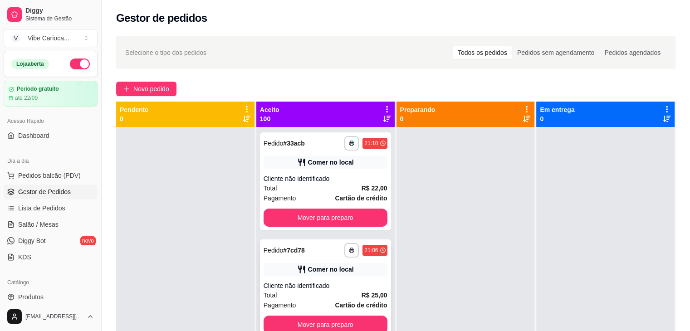
click at [297, 271] on icon at bounding box center [301, 269] width 9 height 9
click at [32, 175] on span "Pedidos balcão (PDV)" at bounding box center [49, 175] width 63 height 9
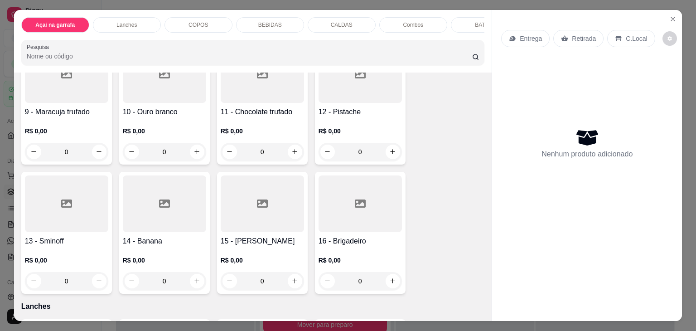
scroll to position [363, 0]
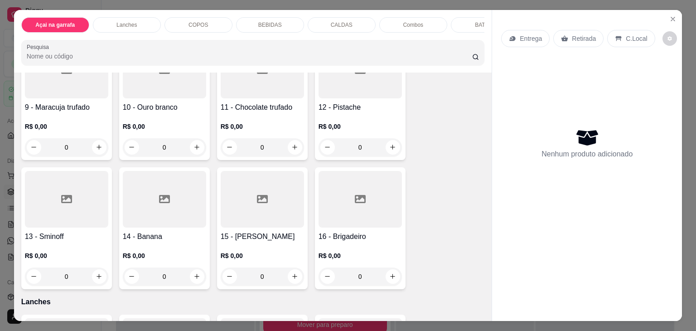
click at [142, 194] on div at bounding box center [164, 199] width 83 height 57
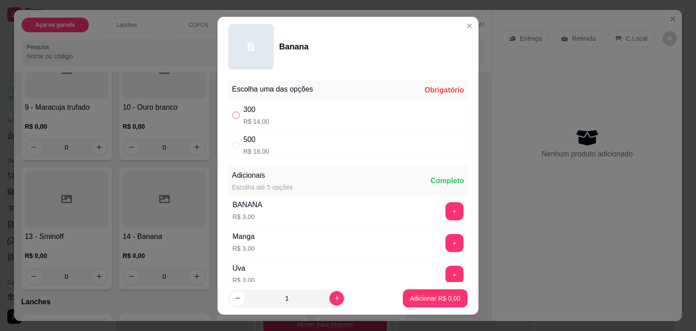
click at [233, 113] on input "" at bounding box center [236, 115] width 7 height 7
radio input "true"
click at [426, 299] on p "Adicionar R$ 14,00" at bounding box center [434, 298] width 53 height 9
type input "1"
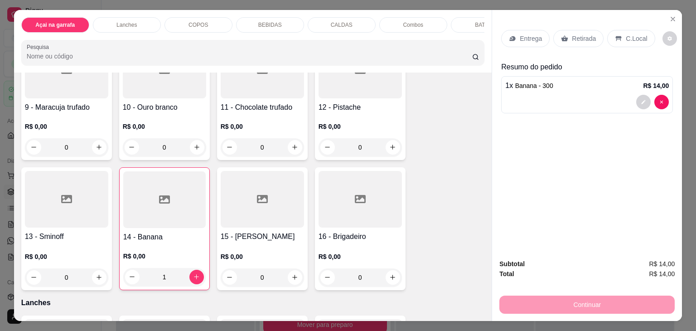
click at [628, 38] on p "C.Local" at bounding box center [636, 38] width 21 height 9
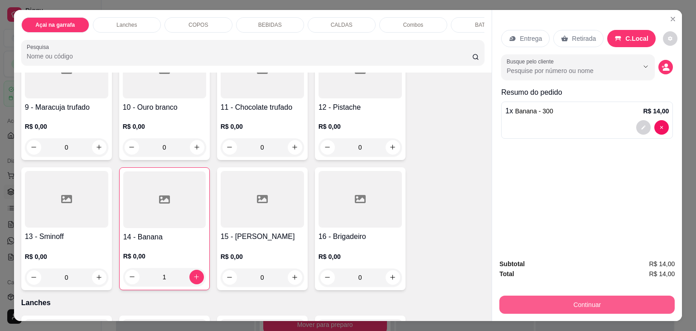
click at [613, 306] on button "Continuar" at bounding box center [587, 305] width 175 height 18
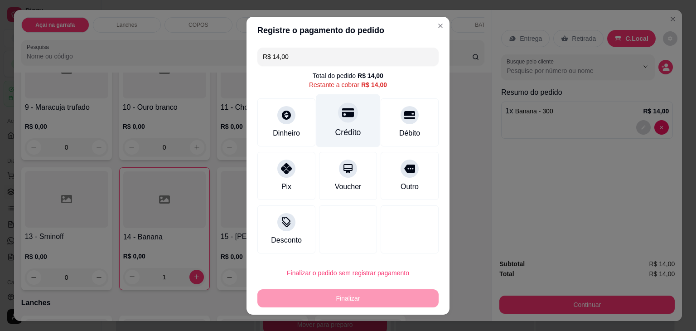
click at [344, 111] on icon at bounding box center [348, 113] width 12 height 12
type input "R$ 0,00"
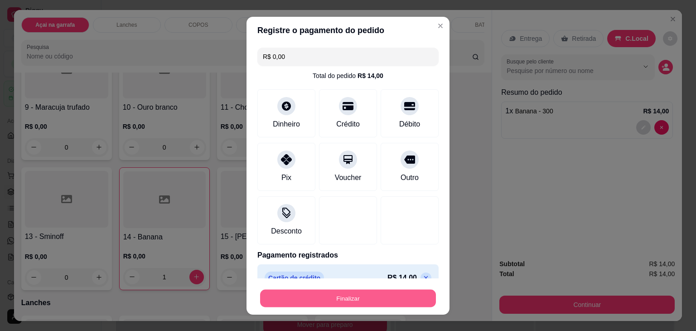
click at [391, 304] on button "Finalizar" at bounding box center [348, 298] width 176 height 18
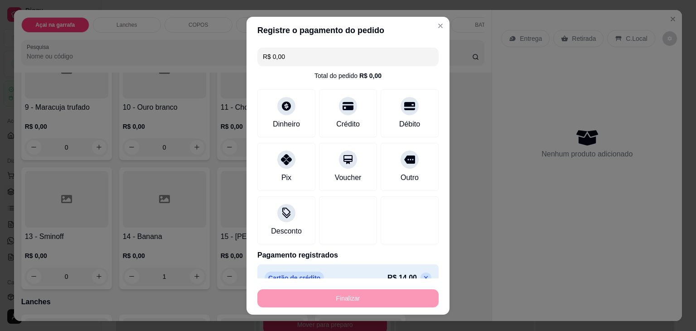
type input "0"
type input "-R$ 14,00"
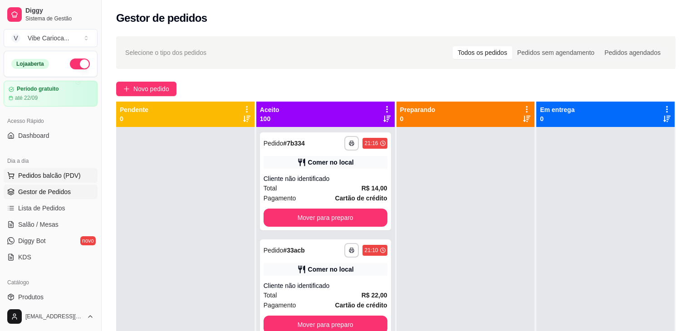
click at [26, 174] on span "Pedidos balcão (PDV)" at bounding box center [49, 175] width 63 height 9
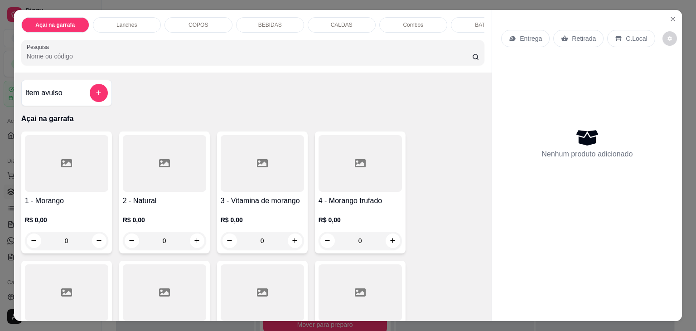
click at [194, 24] on p "COPOS" at bounding box center [198, 24] width 19 height 7
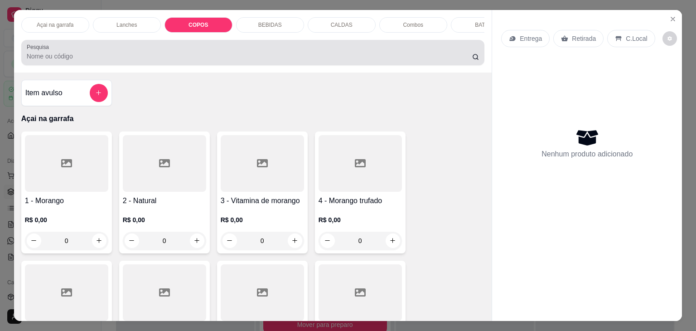
scroll to position [22, 0]
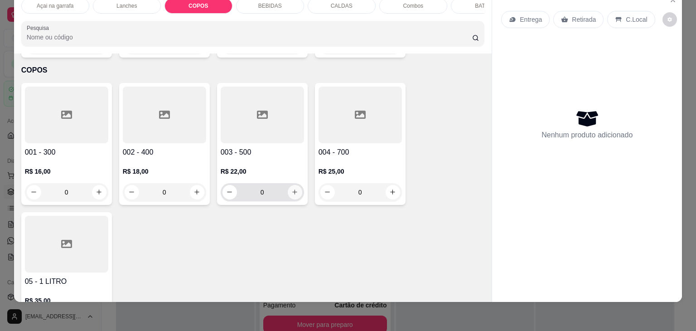
click at [292, 190] on icon "increase-product-quantity" at bounding box center [294, 192] width 5 height 5
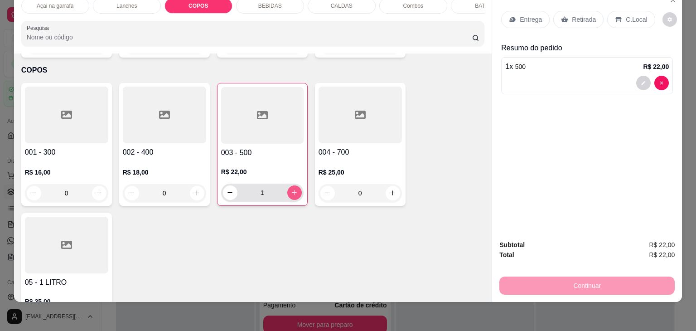
click at [292, 189] on icon "increase-product-quantity" at bounding box center [294, 192] width 7 height 7
type input "2"
click at [640, 15] on p "C.Local" at bounding box center [636, 19] width 21 height 9
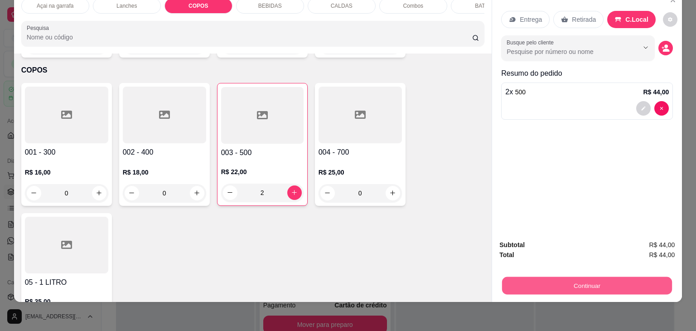
click at [569, 284] on button "Continuar" at bounding box center [587, 286] width 170 height 18
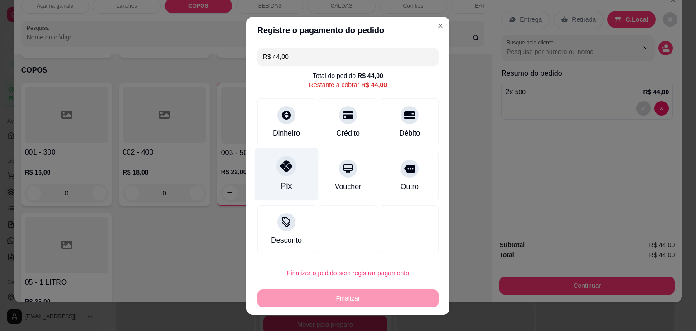
click at [288, 172] on div at bounding box center [287, 166] width 20 height 20
type input "R$ 0,00"
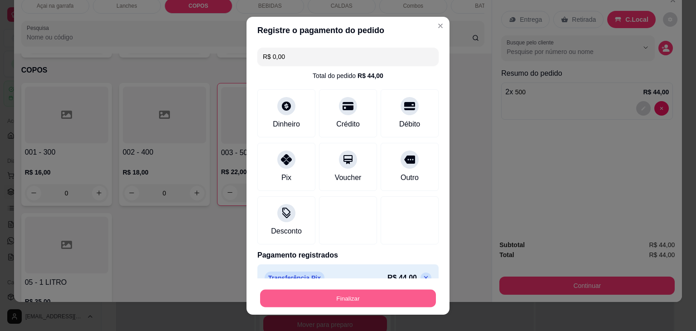
click at [310, 298] on button "Finalizar" at bounding box center [348, 298] width 176 height 18
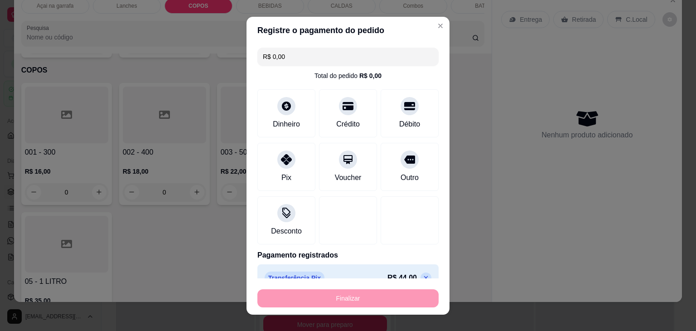
type input "0"
type input "-R$ 44,00"
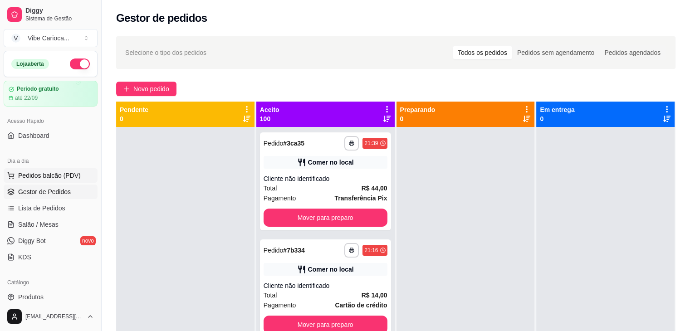
click at [52, 169] on button "Pedidos balcão (PDV)" at bounding box center [51, 175] width 94 height 15
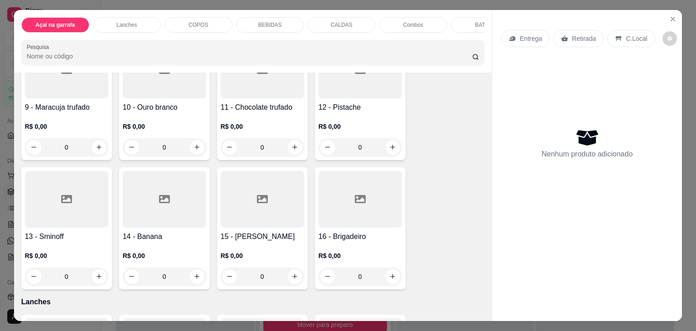
scroll to position [453, 0]
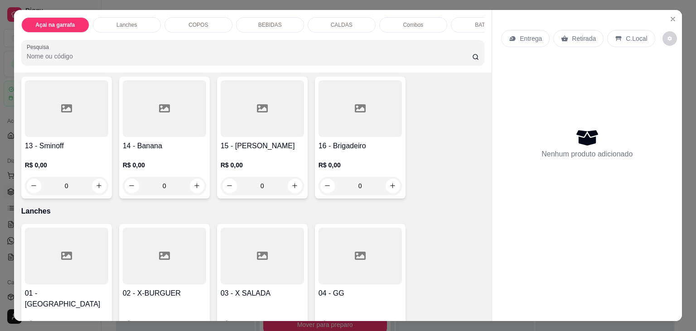
click at [121, 22] on p "Lanches" at bounding box center [127, 24] width 20 height 7
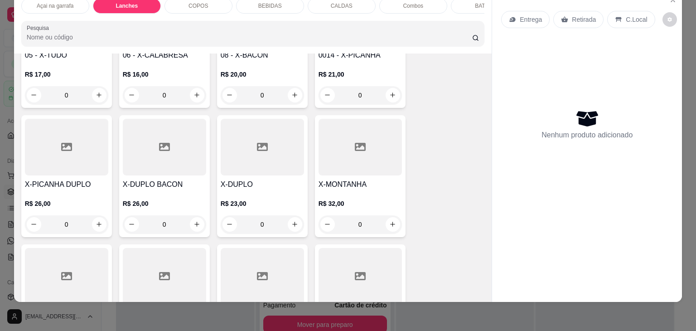
scroll to position [813, 0]
click at [386, 215] on div "0" at bounding box center [360, 224] width 83 height 18
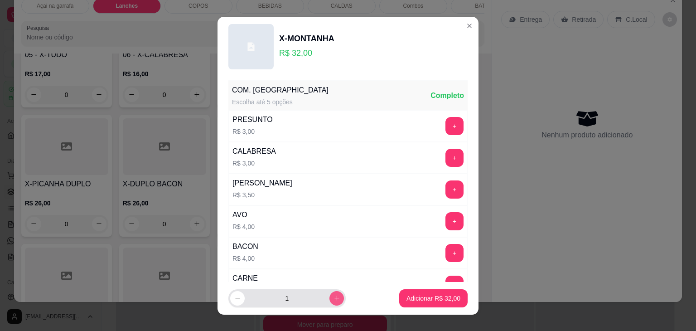
click at [334, 295] on icon "increase-product-quantity" at bounding box center [337, 298] width 7 height 7
type input "2"
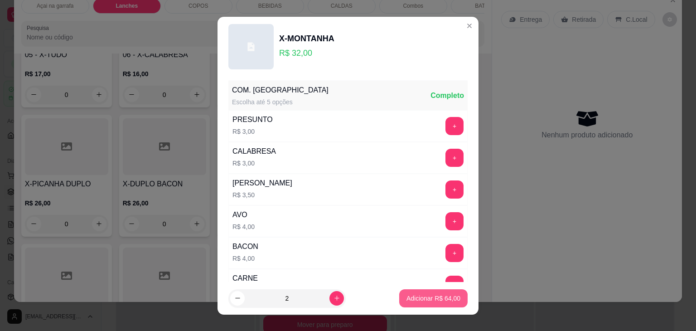
click at [418, 298] on p "Adicionar R$ 64,00" at bounding box center [434, 298] width 54 height 9
type input "2"
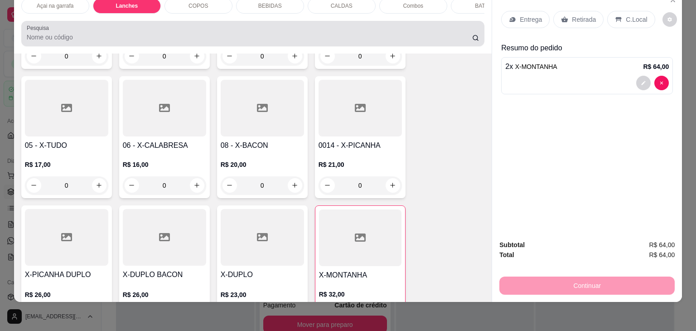
scroll to position [0, 0]
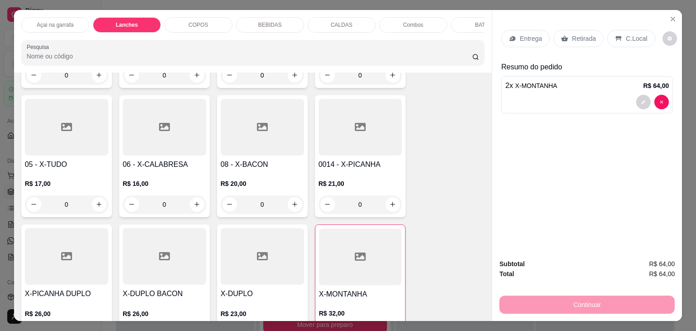
click at [274, 21] on p "BEBIDAS" at bounding box center [270, 24] width 24 height 7
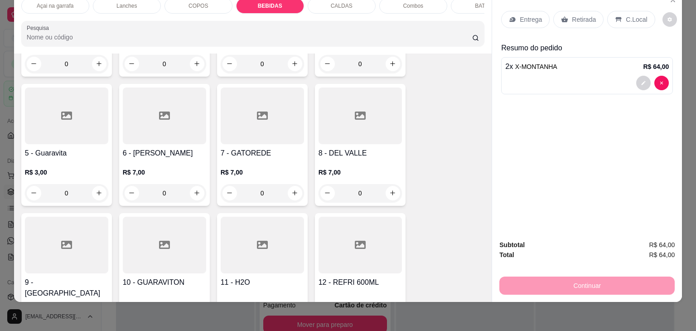
scroll to position [1580, 0]
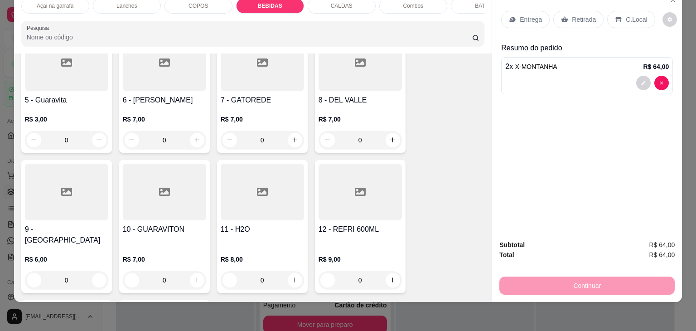
click at [258, 171] on div at bounding box center [262, 192] width 83 height 57
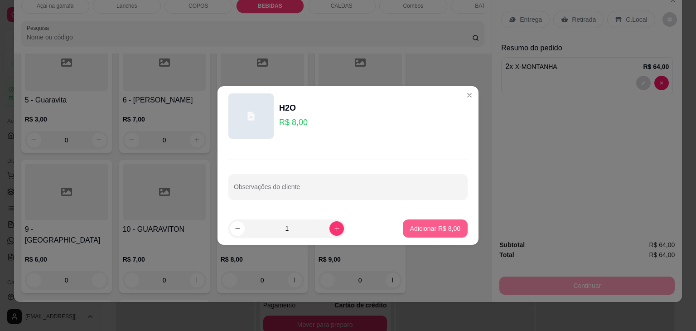
click at [431, 234] on button "Adicionar R$ 8,00" at bounding box center [435, 228] width 65 height 18
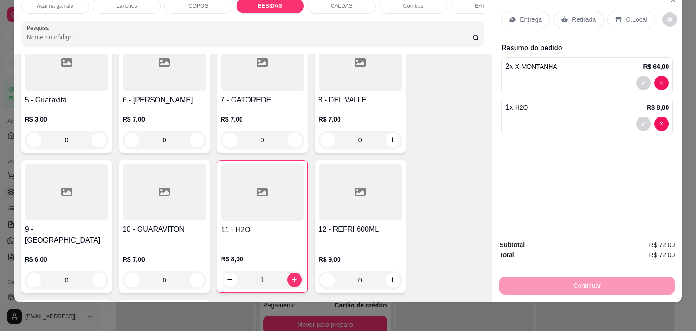
type input "1"
click at [631, 15] on p "C.Local" at bounding box center [636, 19] width 21 height 9
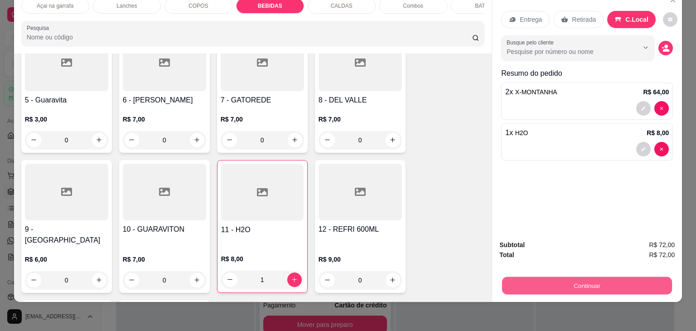
click at [562, 283] on button "Continuar" at bounding box center [587, 286] width 170 height 18
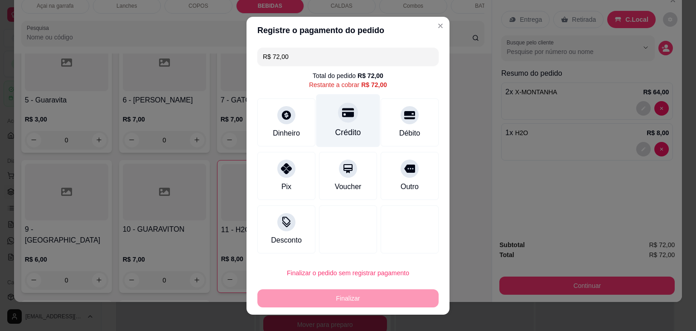
click at [346, 111] on icon at bounding box center [348, 113] width 12 height 12
type input "R$ 0,00"
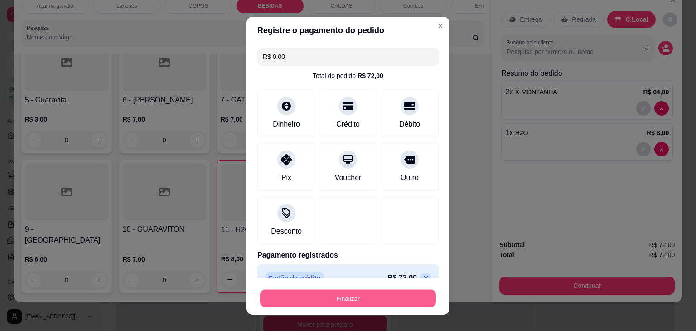
click at [366, 297] on button "Finalizar" at bounding box center [348, 298] width 176 height 18
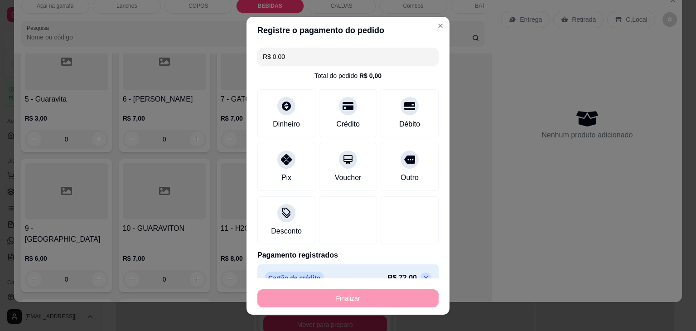
type input "0"
type input "-R$ 72,00"
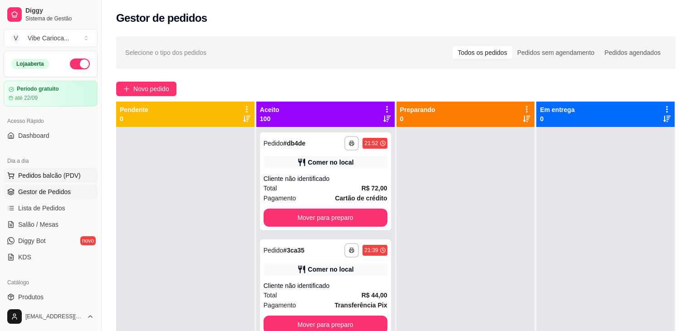
click at [23, 177] on span "Pedidos balcão (PDV)" at bounding box center [49, 175] width 63 height 9
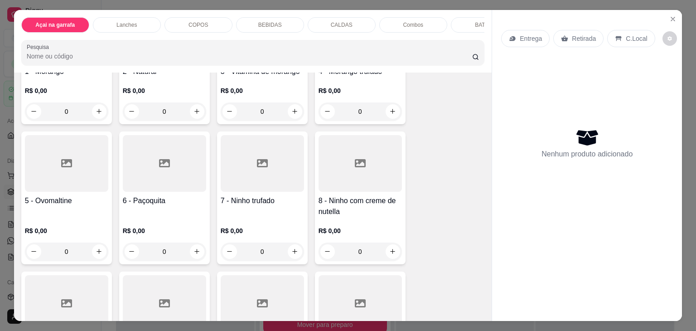
scroll to position [136, 0]
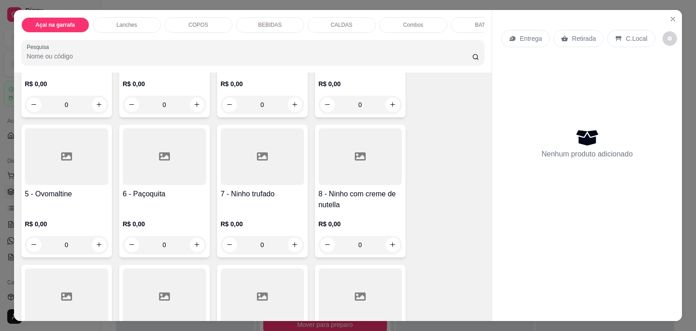
click at [264, 175] on div at bounding box center [262, 156] width 83 height 57
click at [365, 163] on div at bounding box center [360, 156] width 83 height 57
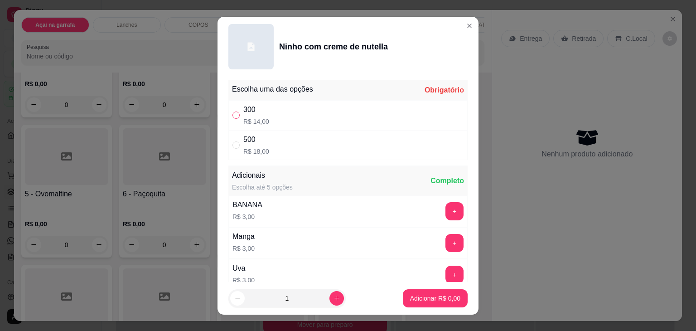
click at [233, 114] on input "" at bounding box center [236, 115] width 7 height 7
radio input "true"
click at [436, 294] on p "Adicionar R$ 14,00" at bounding box center [434, 298] width 53 height 9
type input "1"
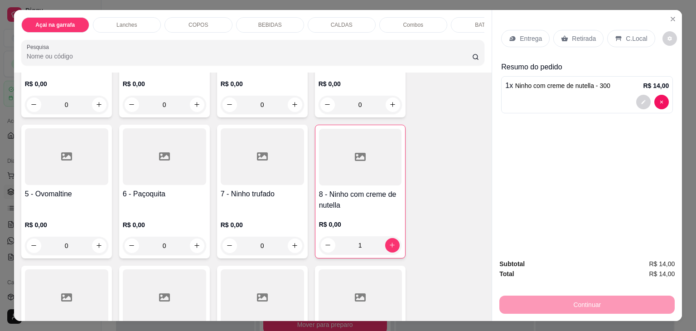
click at [626, 35] on p "C.Local" at bounding box center [636, 38] width 21 height 9
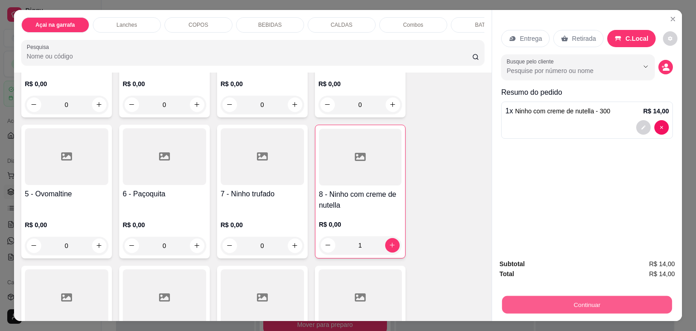
click at [582, 301] on button "Continuar" at bounding box center [587, 305] width 170 height 18
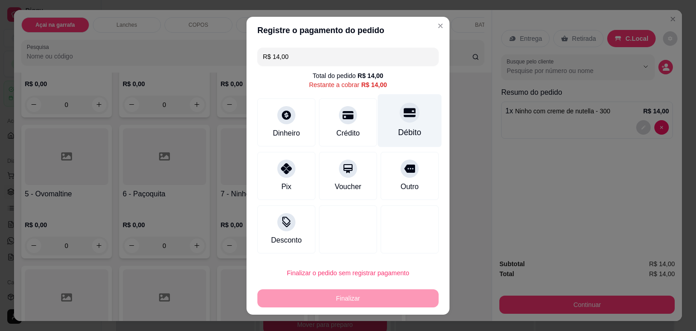
click at [404, 113] on icon at bounding box center [410, 113] width 12 height 12
type input "R$ 0,00"
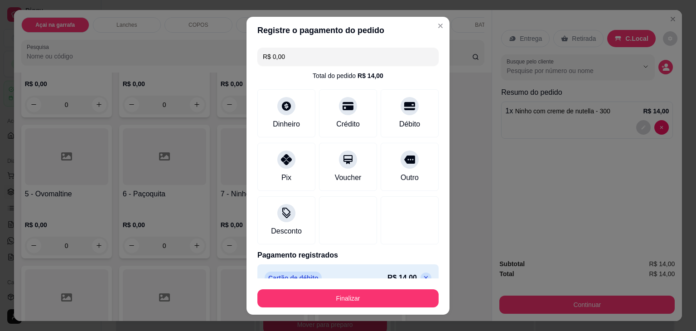
click at [372, 312] on footer "Finalizar" at bounding box center [348, 296] width 203 height 36
click at [370, 303] on button "Finalizar" at bounding box center [348, 298] width 181 height 18
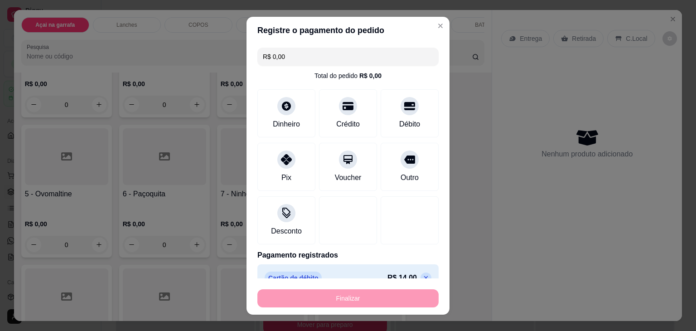
type input "0"
type input "-R$ 14,00"
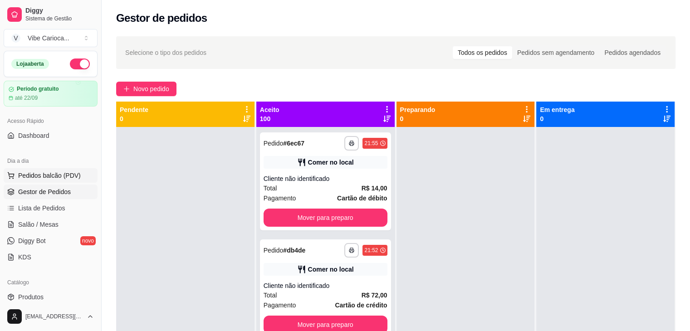
click at [47, 174] on span "Pedidos balcão (PDV)" at bounding box center [49, 175] width 63 height 9
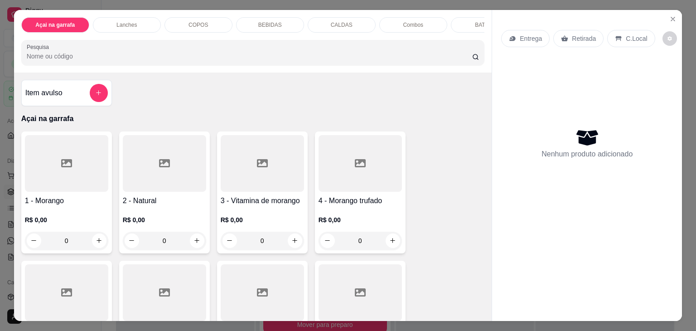
click at [185, 27] on div "COPOS" at bounding box center [199, 24] width 68 height 15
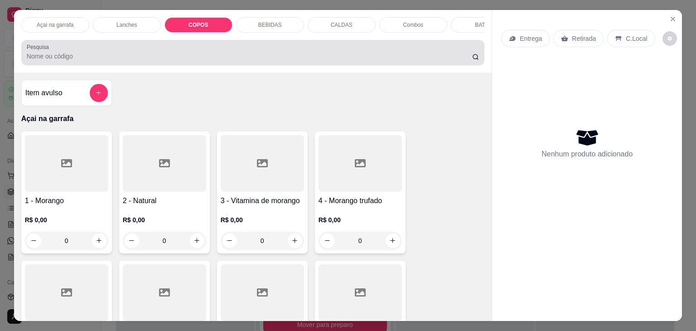
scroll to position [22, 0]
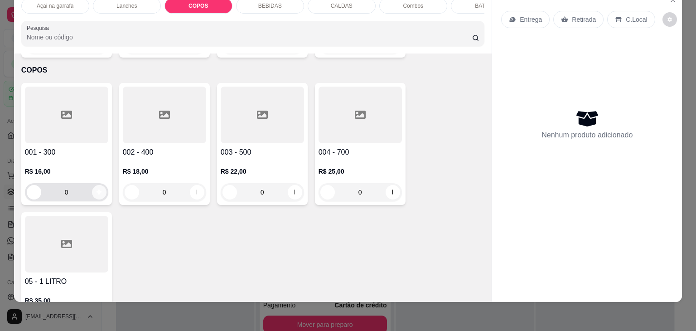
click at [100, 185] on button "increase-product-quantity" at bounding box center [99, 192] width 15 height 15
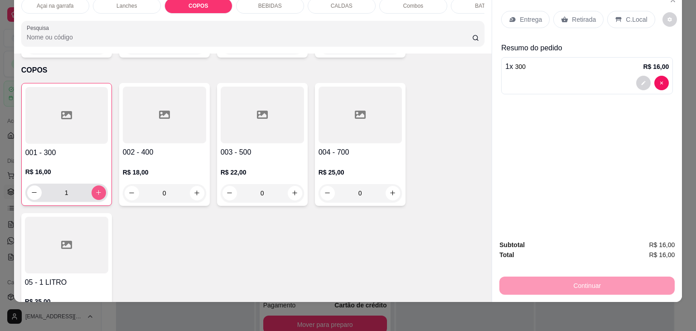
click at [99, 185] on button "increase-product-quantity" at bounding box center [99, 192] width 15 height 15
click at [99, 185] on button "increase-product-quantity" at bounding box center [99, 192] width 14 height 14
type input "3"
click at [638, 15] on p "C.Local" at bounding box center [636, 19] width 21 height 9
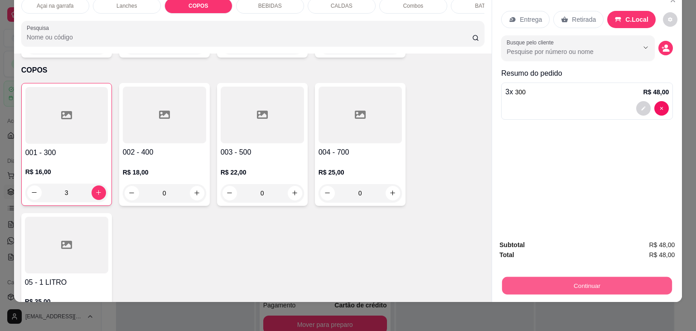
click at [607, 277] on button "Continuar" at bounding box center [587, 286] width 170 height 18
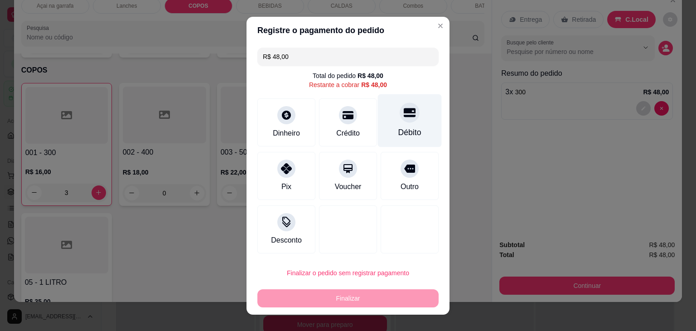
click at [399, 126] on div "Débito" at bounding box center [410, 120] width 64 height 53
type input "R$ 0,00"
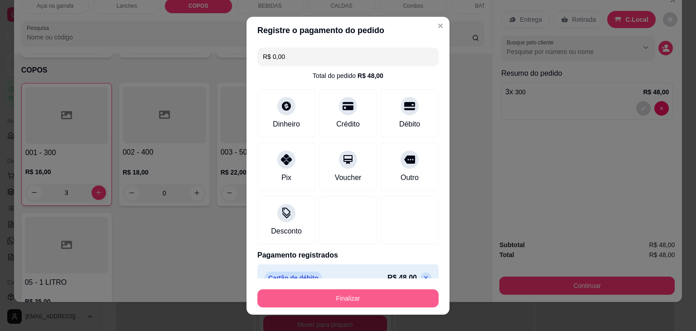
click at [338, 294] on button "Finalizar" at bounding box center [348, 298] width 181 height 18
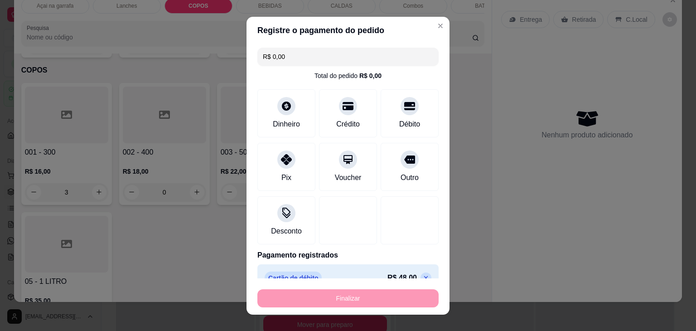
type input "0"
type input "-R$ 48,00"
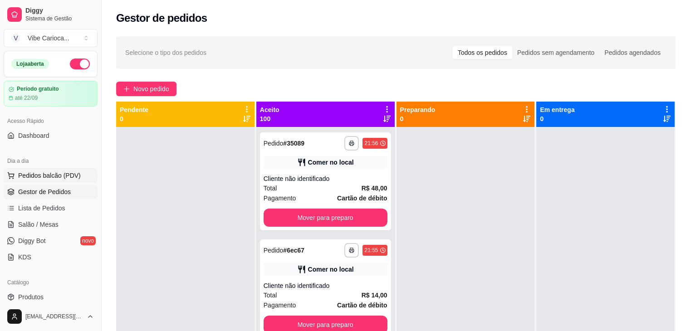
click at [40, 173] on span "Pedidos balcão (PDV)" at bounding box center [49, 175] width 63 height 9
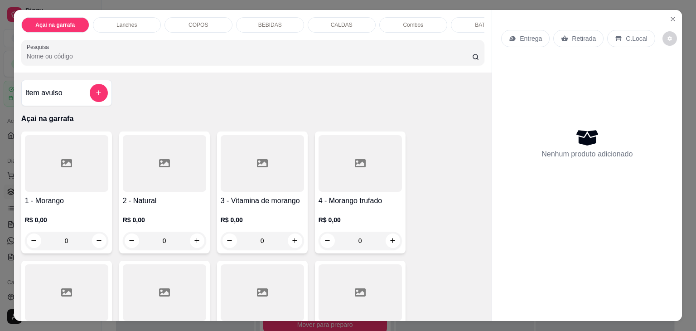
click at [63, 24] on p "Açai na garrafa" at bounding box center [54, 24] width 39 height 7
click at [666, 13] on button "Close" at bounding box center [673, 19] width 15 height 15
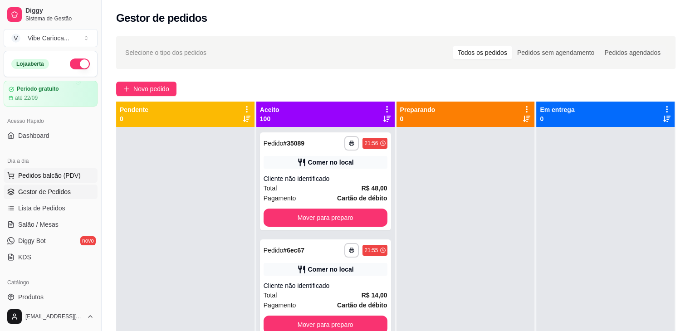
click at [39, 174] on span "Pedidos balcão (PDV)" at bounding box center [49, 175] width 63 height 9
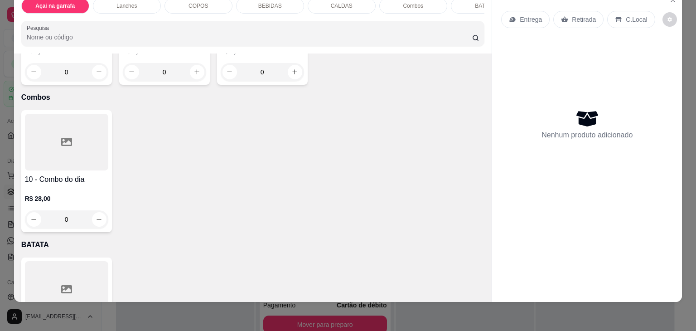
scroll to position [2144, 0]
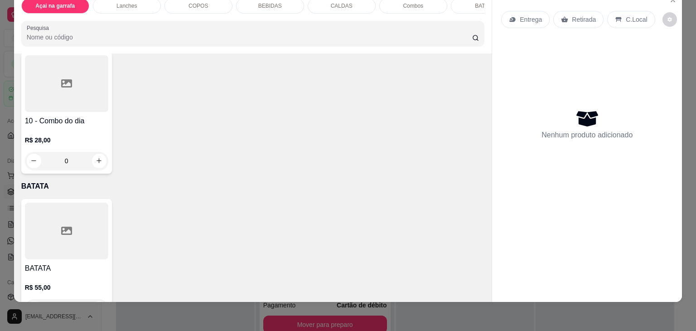
click at [55, 203] on div at bounding box center [66, 231] width 83 height 57
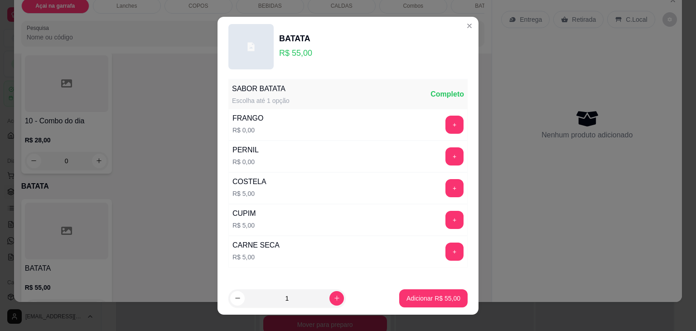
scroll to position [0, 0]
click at [446, 185] on button "+" at bounding box center [455, 189] width 18 height 18
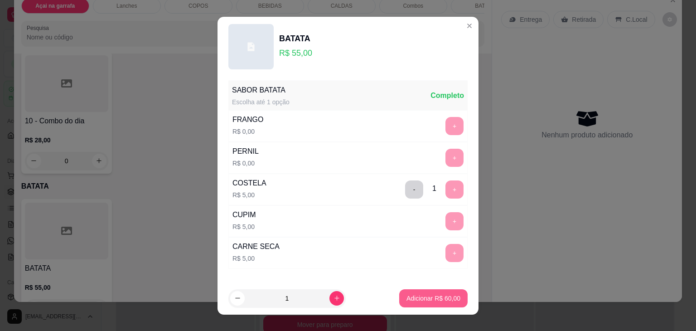
click at [419, 299] on p "Adicionar R$ 60,00" at bounding box center [434, 298] width 54 height 9
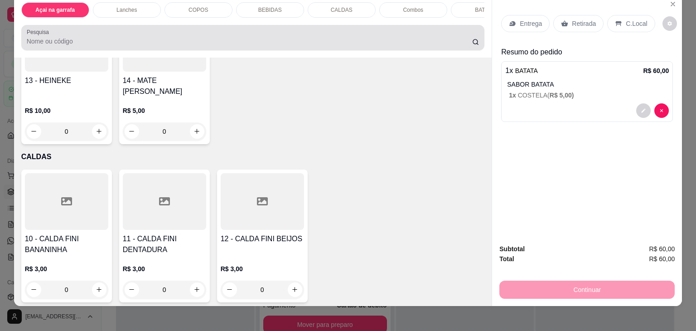
scroll to position [22, 0]
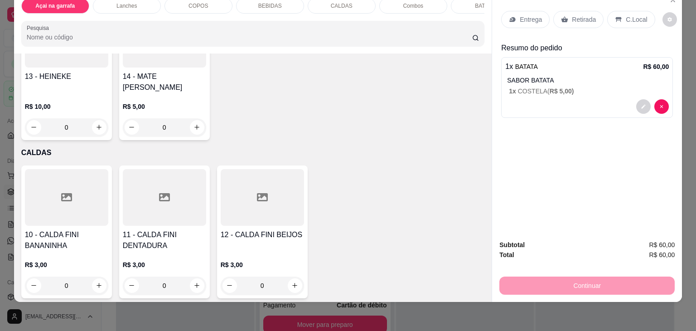
click at [620, 11] on div "C.Local" at bounding box center [631, 19] width 48 height 17
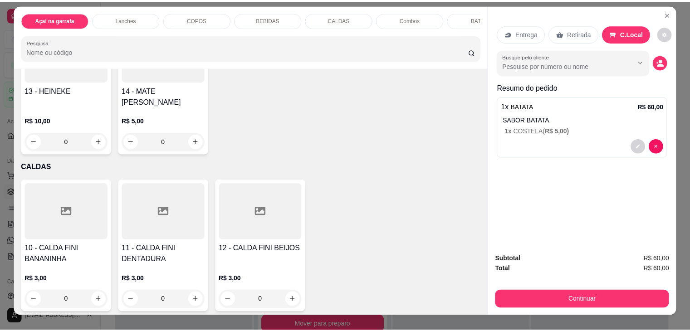
scroll to position [0, 0]
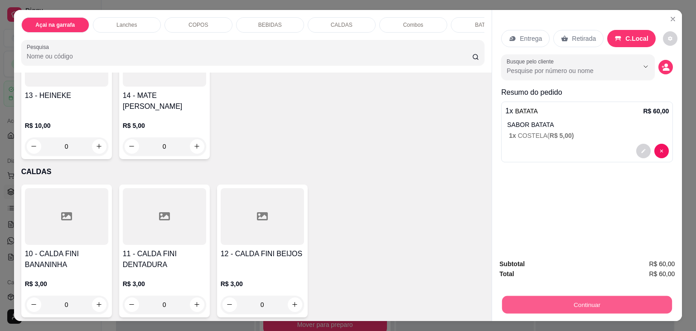
click at [598, 296] on button "Continuar" at bounding box center [587, 305] width 170 height 18
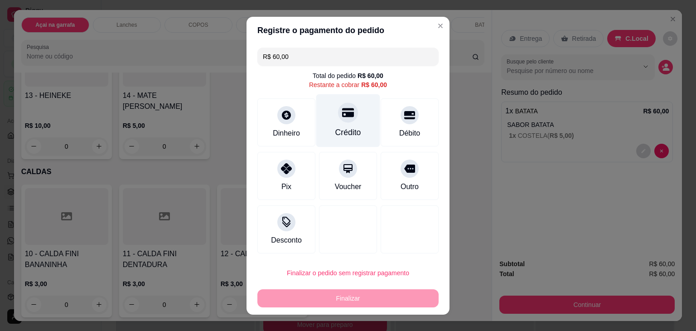
click at [342, 117] on icon at bounding box center [348, 113] width 12 height 12
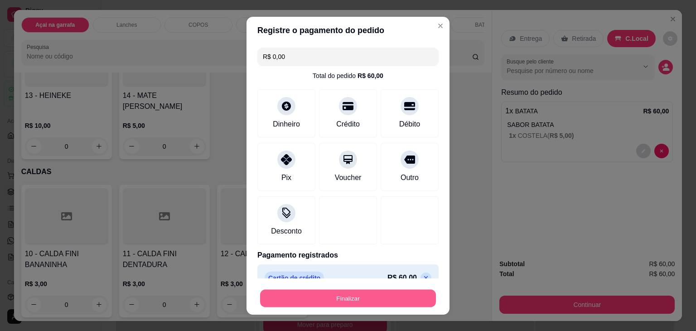
click at [316, 300] on button "Finalizar" at bounding box center [348, 298] width 176 height 18
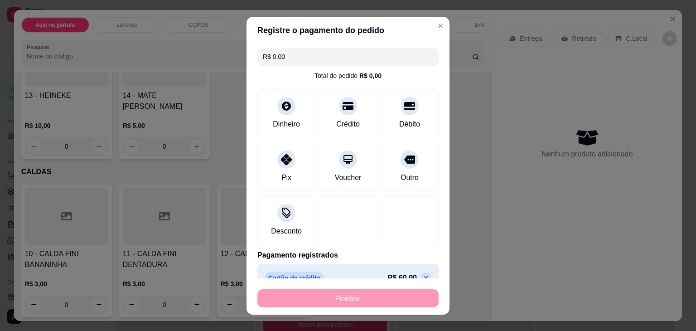
type input "-R$ 60,00"
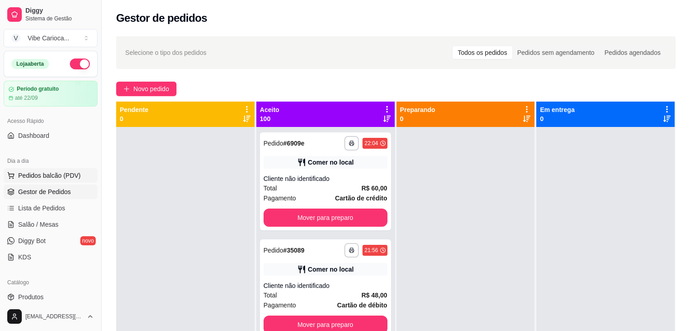
click at [42, 176] on span "Pedidos balcão (PDV)" at bounding box center [49, 175] width 63 height 9
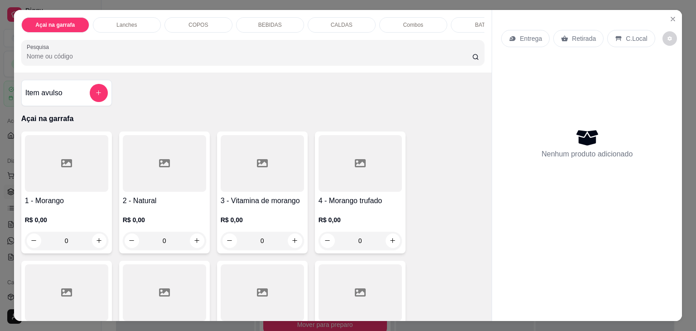
click at [423, 21] on div "Combos" at bounding box center [413, 24] width 68 height 15
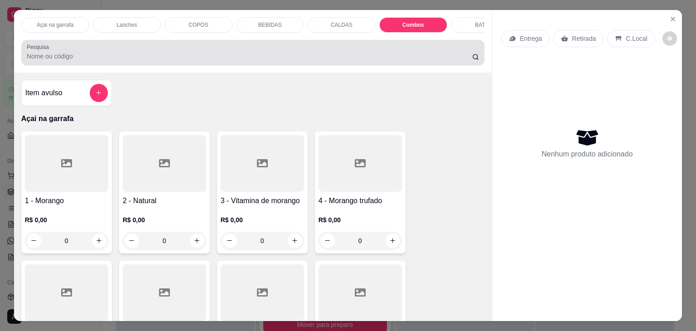
scroll to position [22, 0]
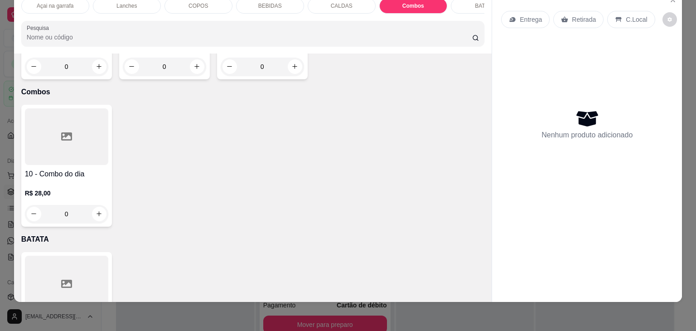
click at [48, 108] on div at bounding box center [66, 136] width 83 height 57
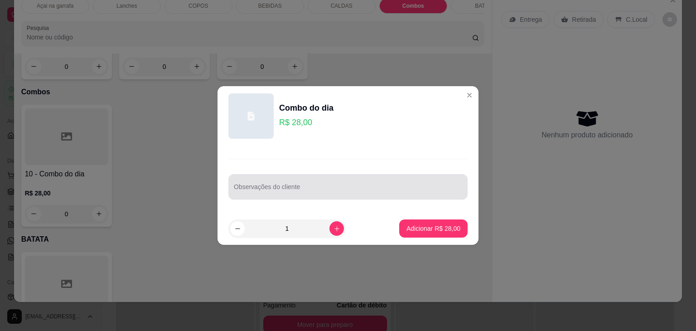
click at [294, 186] on input "Observações do cliente" at bounding box center [348, 190] width 228 height 9
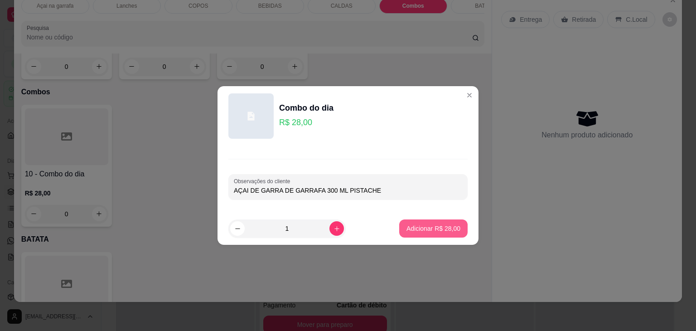
type input "AÇAI DE GARRA DE GARRAFA 300 ML PISTACHE"
click at [424, 231] on p "Adicionar R$ 28,00" at bounding box center [434, 228] width 53 height 9
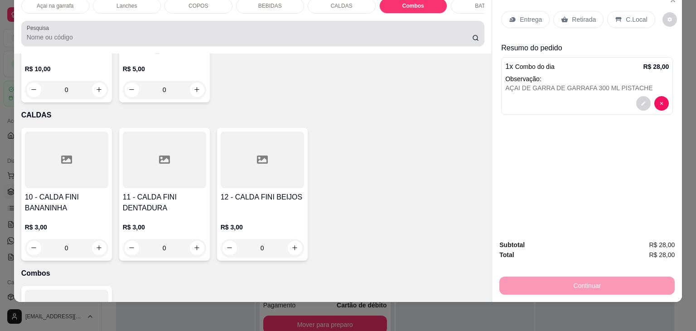
scroll to position [0, 0]
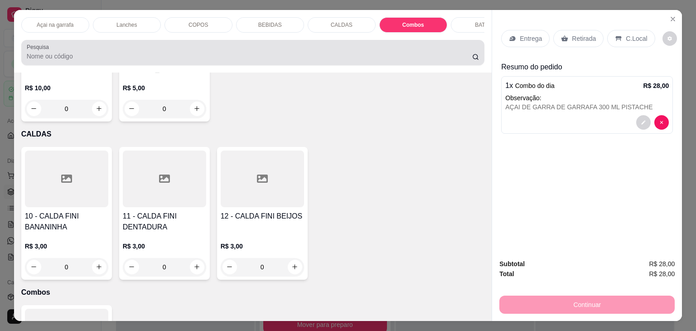
click at [131, 23] on p "Lanches" at bounding box center [127, 24] width 20 height 7
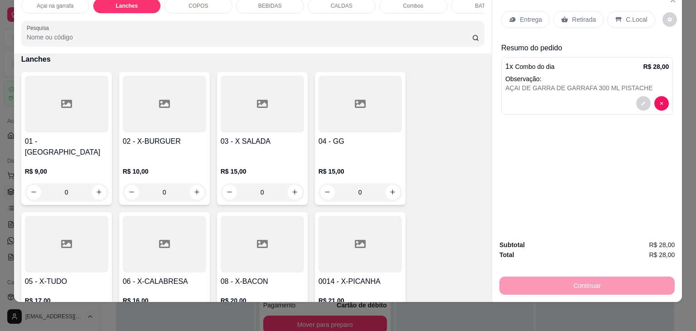
click at [129, 19] on div "Açai na garrafa Lanches COPOS BEBIDAS CALDAS Combos BATATA Pesquisa" at bounding box center [253, 22] width 478 height 63
click at [125, 2] on p "Lanches" at bounding box center [127, 5] width 22 height 7
click at [55, 225] on div at bounding box center [66, 244] width 83 height 57
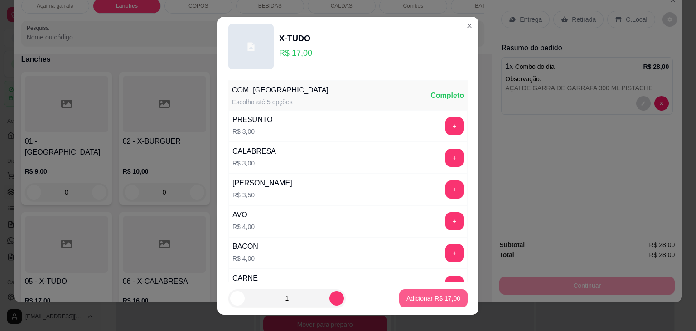
click at [407, 300] on p "Adicionar R$ 17,00" at bounding box center [434, 298] width 54 height 9
type input "1"
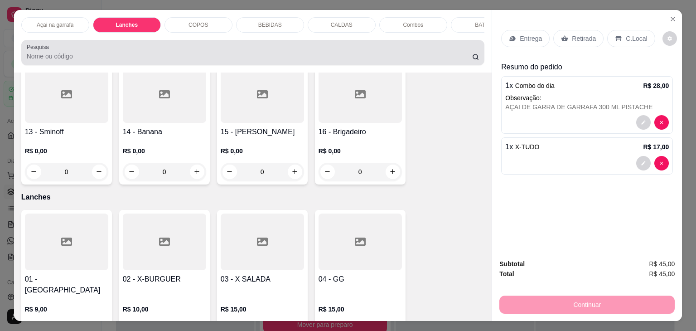
scroll to position [450, 0]
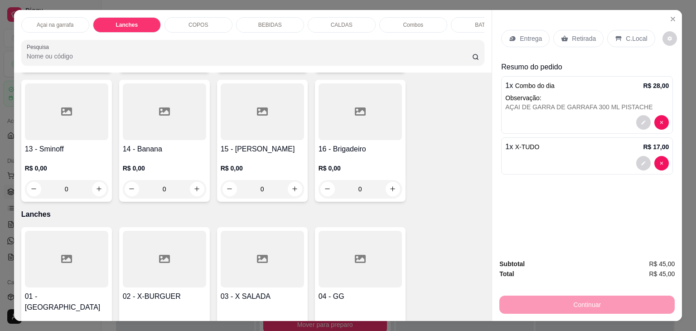
click at [129, 21] on p "Lanches" at bounding box center [127, 24] width 22 height 7
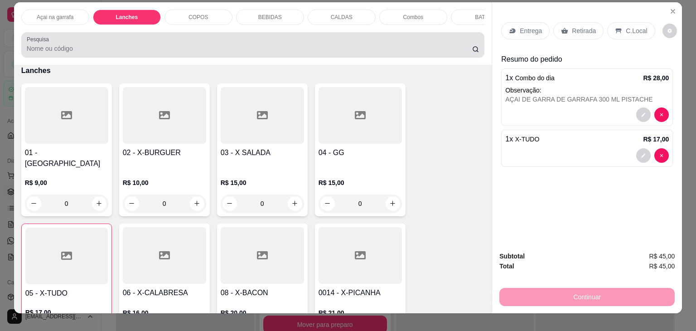
scroll to position [0, 0]
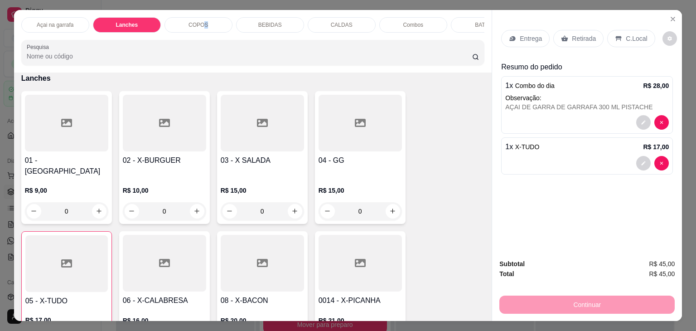
click at [201, 27] on div "COPOS" at bounding box center [199, 24] width 68 height 15
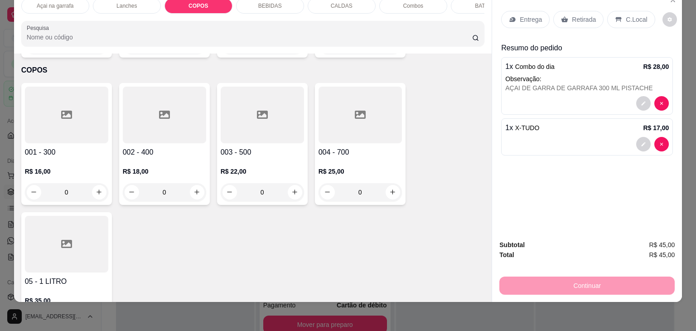
click at [258, 113] on div at bounding box center [262, 115] width 83 height 57
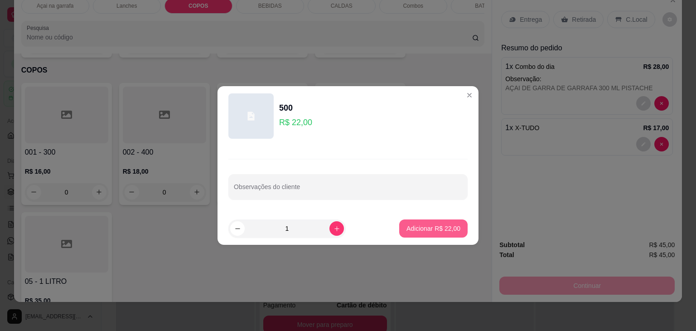
click at [437, 228] on p "Adicionar R$ 22,00" at bounding box center [434, 228] width 54 height 9
type input "1"
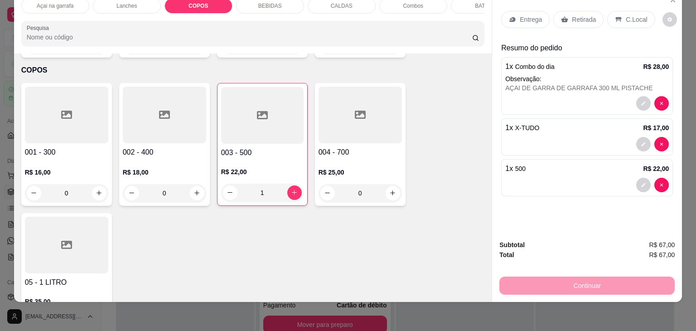
click at [627, 15] on p "C.Local" at bounding box center [636, 19] width 21 height 9
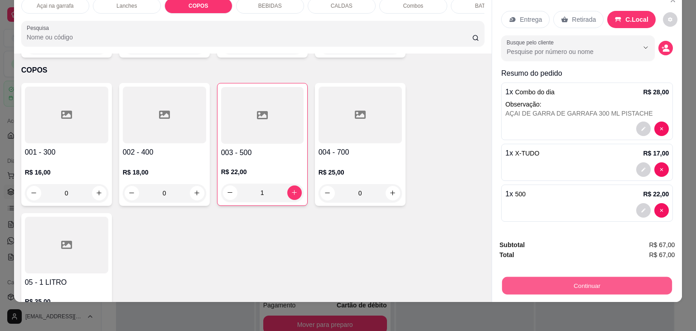
click at [605, 279] on button "Continuar" at bounding box center [587, 286] width 170 height 18
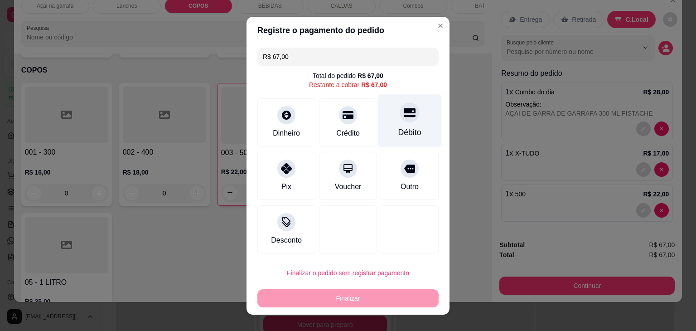
click at [401, 127] on div "Débito" at bounding box center [409, 132] width 23 height 12
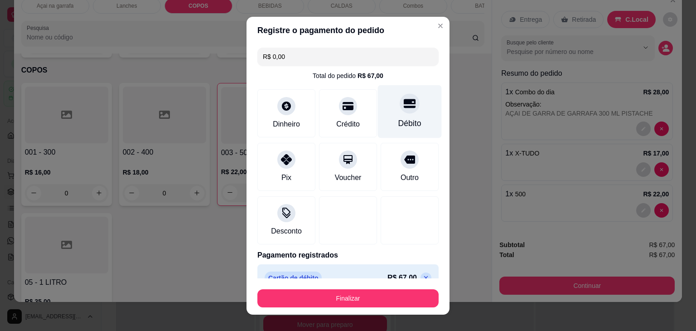
type input "R$ 0,00"
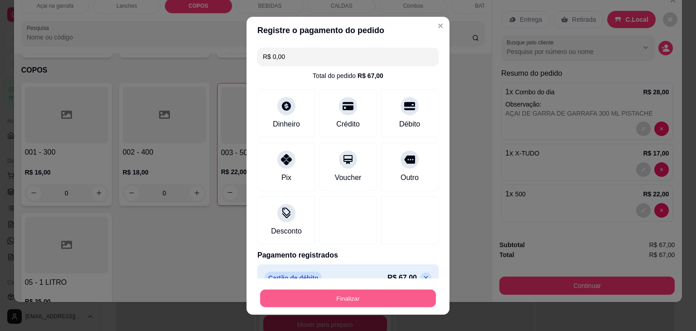
click at [370, 294] on button "Finalizar" at bounding box center [348, 298] width 176 height 18
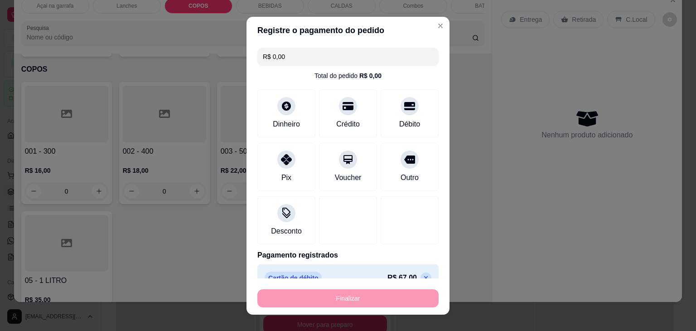
type input "0"
type input "-R$ 67,00"
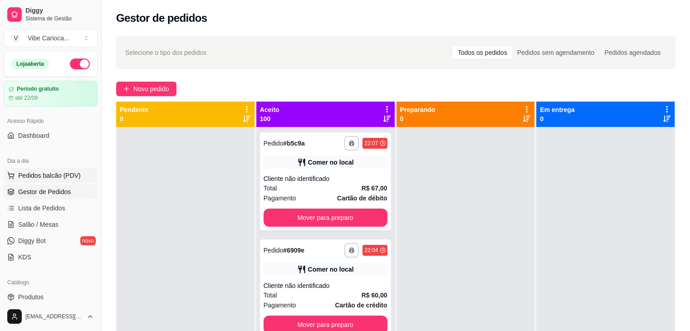
click at [42, 171] on span "Pedidos balcão (PDV)" at bounding box center [49, 175] width 63 height 9
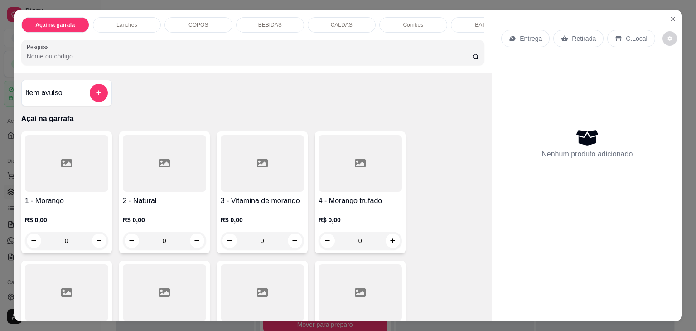
click at [194, 28] on div "COPOS" at bounding box center [199, 24] width 68 height 15
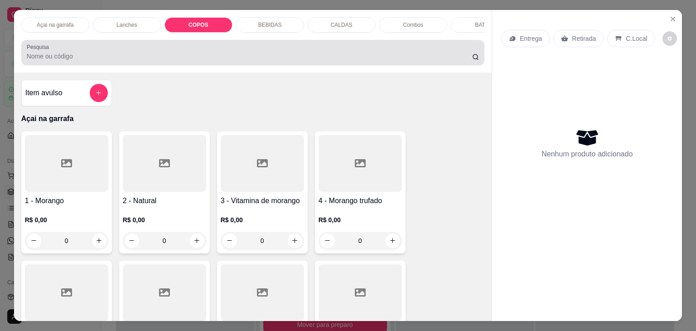
scroll to position [22, 0]
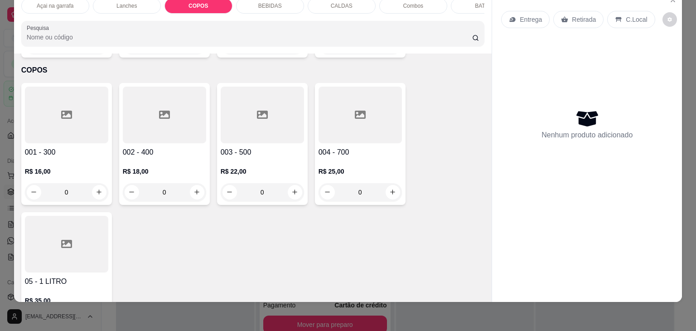
click at [352, 116] on div at bounding box center [360, 115] width 83 height 57
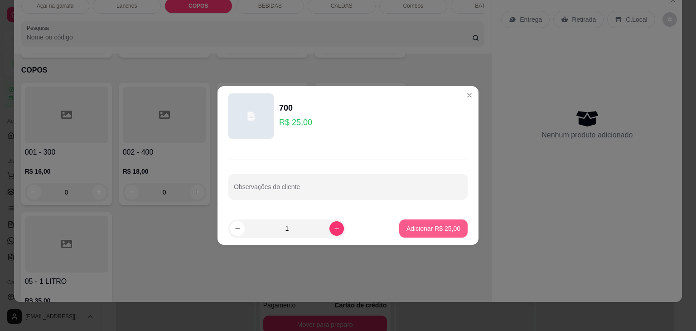
click at [441, 227] on p "Adicionar R$ 25,00" at bounding box center [434, 228] width 54 height 9
type input "1"
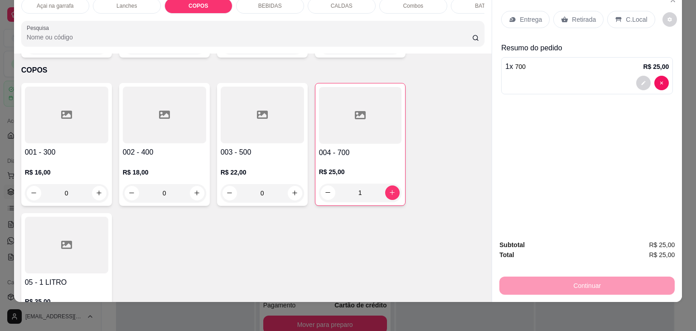
click at [631, 15] on p "C.Local" at bounding box center [636, 19] width 21 height 9
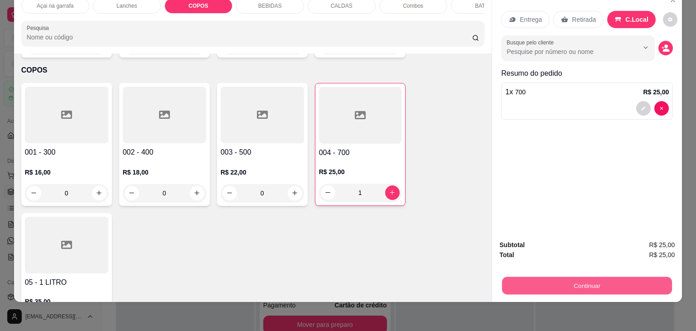
click at [606, 277] on button "Continuar" at bounding box center [587, 286] width 170 height 18
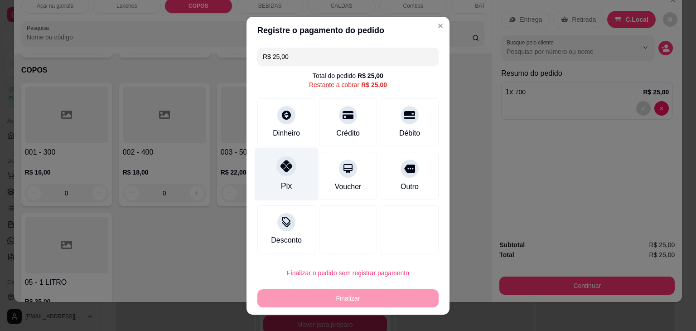
click at [279, 172] on div at bounding box center [287, 166] width 20 height 20
type input "R$ 0,00"
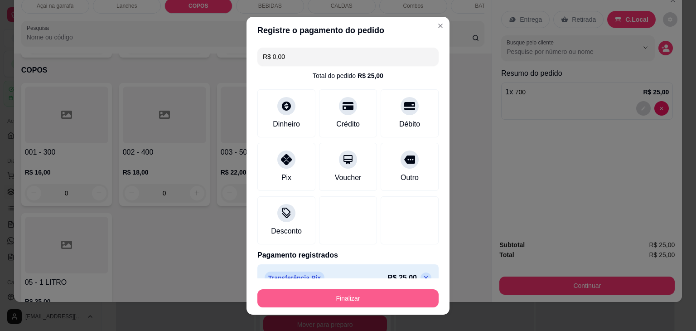
click at [361, 296] on button "Finalizar" at bounding box center [348, 298] width 181 height 18
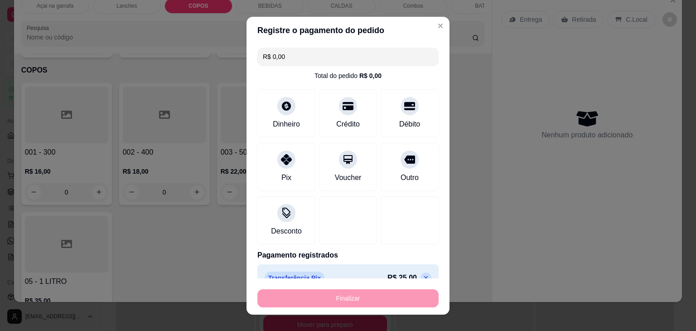
type input "0"
type input "-R$ 25,00"
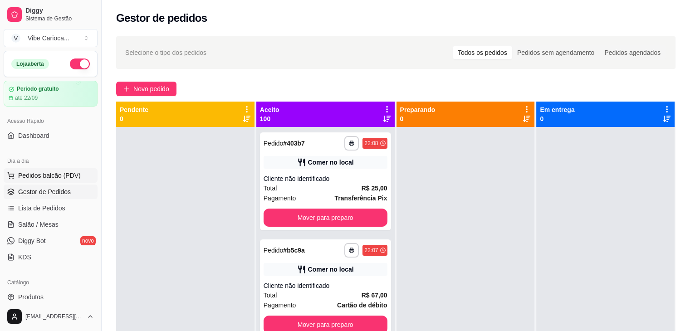
click at [64, 172] on span "Pedidos balcão (PDV)" at bounding box center [49, 175] width 63 height 9
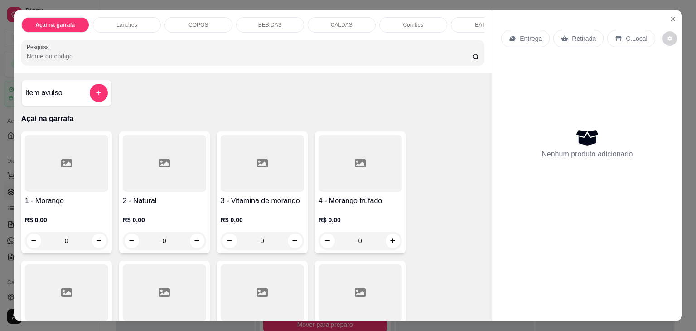
click at [151, 22] on div "Lanches" at bounding box center [127, 24] width 68 height 15
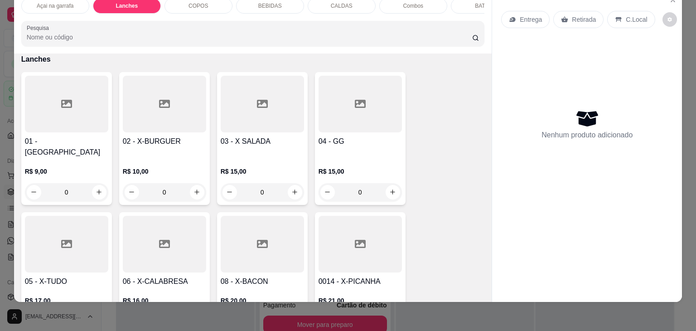
click at [61, 240] on icon at bounding box center [66, 244] width 11 height 8
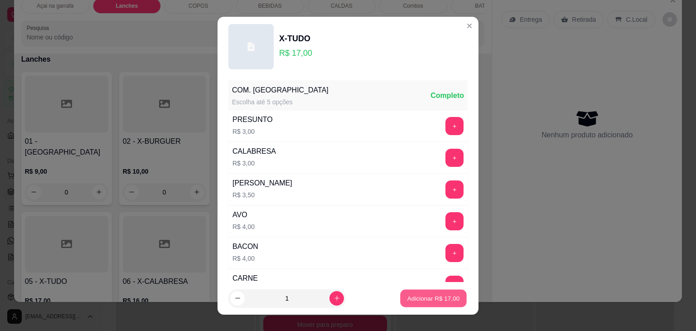
click at [435, 298] on p "Adicionar R$ 17,00" at bounding box center [434, 298] width 53 height 9
type input "1"
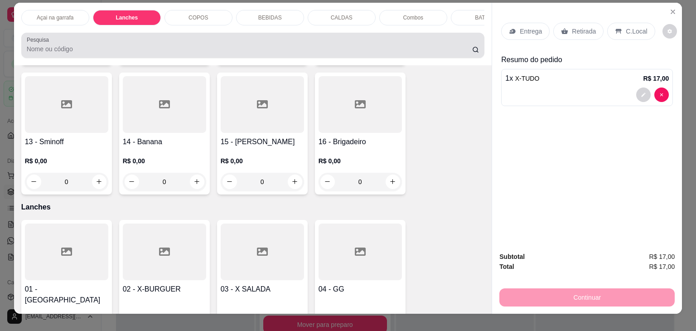
scroll to position [0, 0]
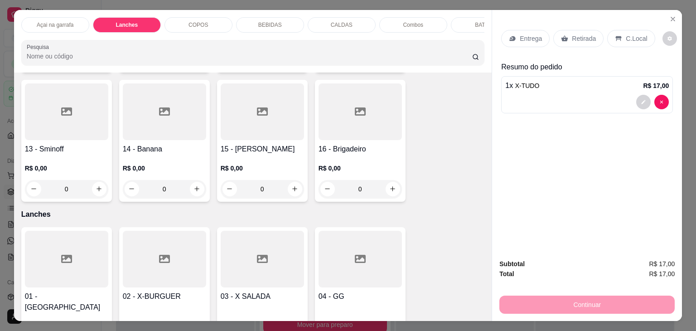
click at [190, 21] on p "COPOS" at bounding box center [198, 24] width 19 height 7
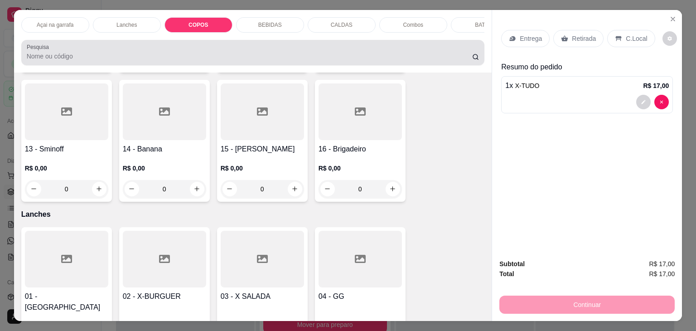
scroll to position [22, 0]
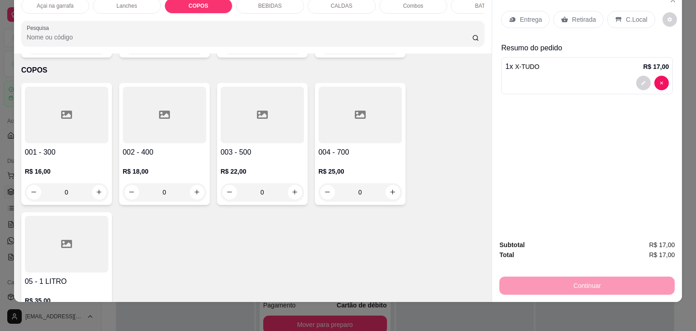
click at [160, 109] on icon at bounding box center [164, 114] width 11 height 11
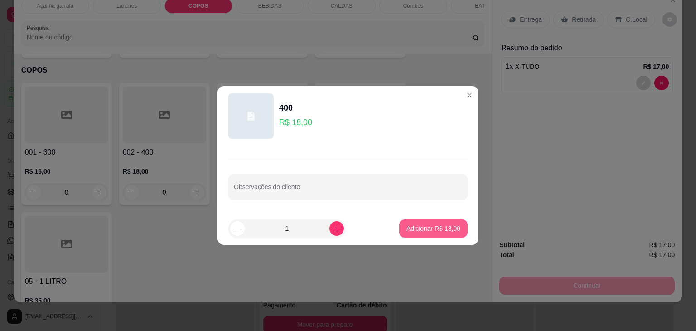
click at [434, 228] on p "Adicionar R$ 18,00" at bounding box center [434, 228] width 54 height 9
type input "1"
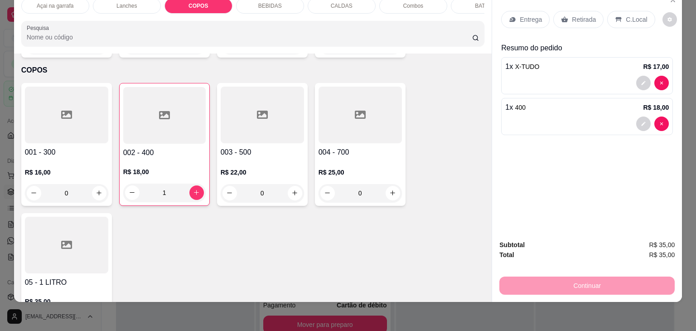
click at [630, 15] on p "C.Local" at bounding box center [636, 19] width 21 height 9
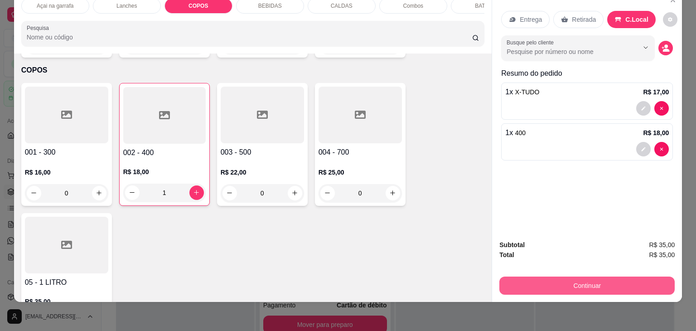
click at [581, 277] on button "Continuar" at bounding box center [587, 286] width 175 height 18
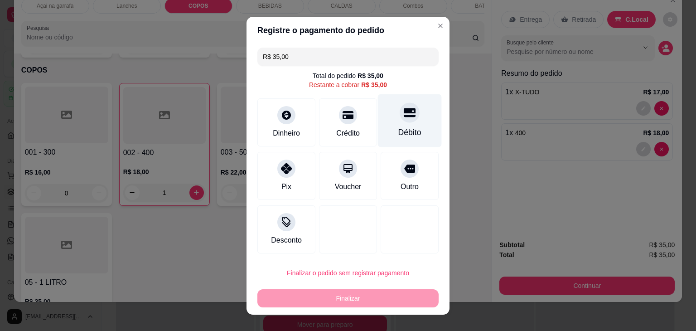
click at [399, 122] on div "Débito" at bounding box center [410, 120] width 64 height 53
type input "R$ 0,00"
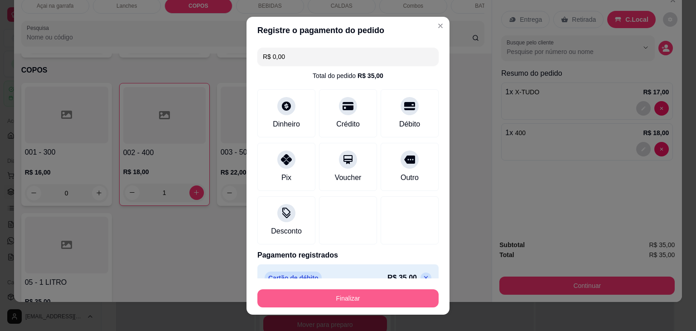
click at [381, 297] on button "Finalizar" at bounding box center [348, 298] width 181 height 18
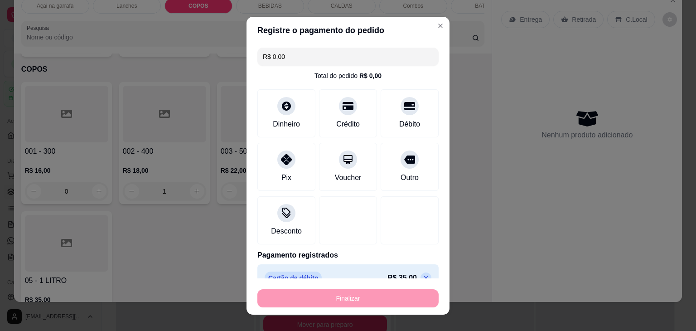
type input "0"
type input "-R$ 35,00"
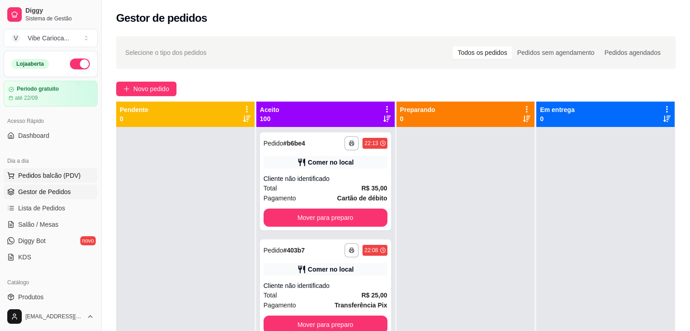
click at [36, 174] on span "Pedidos balcão (PDV)" at bounding box center [49, 175] width 63 height 9
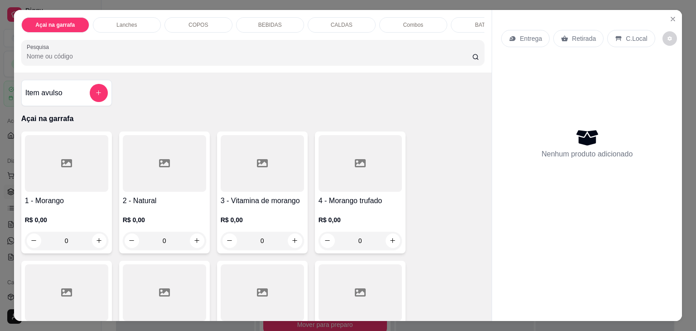
click at [121, 21] on p "Lanches" at bounding box center [127, 24] width 20 height 7
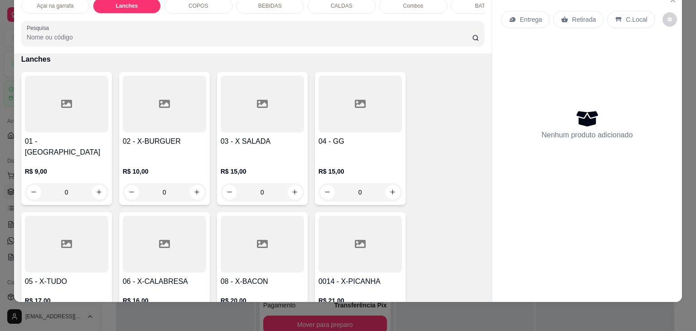
click at [61, 240] on icon at bounding box center [66, 244] width 11 height 8
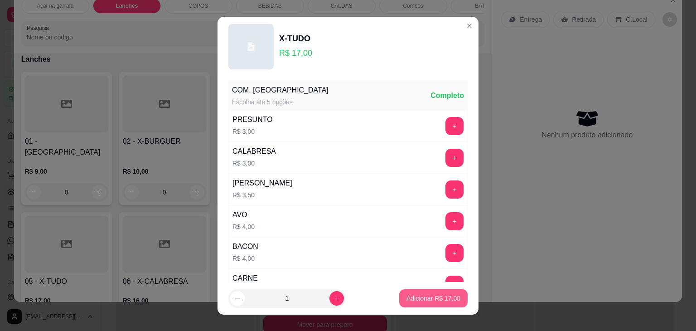
click at [413, 294] on p "Adicionar R$ 17,00" at bounding box center [434, 298] width 54 height 9
type input "1"
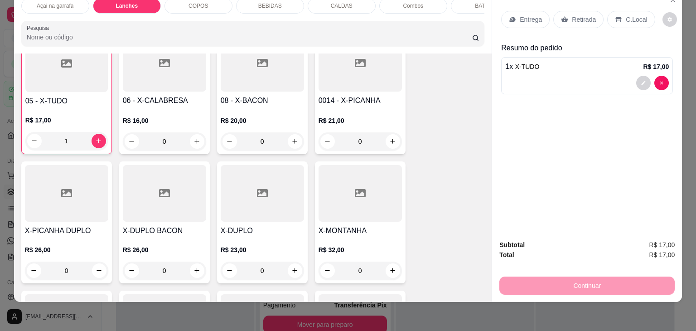
scroll to position [768, 0]
click at [63, 187] on icon at bounding box center [66, 192] width 11 height 11
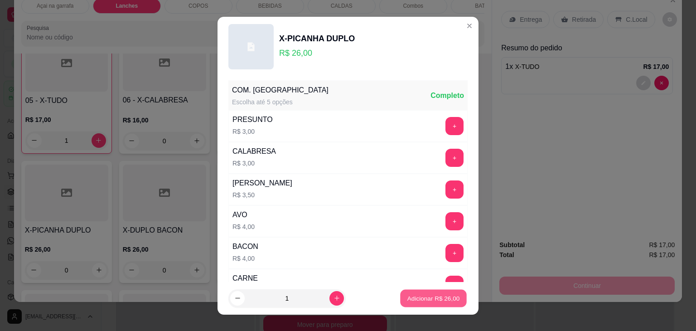
click at [419, 297] on p "Adicionar R$ 26,00" at bounding box center [434, 298] width 53 height 9
type input "1"
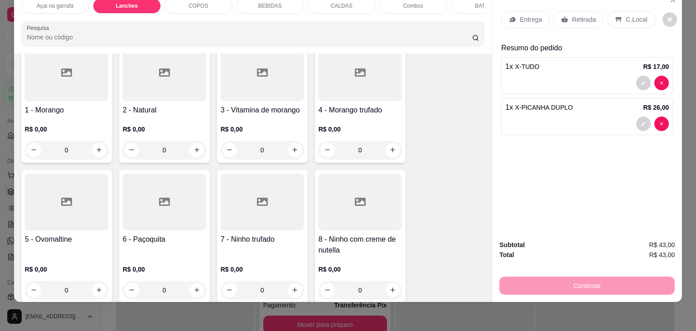
scroll to position [0, 0]
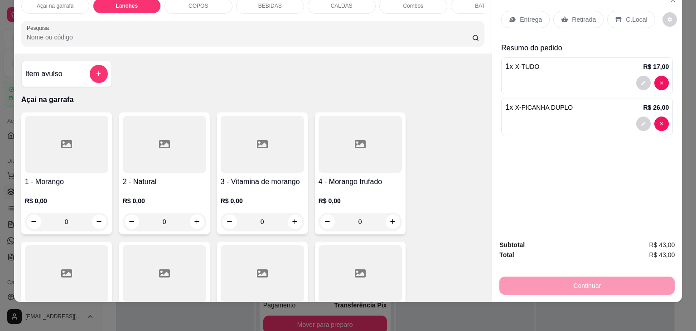
click at [189, 2] on div "COPOS" at bounding box center [199, 5] width 68 height 15
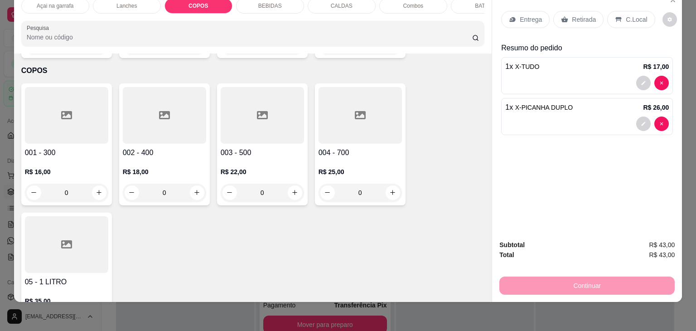
click at [183, 101] on div at bounding box center [164, 115] width 83 height 57
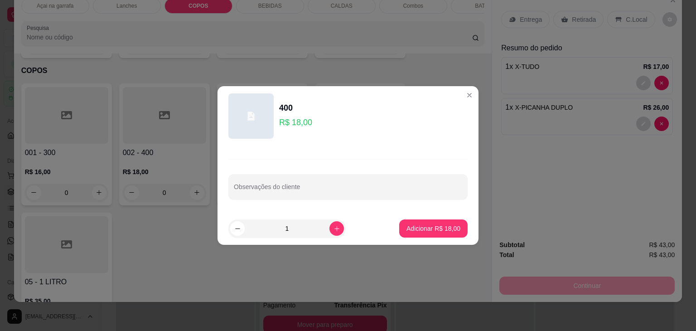
click at [432, 239] on footer "1 Adicionar R$ 18,00" at bounding box center [348, 228] width 261 height 33
click at [432, 236] on footer "1 Adicionar R$ 18,00" at bounding box center [348, 228] width 261 height 33
click at [432, 236] on button "Adicionar R$ 18,00" at bounding box center [433, 228] width 68 height 18
type input "1"
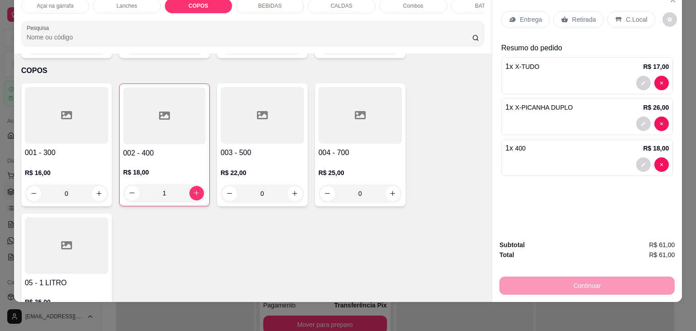
click at [626, 15] on p "C.Local" at bounding box center [636, 19] width 21 height 9
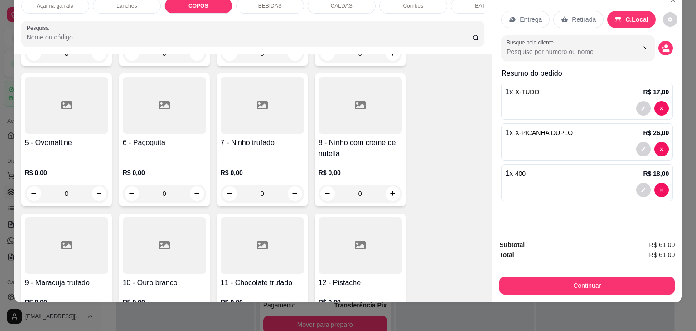
scroll to position [80, 0]
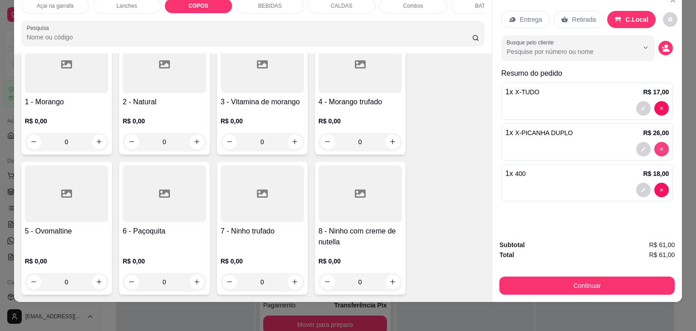
type input "0"
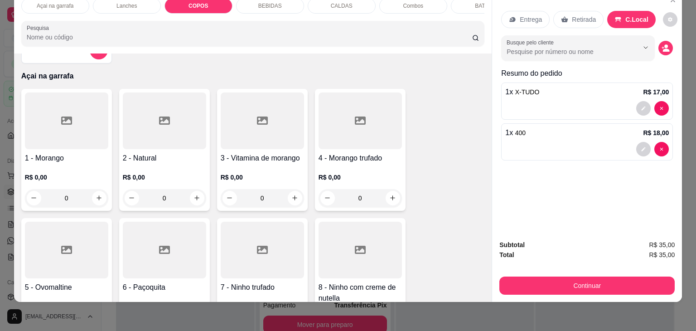
scroll to position [0, 0]
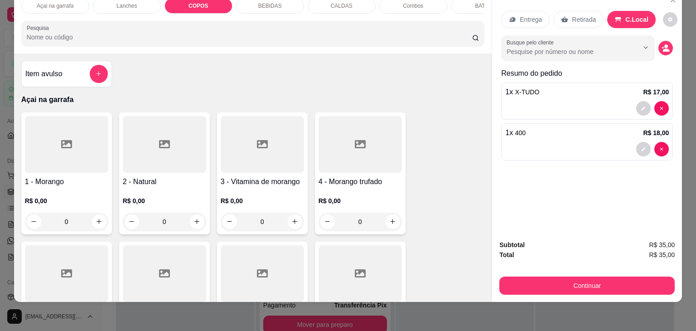
click at [130, 2] on div "Lanches" at bounding box center [127, 5] width 68 height 15
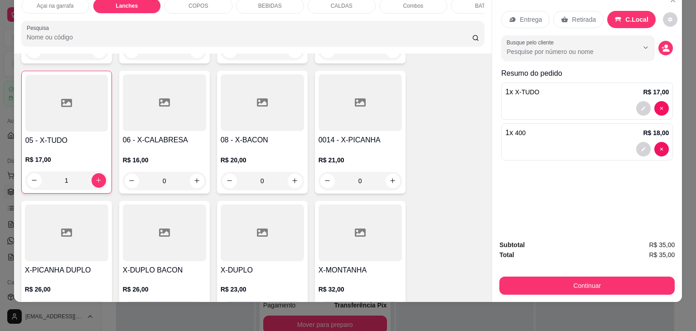
scroll to position [768, 0]
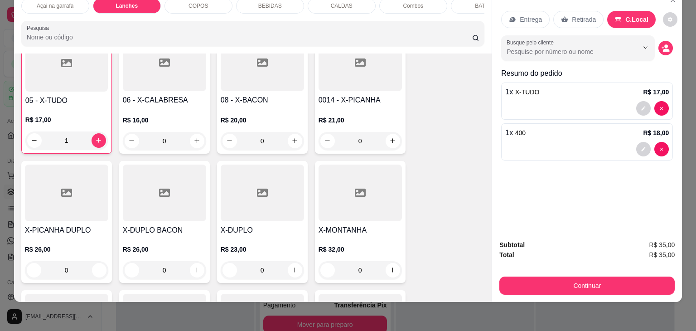
click at [236, 189] on div at bounding box center [262, 193] width 83 height 57
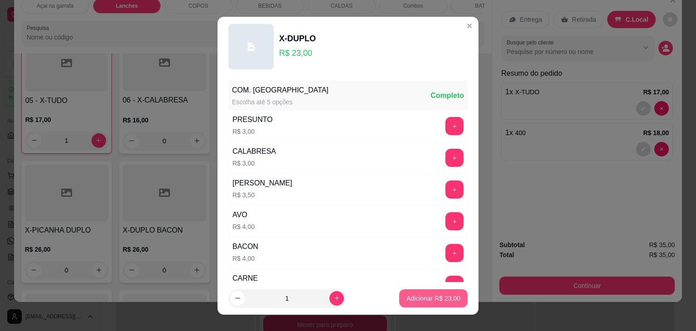
click at [416, 294] on p "Adicionar R$ 23,00" at bounding box center [434, 298] width 54 height 9
type input "1"
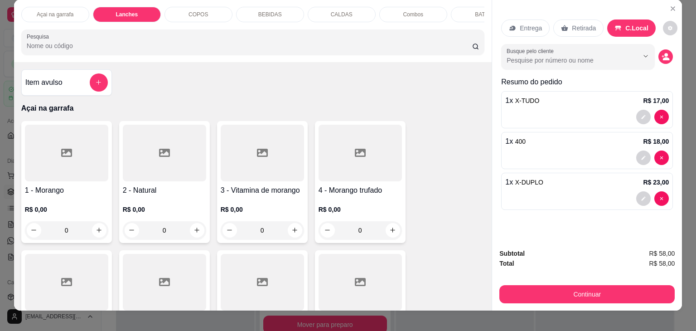
scroll to position [0, 0]
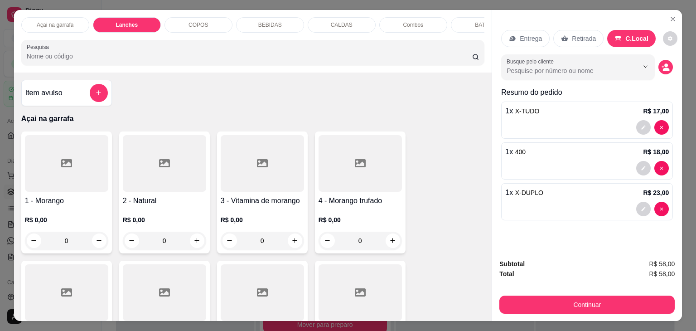
click at [242, 19] on div "BEBIDAS" at bounding box center [270, 24] width 68 height 15
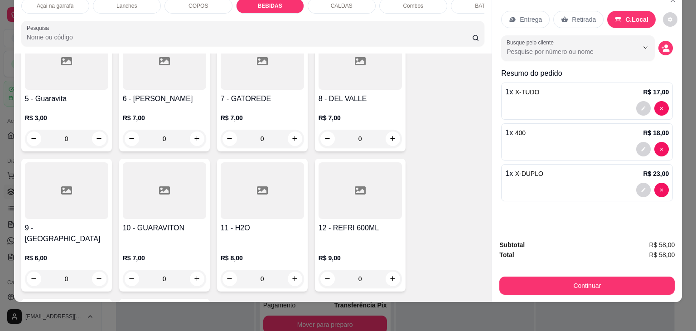
scroll to position [1672, 0]
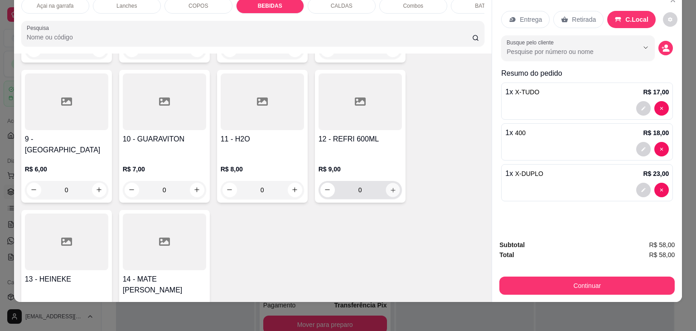
click at [389, 187] on icon "increase-product-quantity" at bounding box center [392, 190] width 7 height 7
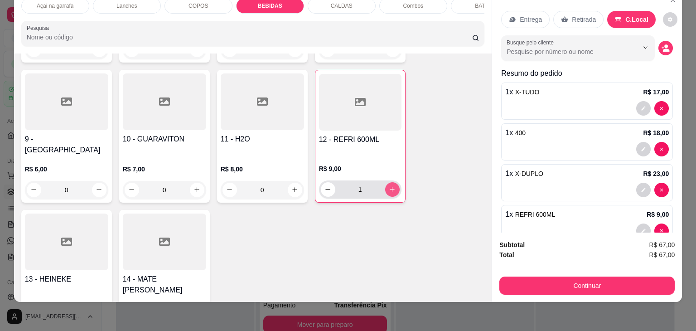
click at [390, 187] on icon "increase-product-quantity" at bounding box center [392, 189] width 5 height 5
type input "2"
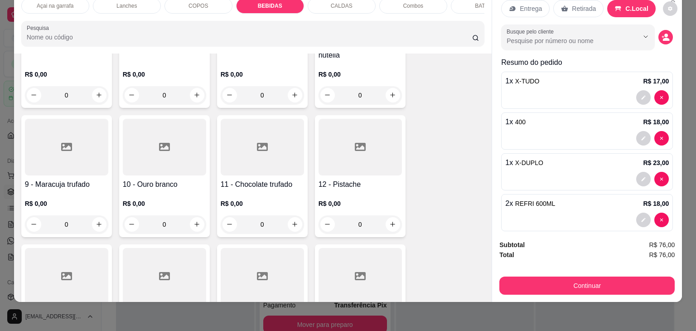
scroll to position [21, 0]
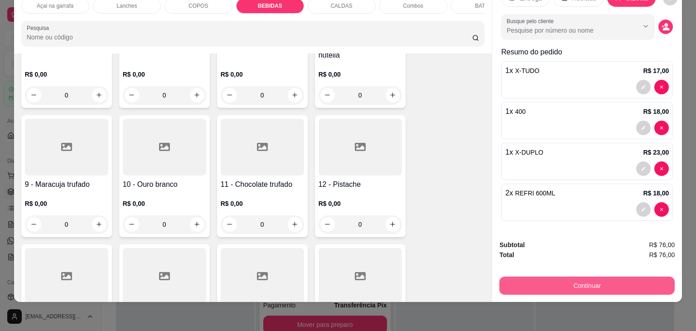
click at [552, 278] on button "Continuar" at bounding box center [587, 286] width 175 height 18
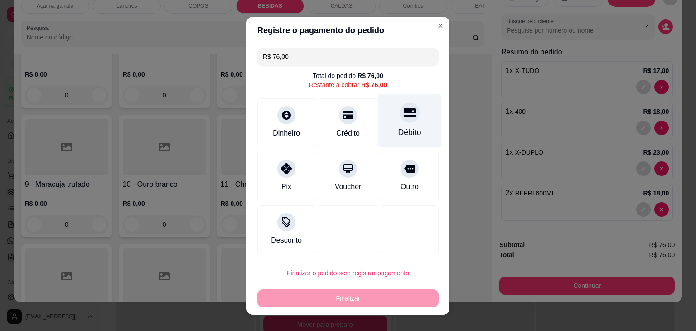
click at [405, 129] on div "Débito" at bounding box center [409, 132] width 23 height 12
type input "R$ 0,00"
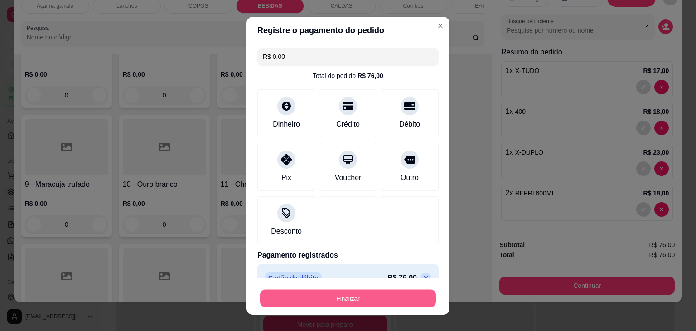
click at [354, 296] on button "Finalizar" at bounding box center [348, 298] width 176 height 18
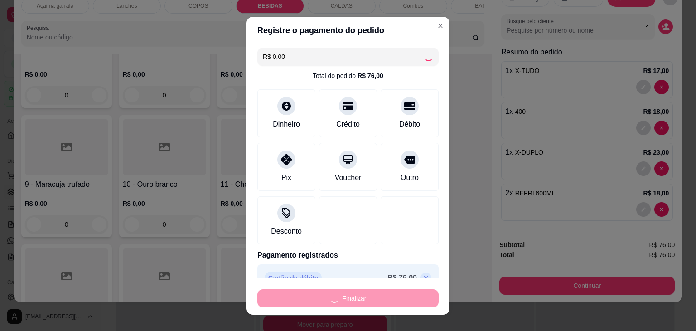
type input "0"
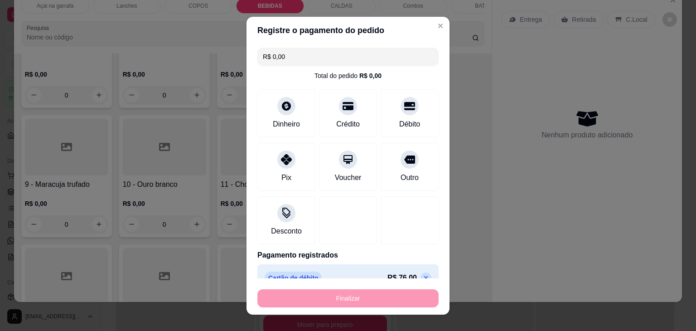
type input "-R$ 76,00"
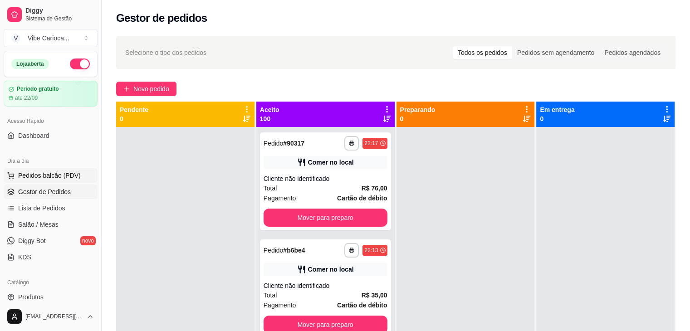
click at [61, 175] on span "Pedidos balcão (PDV)" at bounding box center [49, 175] width 63 height 9
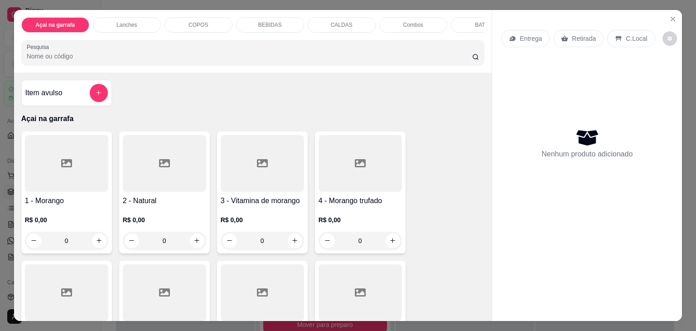
click at [130, 21] on p "Lanches" at bounding box center [127, 24] width 20 height 7
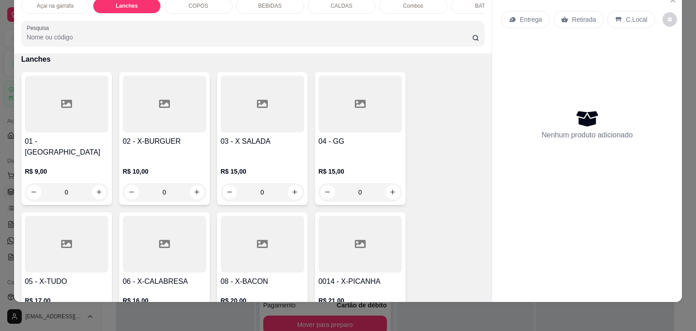
click at [68, 216] on div at bounding box center [66, 244] width 83 height 57
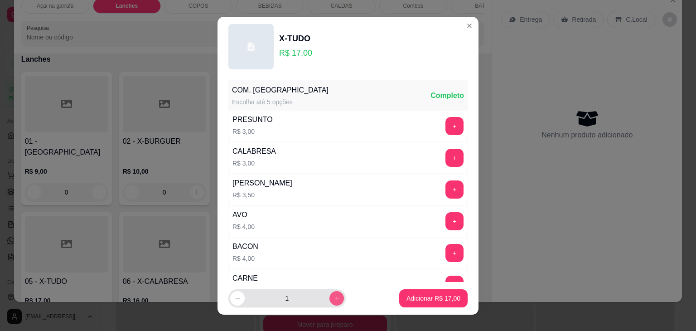
click at [335, 298] on icon "increase-product-quantity" at bounding box center [337, 298] width 5 height 5
type input "2"
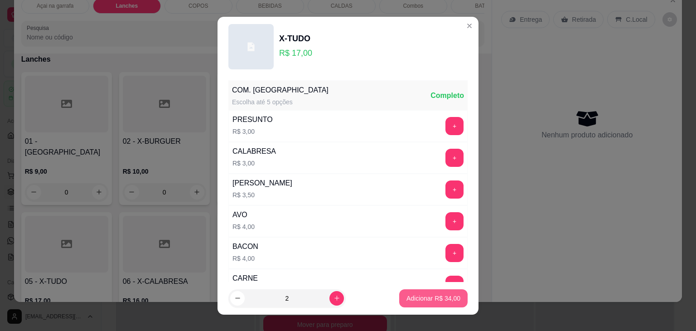
click at [428, 298] on p "Adicionar R$ 34,00" at bounding box center [434, 298] width 54 height 9
type input "2"
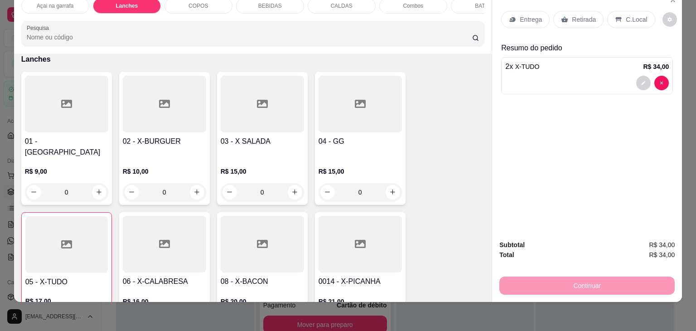
click at [626, 16] on p "C.Local" at bounding box center [636, 19] width 21 height 9
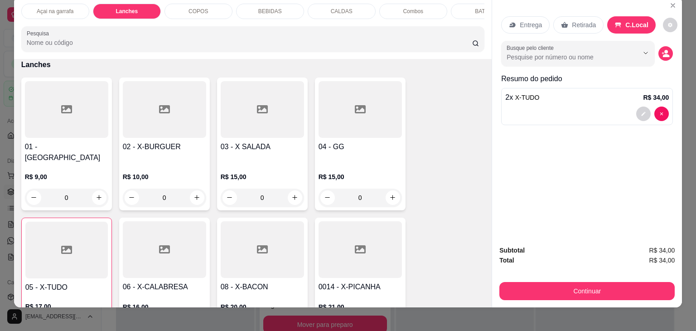
scroll to position [0, 0]
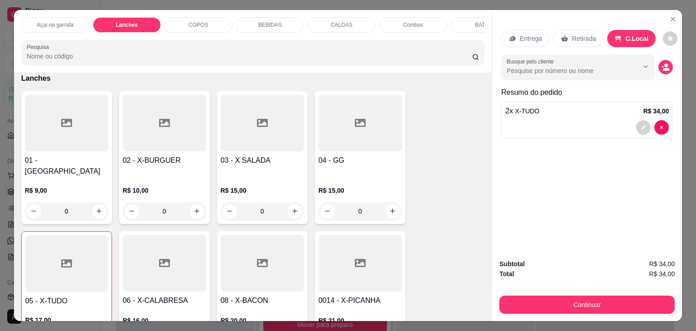
click at [211, 21] on div "COPOS" at bounding box center [199, 24] width 68 height 15
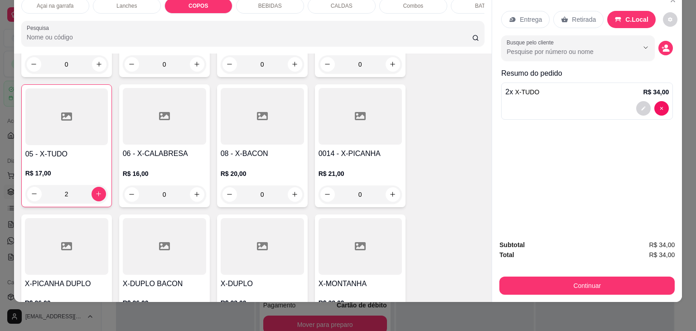
click at [195, 3] on div "COPOS" at bounding box center [199, 5] width 68 height 15
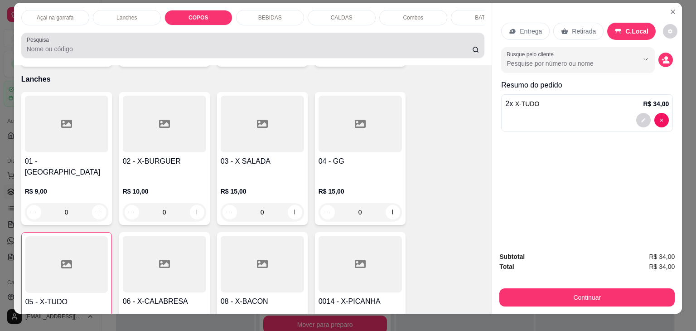
scroll to position [0, 0]
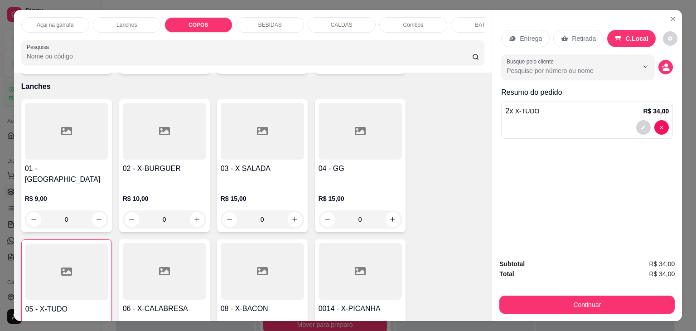
click at [255, 19] on div "BEBIDAS" at bounding box center [270, 24] width 68 height 15
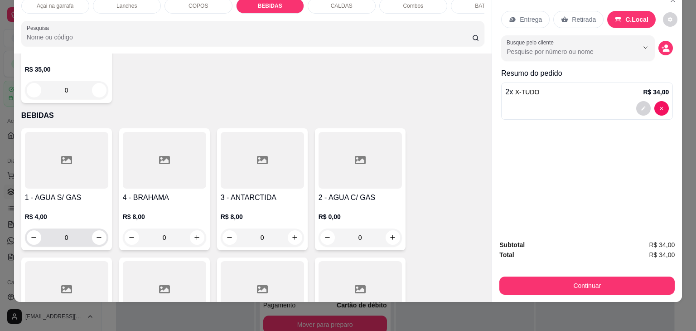
scroll to position [1489, 0]
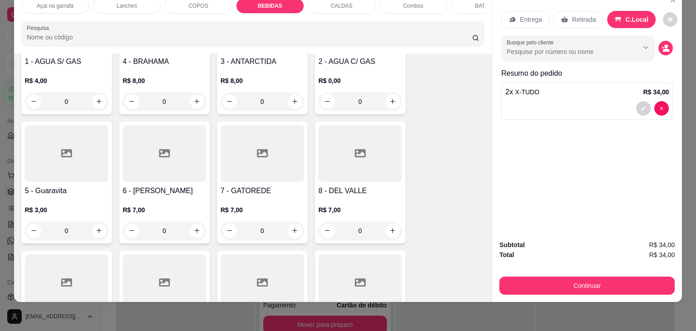
click at [54, 158] on div at bounding box center [66, 153] width 83 height 57
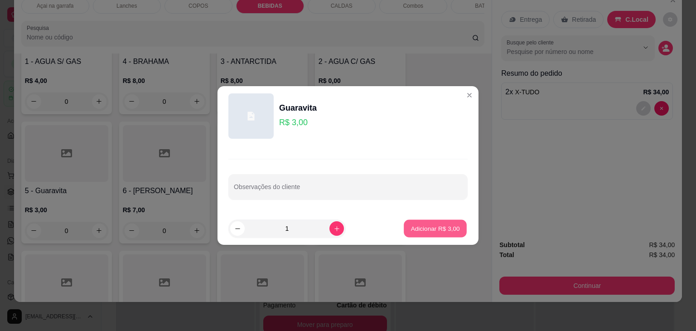
click at [429, 223] on button "Adicionar R$ 3,00" at bounding box center [435, 229] width 63 height 18
type input "1"
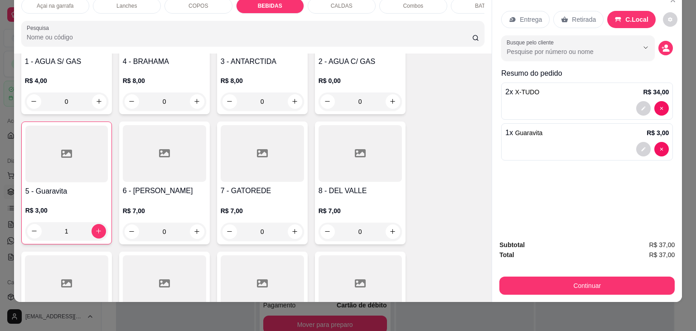
click at [250, 156] on div at bounding box center [262, 153] width 83 height 57
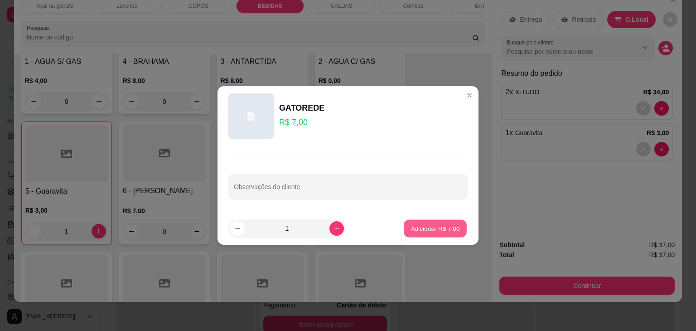
click at [419, 228] on p "Adicionar R$ 7,00" at bounding box center [435, 228] width 49 height 9
type input "1"
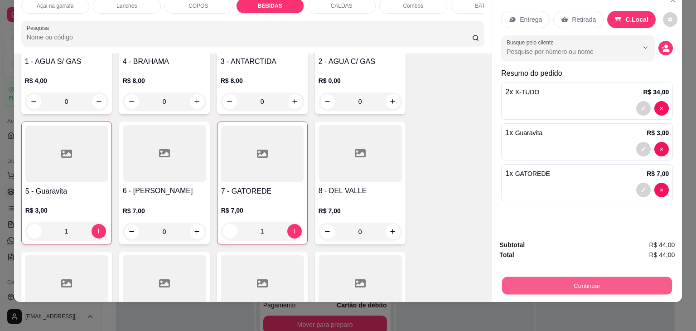
click at [642, 277] on button "Continuar" at bounding box center [587, 286] width 170 height 18
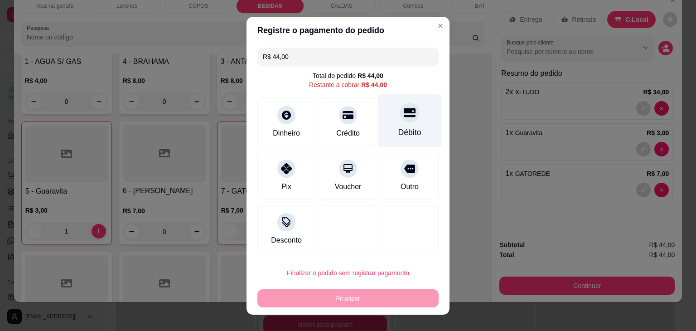
click at [392, 122] on div "Débito" at bounding box center [410, 120] width 64 height 53
type input "R$ 0,00"
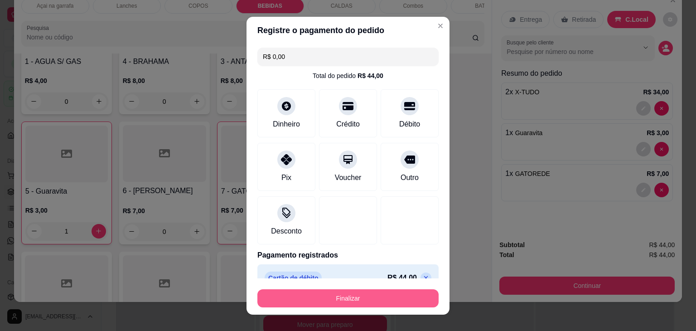
click at [348, 294] on button "Finalizar" at bounding box center [348, 298] width 181 height 18
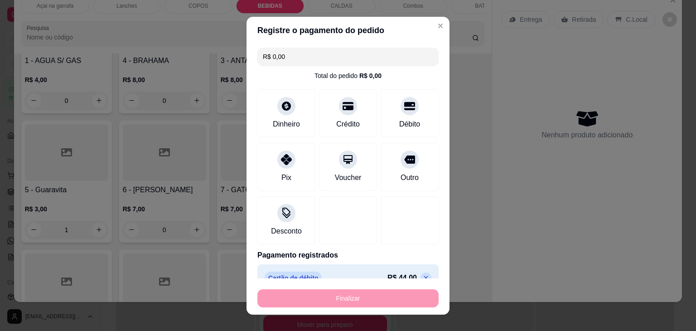
type input "0"
type input "-R$ 44,00"
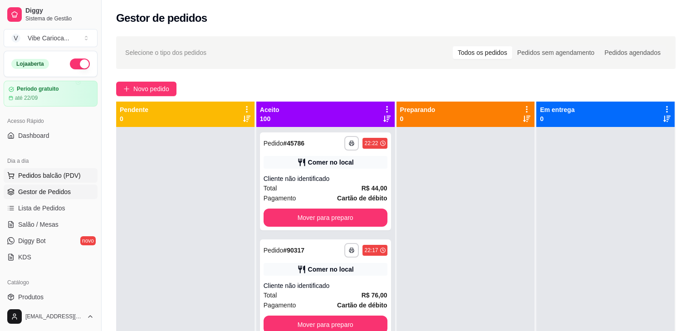
click at [71, 175] on span "Pedidos balcão (PDV)" at bounding box center [49, 175] width 63 height 9
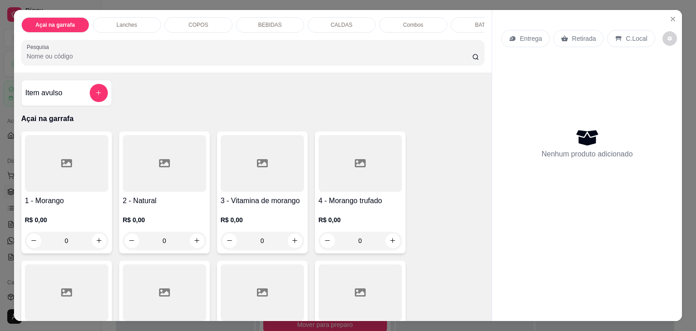
click at [136, 28] on div "Lanches" at bounding box center [127, 24] width 68 height 15
click at [96, 95] on icon "add-separate-item" at bounding box center [98, 93] width 7 height 7
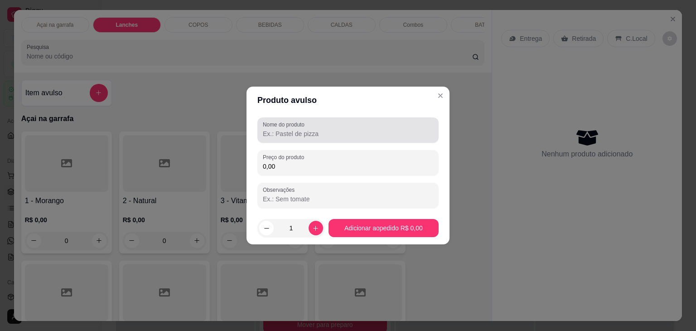
click at [362, 131] on input "Nome do produto" at bounding box center [348, 133] width 170 height 9
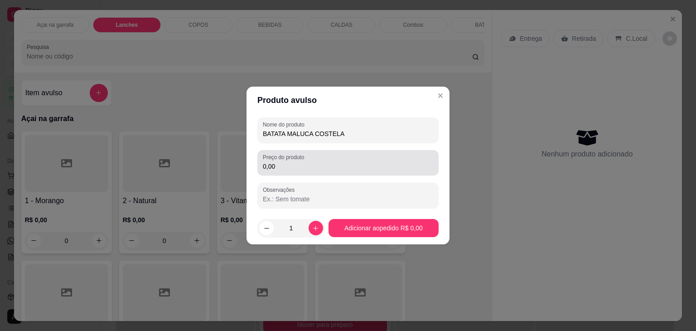
type input "BATATA MALUCA COSTELA"
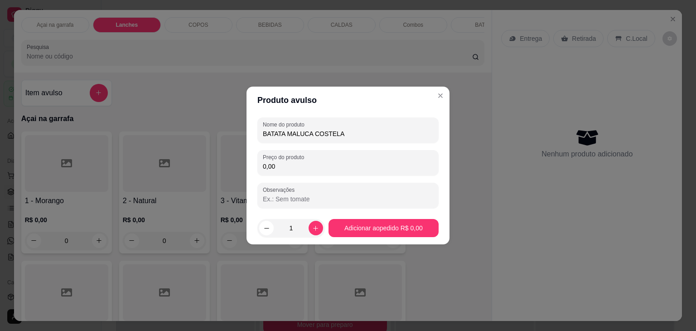
click at [340, 176] on div "Nome do produto BATATA MALUCA COSTELA Preço do produto 0,00 Observações" at bounding box center [348, 162] width 181 height 91
click at [333, 168] on input "0,00" at bounding box center [348, 166] width 170 height 9
type input "30,00"
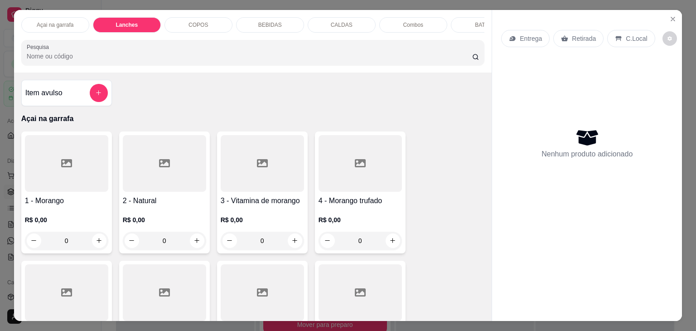
click at [125, 21] on p "Lanches" at bounding box center [127, 24] width 22 height 7
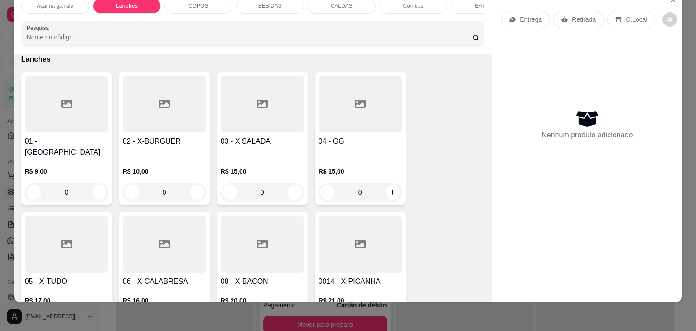
click at [80, 219] on div at bounding box center [66, 244] width 83 height 57
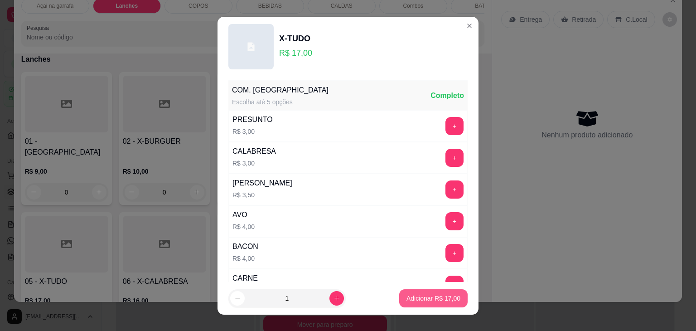
click at [417, 296] on p "Adicionar R$ 17,00" at bounding box center [434, 298] width 54 height 9
type input "1"
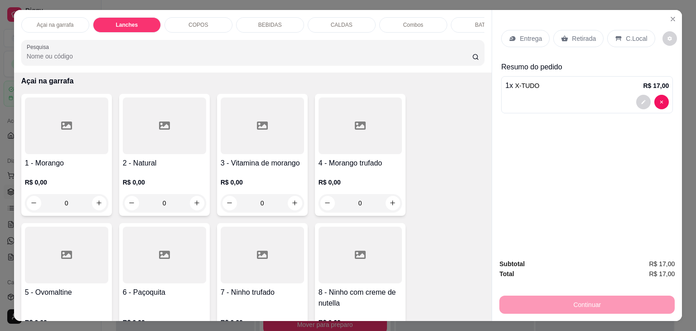
scroll to position [0, 0]
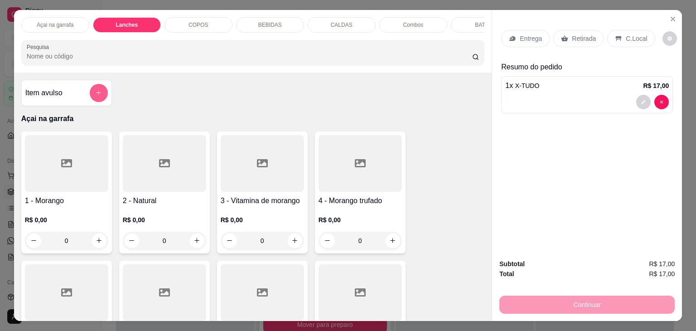
click at [95, 96] on icon "add-separate-item" at bounding box center [98, 92] width 7 height 7
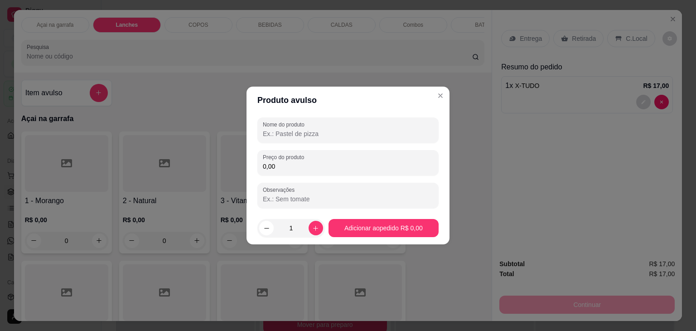
click at [339, 133] on input "Nome do produto" at bounding box center [348, 133] width 170 height 9
click at [351, 162] on input "0,00" at bounding box center [348, 166] width 170 height 9
click at [344, 134] on input "BATATA MALUCA" at bounding box center [348, 133] width 170 height 9
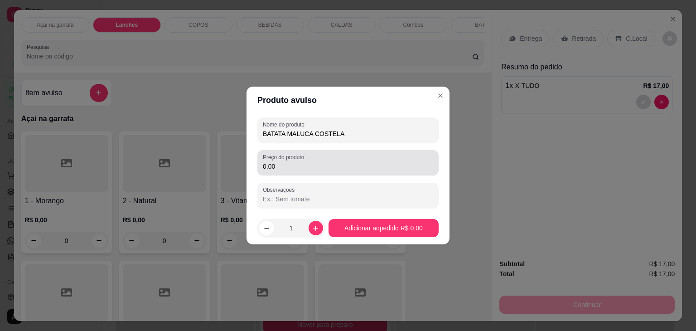
type input "BATATA MALUCA COSTELA"
click at [307, 171] on div "0,00" at bounding box center [348, 163] width 170 height 18
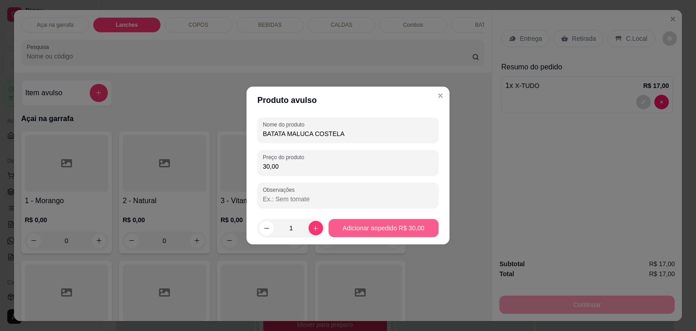
type input "30,00"
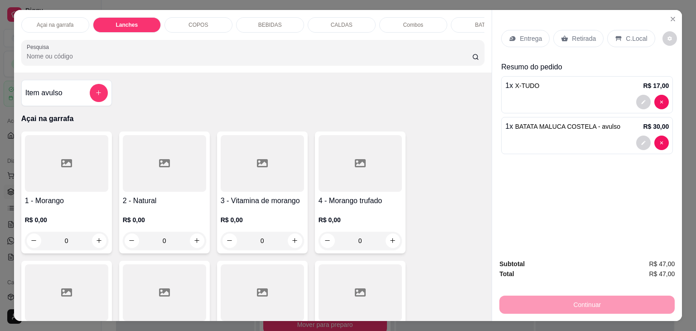
click at [548, 95] on div at bounding box center [587, 102] width 164 height 15
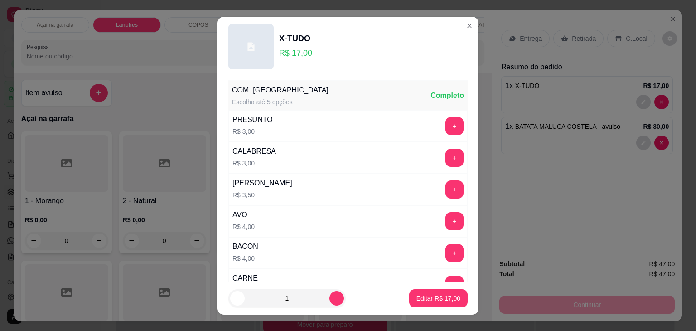
scroll to position [180, 0]
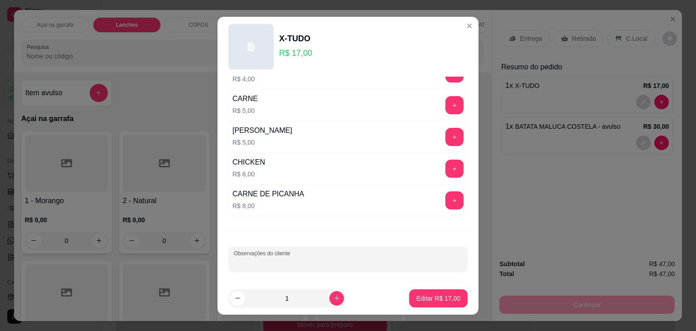
click at [267, 258] on input "Observações do cliente" at bounding box center [348, 262] width 228 height 9
type input "SEM BILYJACK E SEM MAIONESES"
click at [437, 299] on p "Editar R$ 17,00" at bounding box center [439, 298] width 44 height 9
type input "0"
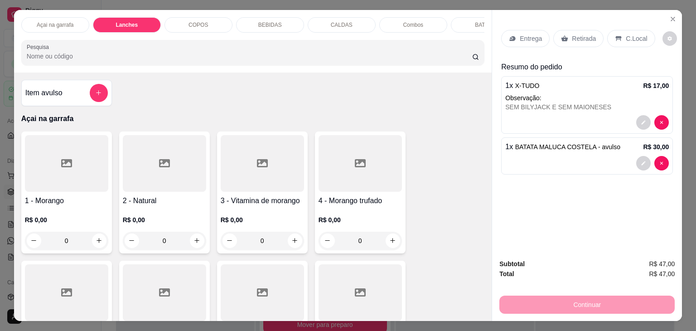
click at [637, 34] on p "C.Local" at bounding box center [636, 38] width 21 height 9
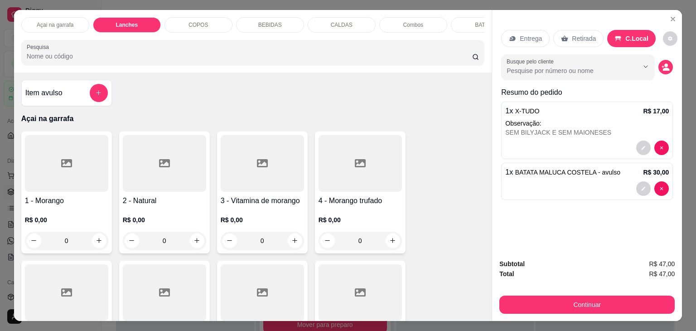
click at [535, 301] on button "Continuar" at bounding box center [587, 305] width 175 height 18
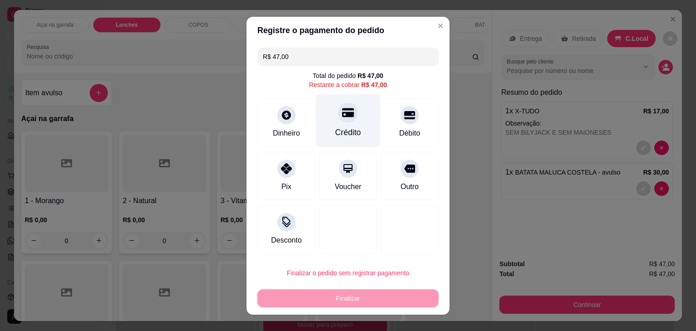
click at [342, 117] on icon at bounding box center [348, 112] width 12 height 9
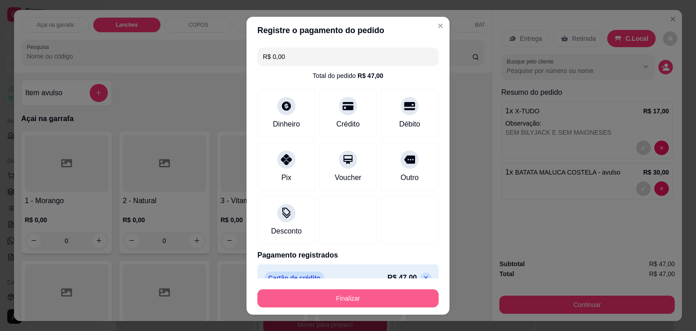
click at [351, 302] on button "Finalizar" at bounding box center [348, 298] width 181 height 18
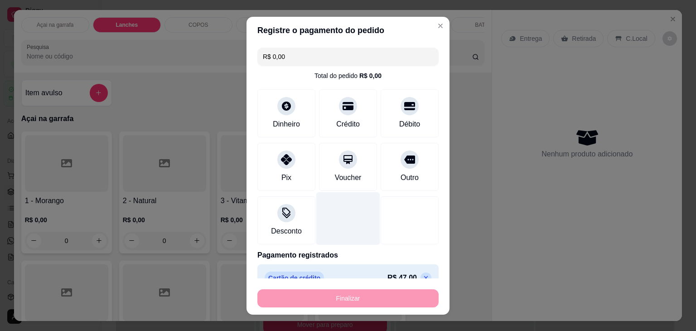
type input "-R$ 47,00"
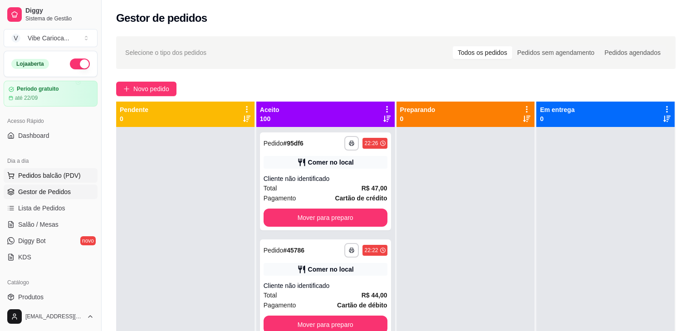
click at [39, 176] on span "Pedidos balcão (PDV)" at bounding box center [49, 175] width 63 height 9
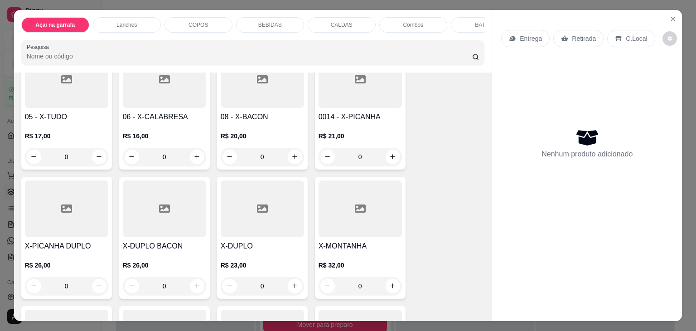
scroll to position [771, 0]
click at [346, 206] on div at bounding box center [360, 208] width 83 height 57
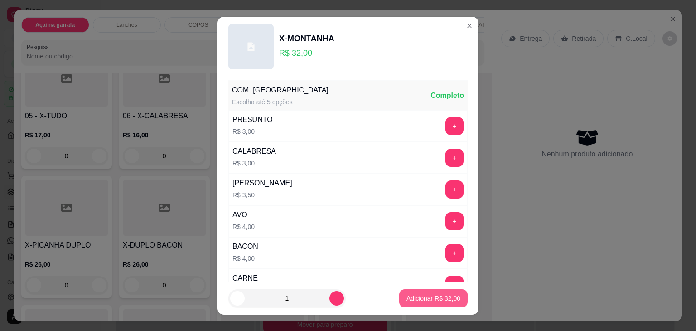
click at [418, 296] on p "Adicionar R$ 32,00" at bounding box center [434, 298] width 54 height 9
type input "1"
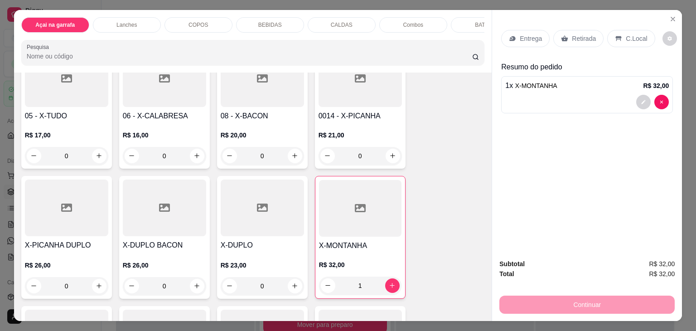
click at [249, 23] on div "BEBIDAS" at bounding box center [270, 24] width 68 height 15
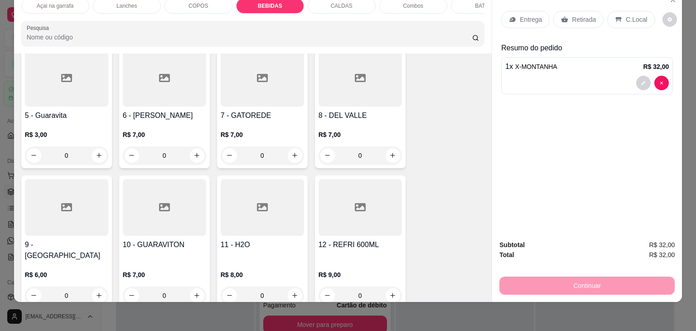
scroll to position [1580, 0]
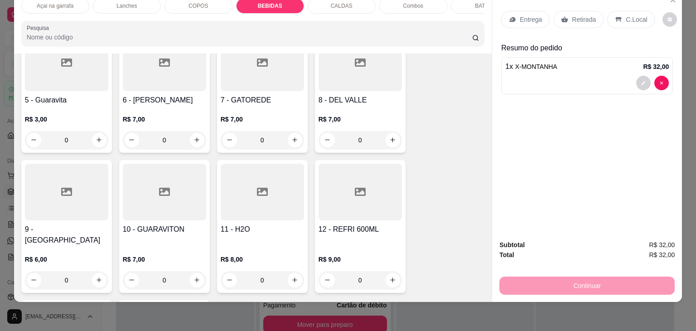
click at [257, 186] on icon at bounding box center [262, 191] width 11 height 11
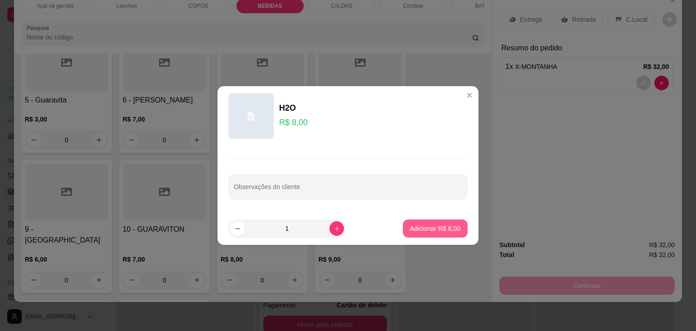
click at [412, 237] on button "Adicionar R$ 8,00" at bounding box center [435, 228] width 65 height 18
type input "1"
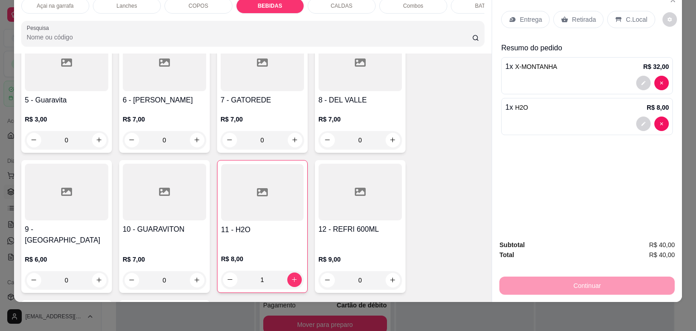
click at [638, 15] on p "C.Local" at bounding box center [636, 19] width 21 height 9
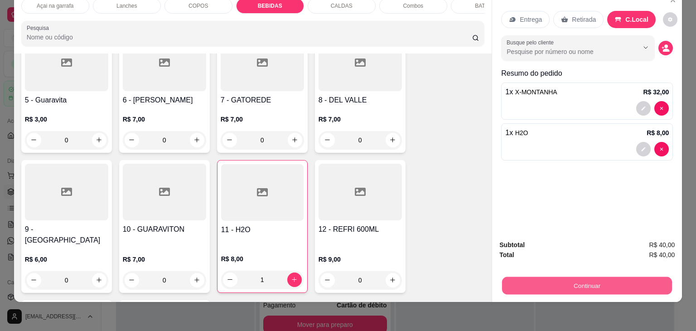
click at [533, 277] on button "Continuar" at bounding box center [587, 286] width 170 height 18
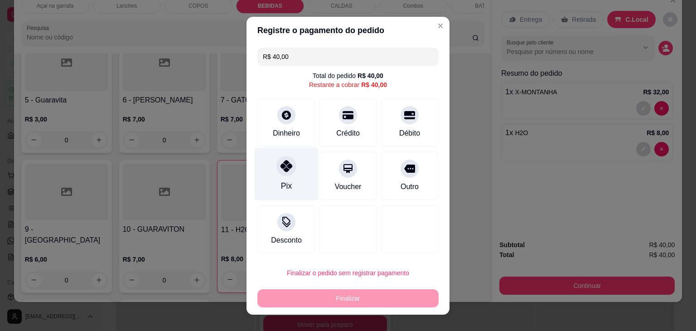
click at [262, 178] on div "Pix" at bounding box center [287, 173] width 64 height 53
type input "R$ 0,00"
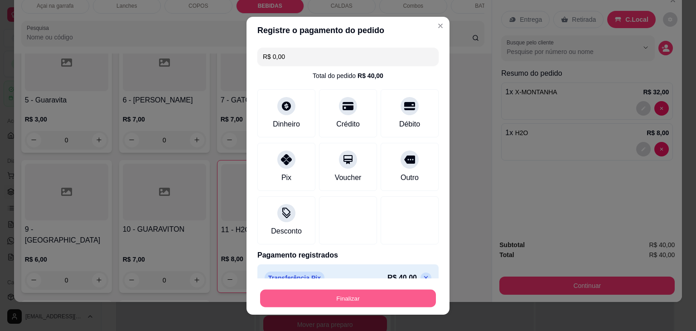
click at [355, 299] on button "Finalizar" at bounding box center [348, 298] width 176 height 18
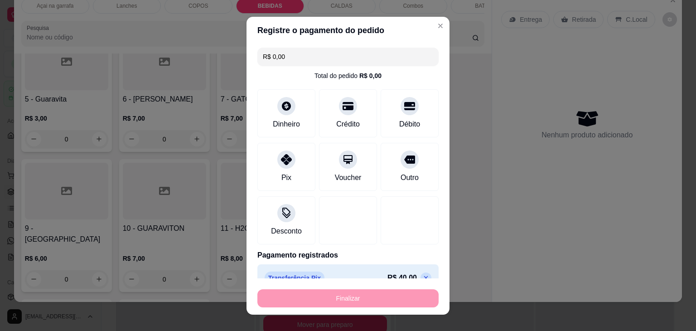
type input "0"
type input "-R$ 40,00"
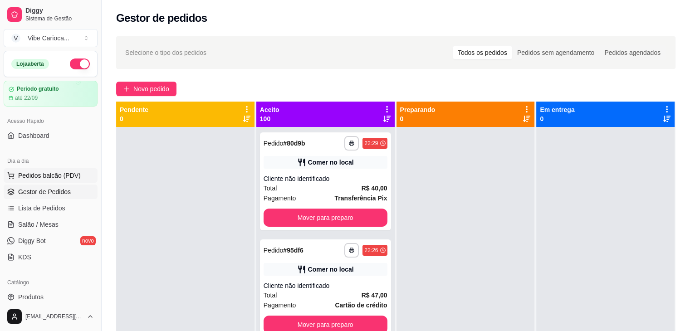
click at [45, 179] on span "Pedidos balcão (PDV)" at bounding box center [49, 175] width 63 height 9
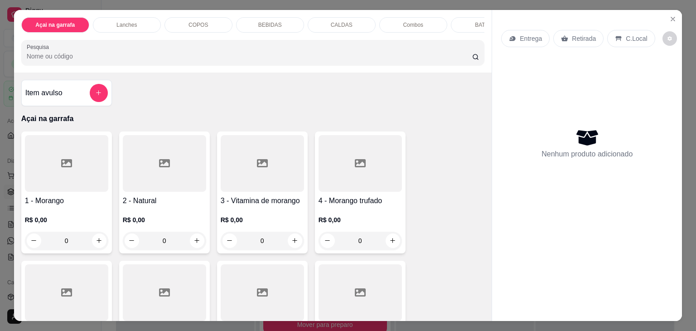
click at [72, 20] on div "Açai na garrafa" at bounding box center [55, 24] width 68 height 15
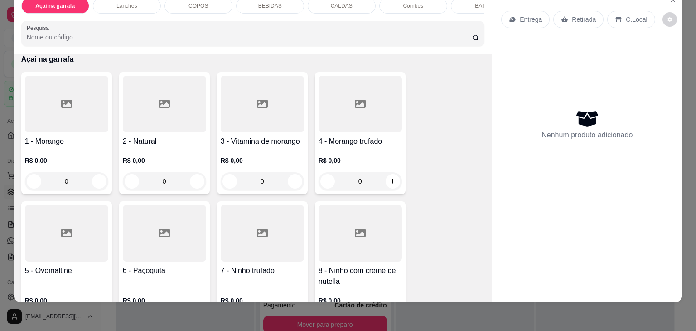
scroll to position [86, 0]
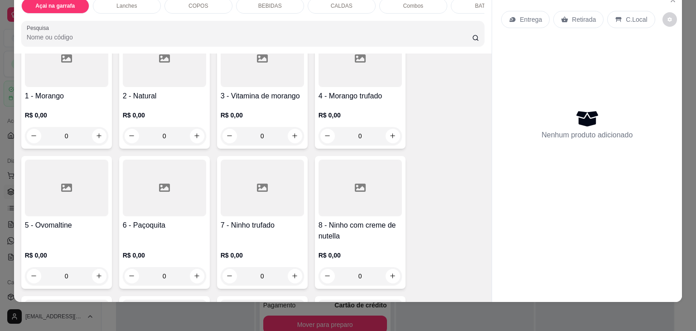
click at [356, 188] on icon at bounding box center [360, 187] width 11 height 11
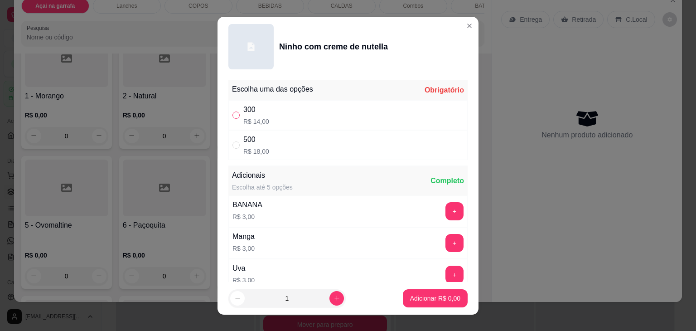
click at [233, 116] on input "" at bounding box center [236, 115] width 7 height 7
radio input "true"
click at [445, 298] on p "Adicionar R$ 14,00" at bounding box center [434, 298] width 53 height 9
type input "1"
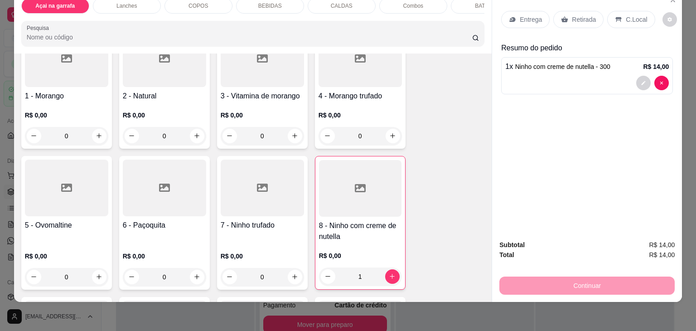
click at [636, 17] on div "C.Local" at bounding box center [631, 19] width 48 height 17
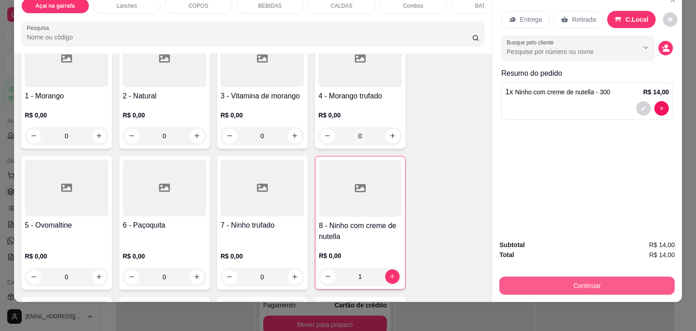
click at [592, 285] on button "Continuar" at bounding box center [587, 286] width 175 height 18
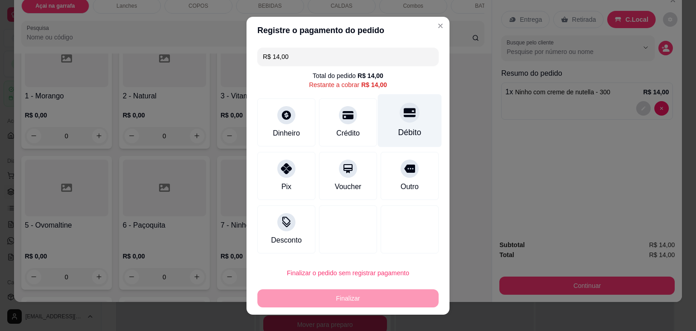
click at [412, 130] on div "Débito" at bounding box center [410, 120] width 64 height 53
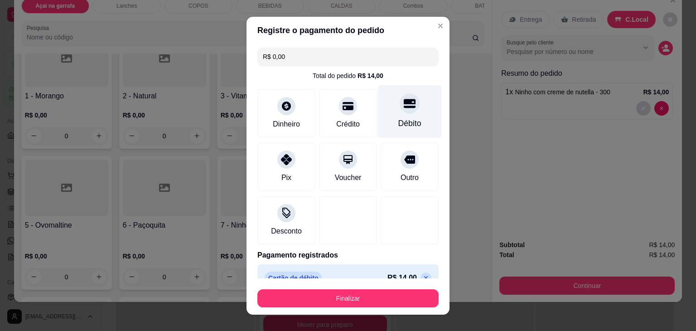
type input "R$ 0,00"
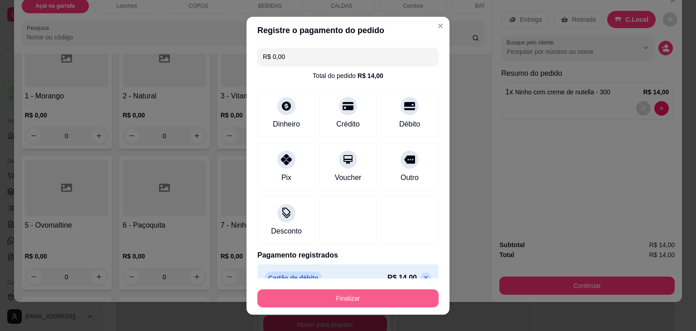
click at [373, 292] on button "Finalizar" at bounding box center [348, 298] width 181 height 18
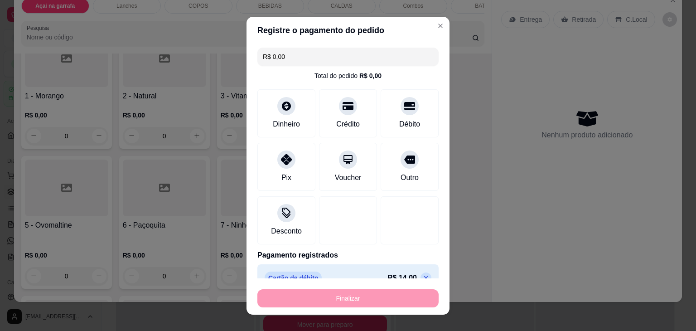
type input "0"
type input "-R$ 14,00"
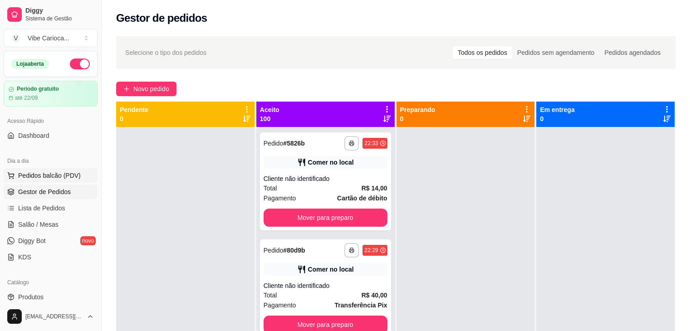
click at [64, 175] on span "Pedidos balcão (PDV)" at bounding box center [49, 175] width 63 height 9
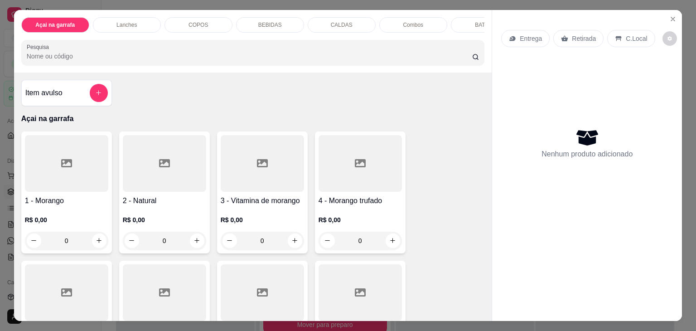
click at [196, 17] on div "COPOS" at bounding box center [199, 24] width 68 height 15
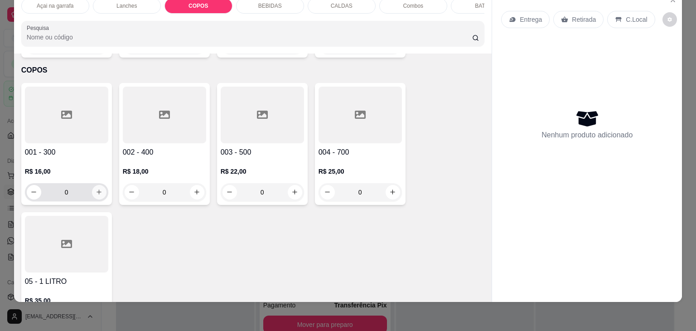
click at [102, 183] on div "0" at bounding box center [67, 192] width 80 height 18
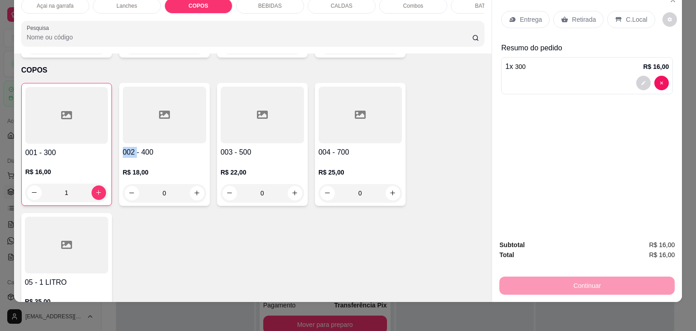
click at [102, 184] on div "1" at bounding box center [66, 193] width 83 height 18
click at [102, 185] on button "increase-product-quantity" at bounding box center [99, 192] width 15 height 15
click at [633, 15] on p "C.Local" at bounding box center [636, 19] width 21 height 9
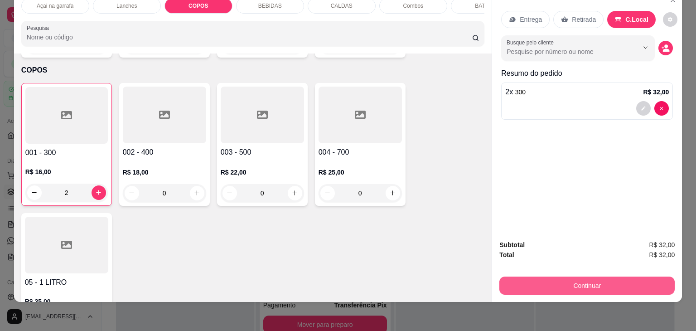
click at [583, 277] on button "Continuar" at bounding box center [587, 286] width 175 height 18
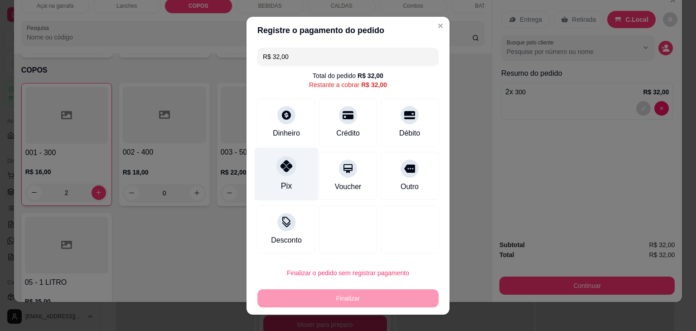
click at [281, 166] on icon at bounding box center [287, 166] width 12 height 12
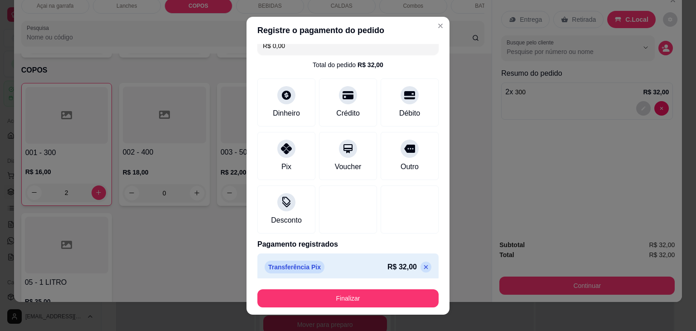
scroll to position [16, 0]
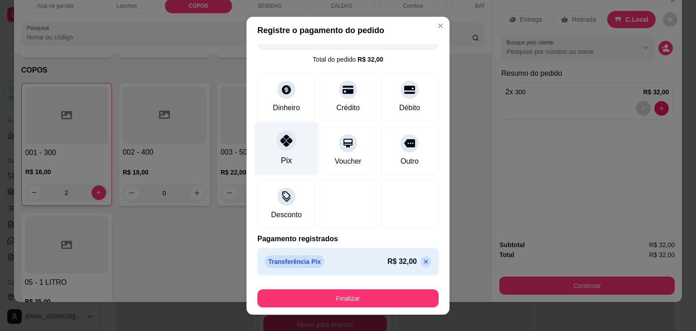
click at [284, 158] on div "Pix" at bounding box center [286, 161] width 11 height 12
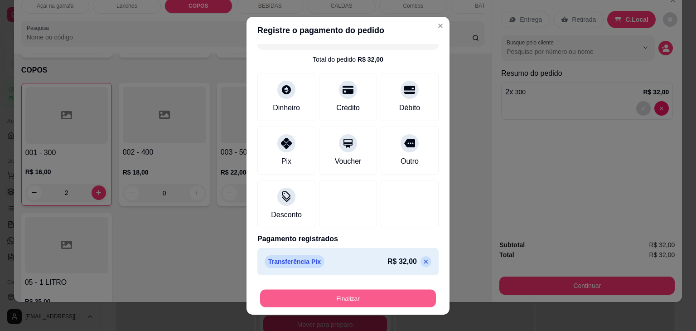
click at [338, 300] on button "Finalizar" at bounding box center [348, 298] width 176 height 18
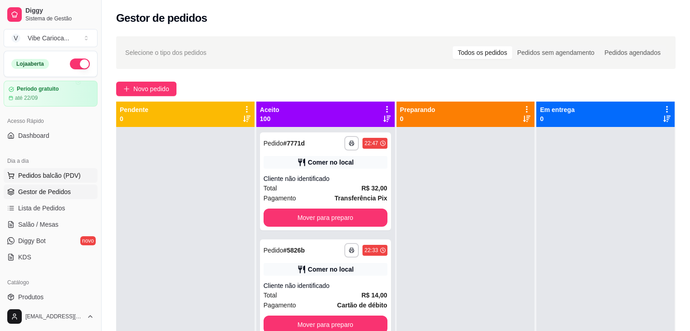
click at [35, 175] on span "Pedidos balcão (PDV)" at bounding box center [49, 175] width 63 height 9
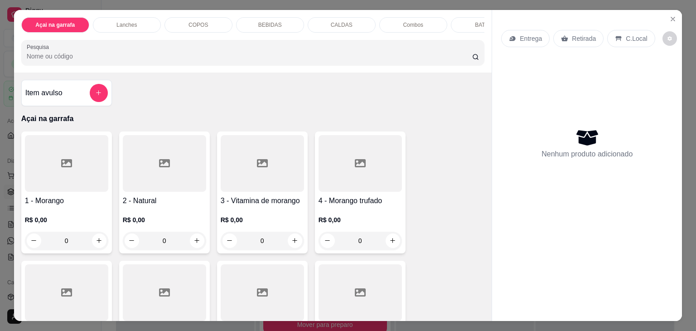
click at [185, 19] on div "COPOS" at bounding box center [199, 24] width 68 height 15
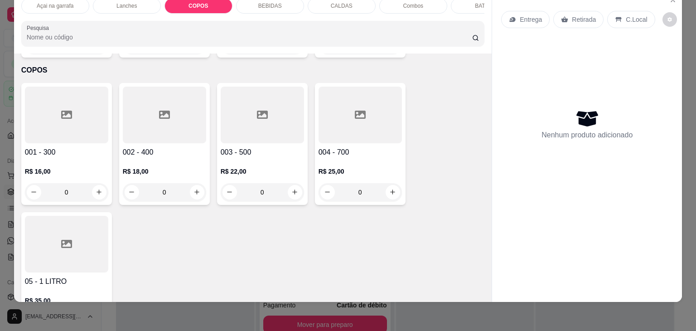
click at [48, 226] on div at bounding box center [66, 244] width 83 height 57
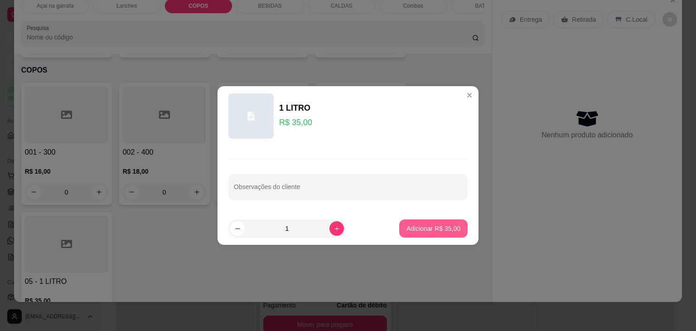
click at [407, 230] on p "Adicionar R$ 35,00" at bounding box center [434, 228] width 54 height 9
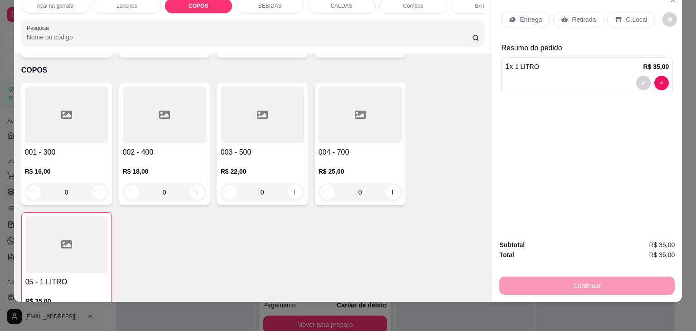
click at [616, 16] on icon at bounding box center [618, 19] width 7 height 7
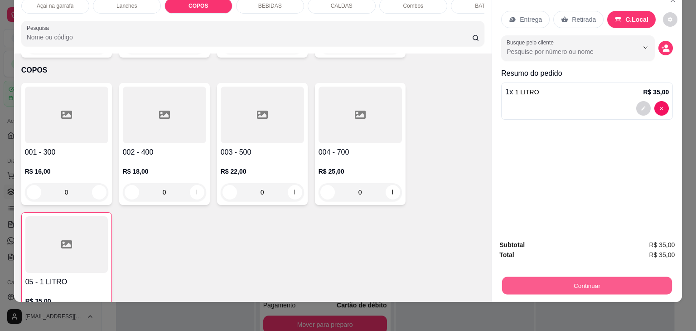
click at [584, 277] on button "Continuar" at bounding box center [587, 286] width 170 height 18
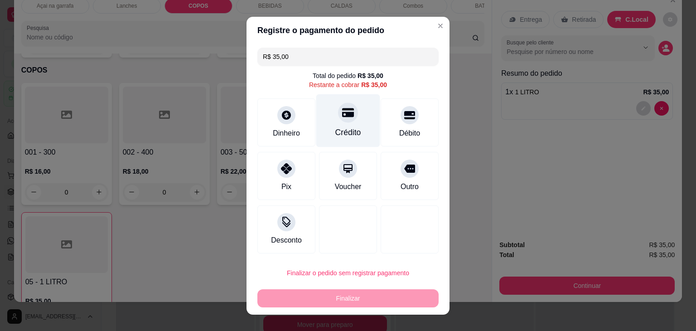
click at [338, 126] on div "Crédito" at bounding box center [348, 120] width 64 height 53
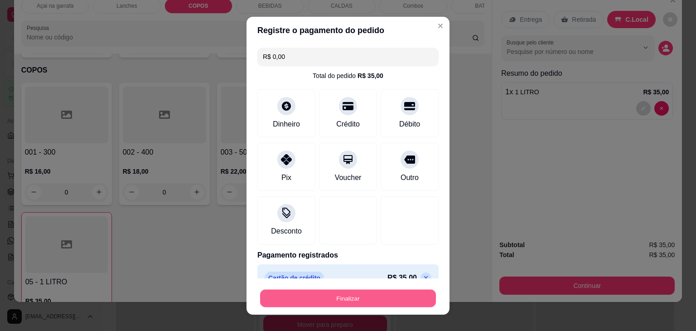
click at [353, 296] on button "Finalizar" at bounding box center [348, 298] width 176 height 18
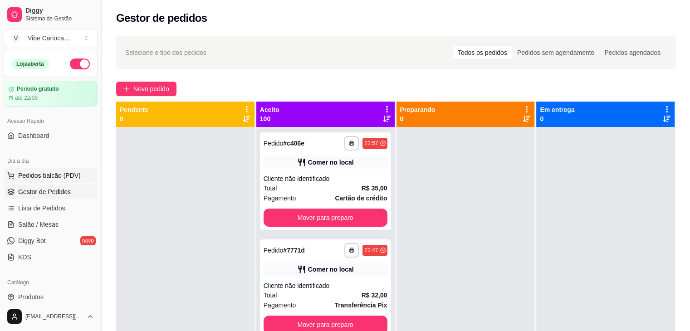
click at [58, 176] on span "Pedidos balcão (PDV)" at bounding box center [49, 175] width 63 height 9
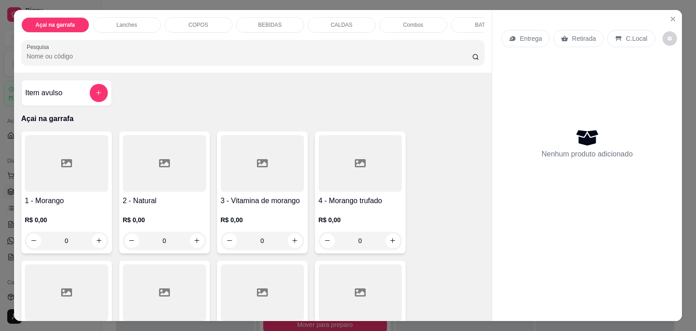
click at [196, 23] on p "COPOS" at bounding box center [198, 24] width 19 height 7
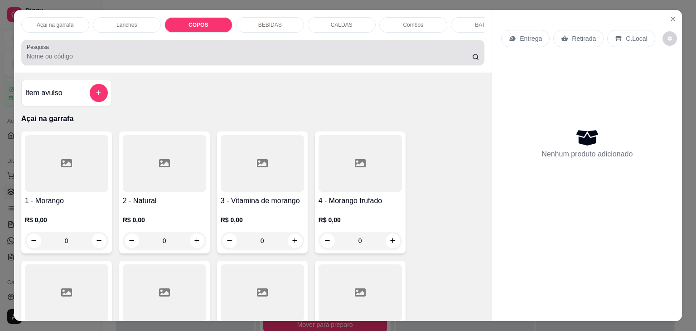
scroll to position [22, 0]
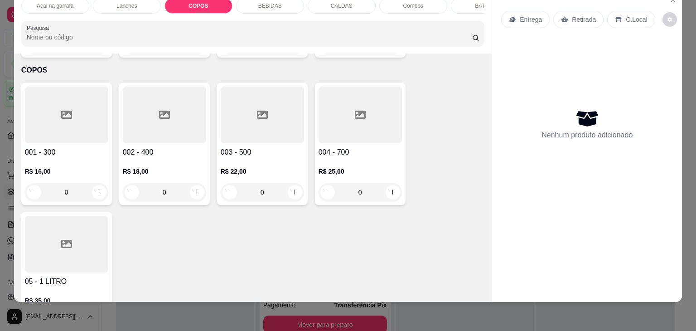
click at [252, 106] on div at bounding box center [262, 115] width 83 height 57
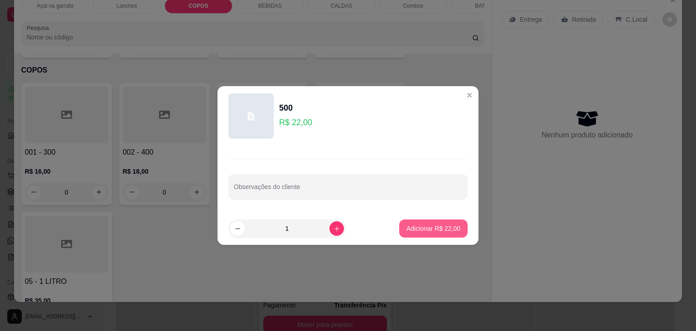
click at [423, 232] on p "Adicionar R$ 22,00" at bounding box center [434, 228] width 54 height 9
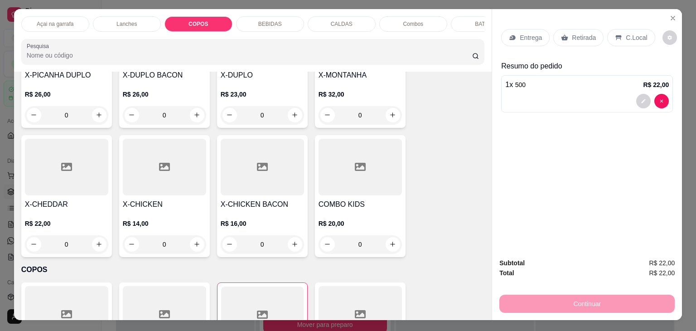
scroll to position [0, 0]
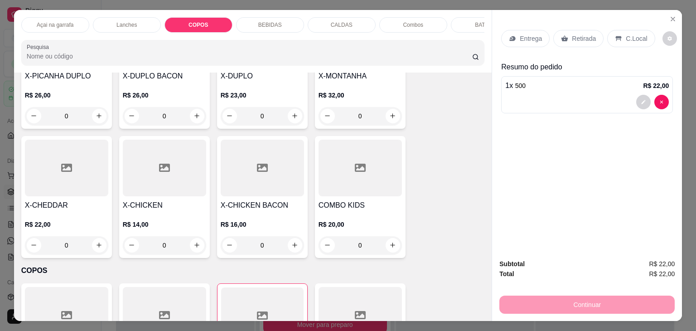
click at [274, 22] on p "BEBIDAS" at bounding box center [270, 24] width 24 height 7
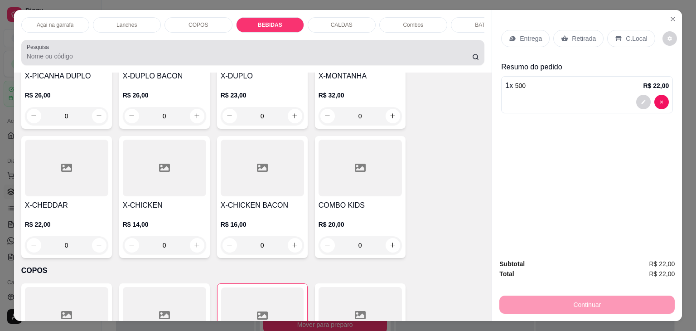
scroll to position [22, 0]
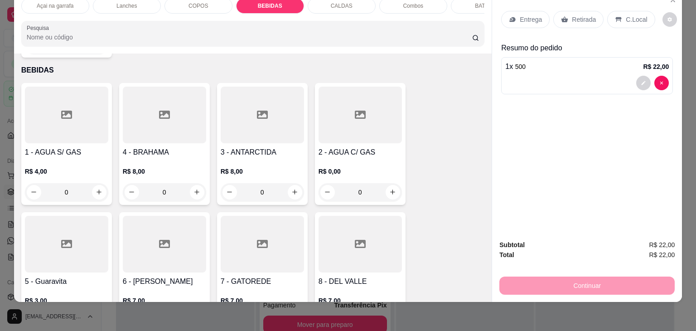
click at [38, 236] on div at bounding box center [66, 244] width 83 height 57
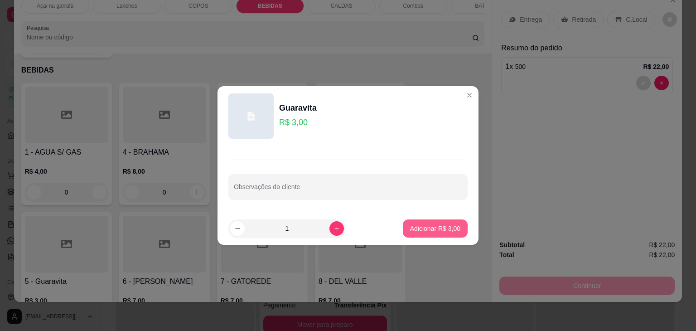
click at [411, 233] on p "Adicionar R$ 3,00" at bounding box center [435, 228] width 50 height 9
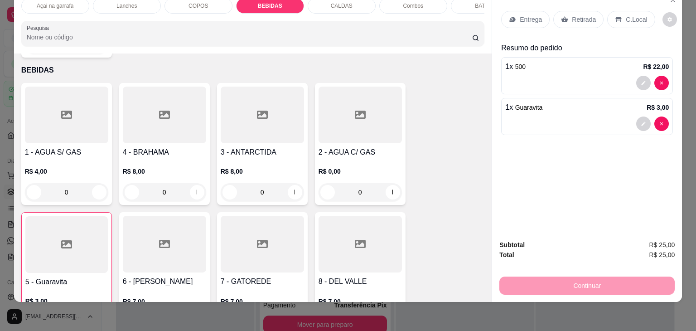
click at [633, 15] on p "C.Local" at bounding box center [636, 19] width 21 height 9
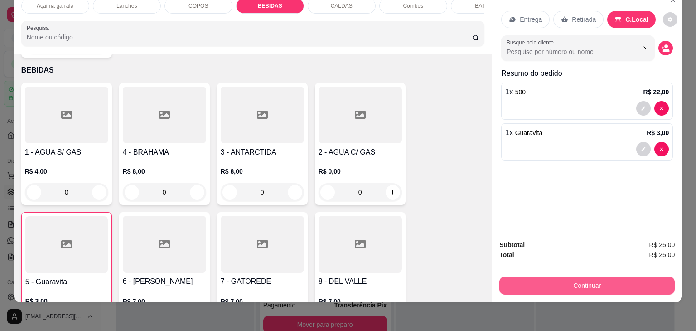
click at [556, 277] on button "Continuar" at bounding box center [587, 286] width 175 height 18
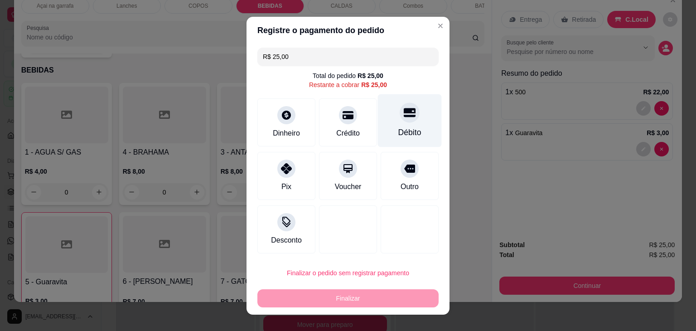
click at [404, 109] on icon at bounding box center [410, 112] width 12 height 9
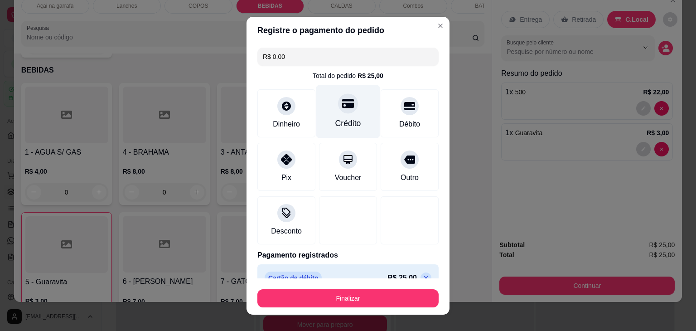
click at [342, 107] on icon at bounding box center [348, 103] width 12 height 9
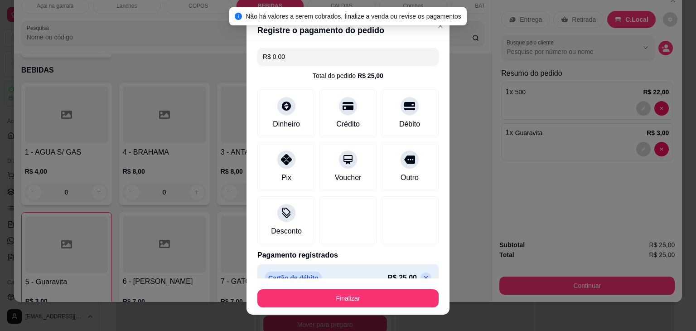
click at [313, 307] on footer "Finalizar" at bounding box center [348, 296] width 203 height 36
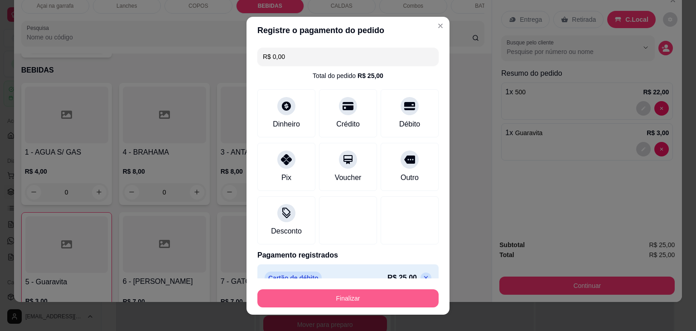
click at [350, 292] on button "Finalizar" at bounding box center [348, 298] width 181 height 18
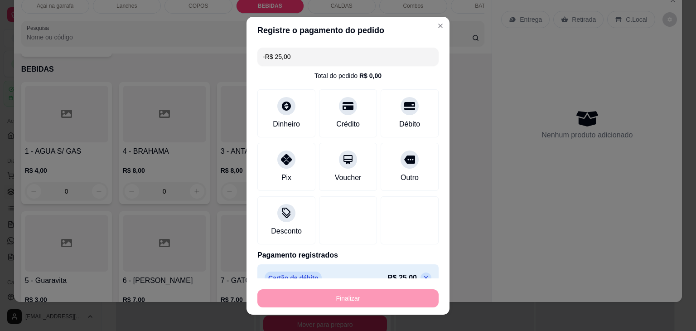
scroll to position [1398, 0]
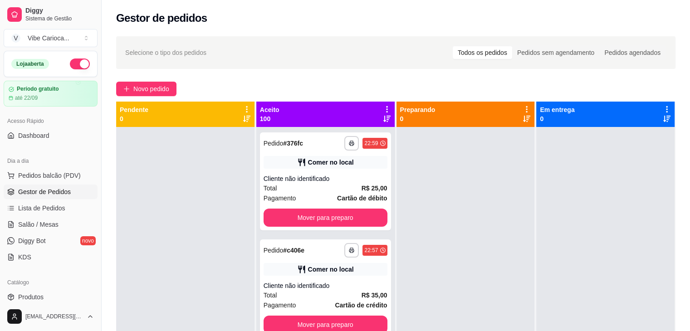
click at [229, 24] on div "Gestor de pedidos" at bounding box center [395, 18] width 559 height 15
click at [295, 36] on div "Selecione o tipo dos pedidos Todos os pedidos Pedidos sem agendamento Pedidos a…" at bounding box center [395, 52] width 559 height 33
click at [34, 173] on span "Pedidos balcão (PDV)" at bounding box center [49, 175] width 63 height 9
